Goal: Information Seeking & Learning: Learn about a topic

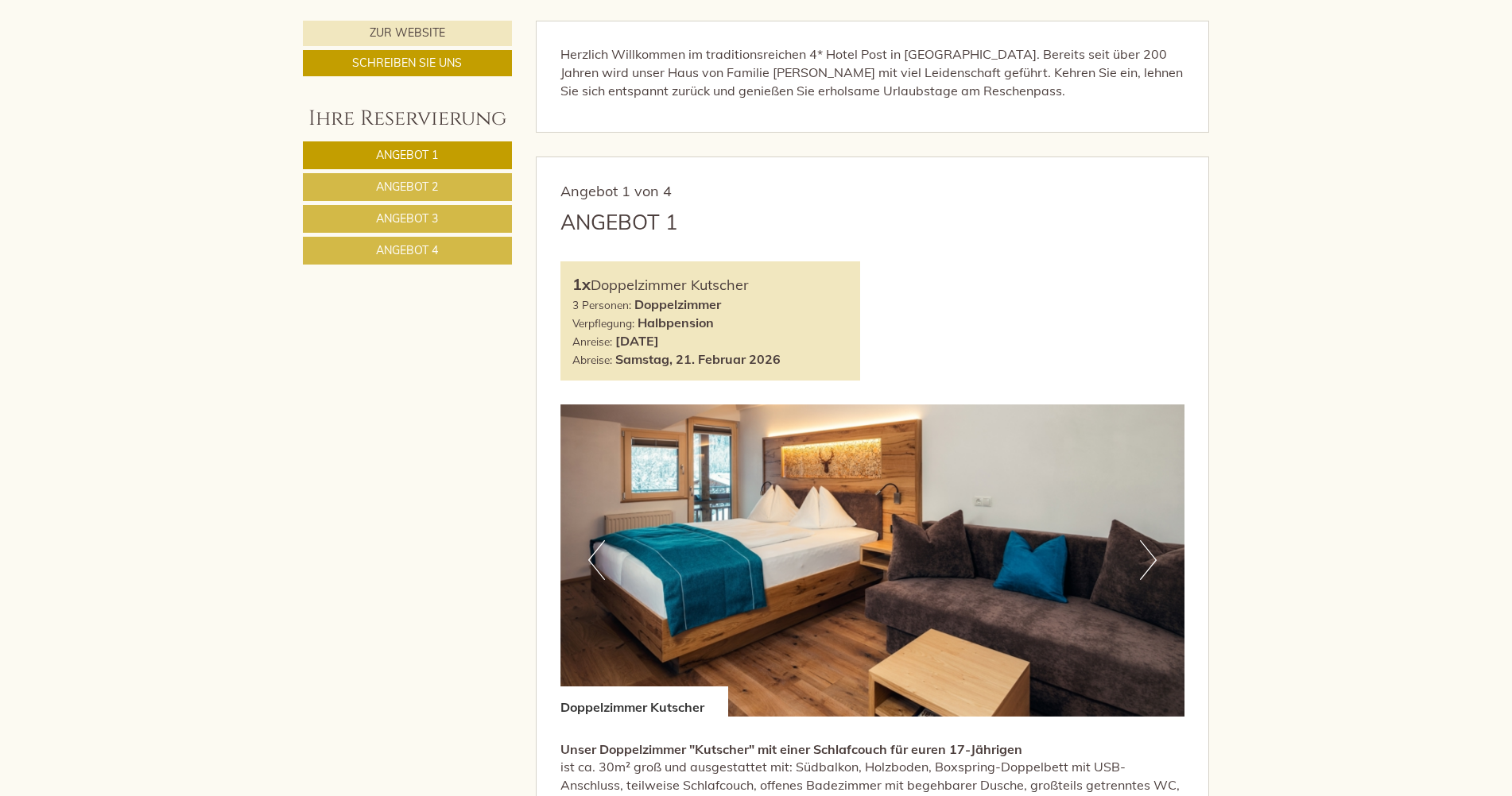
scroll to position [795, 0]
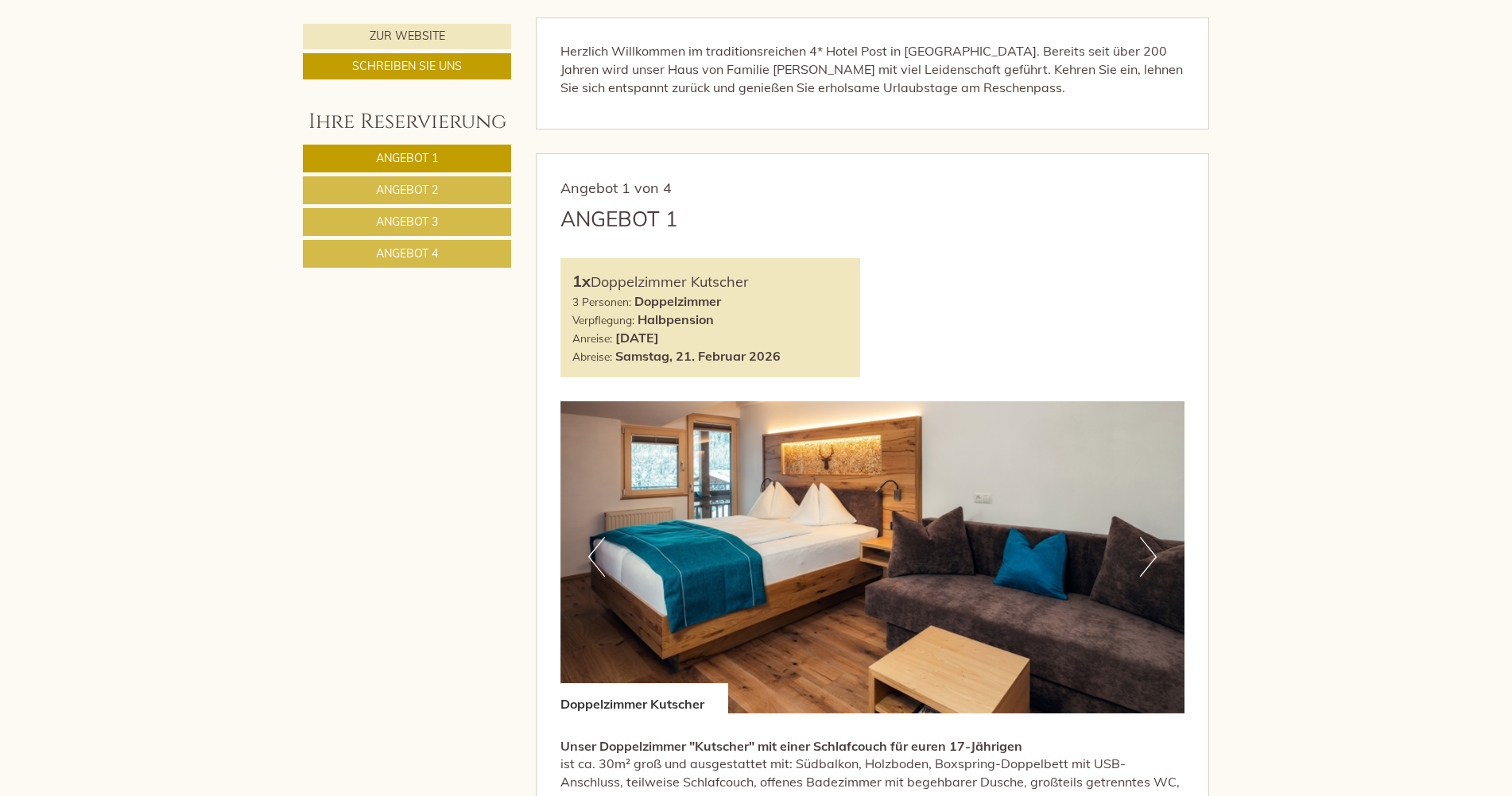
click at [416, 218] on span "Angebot 3" at bounding box center [407, 222] width 62 height 15
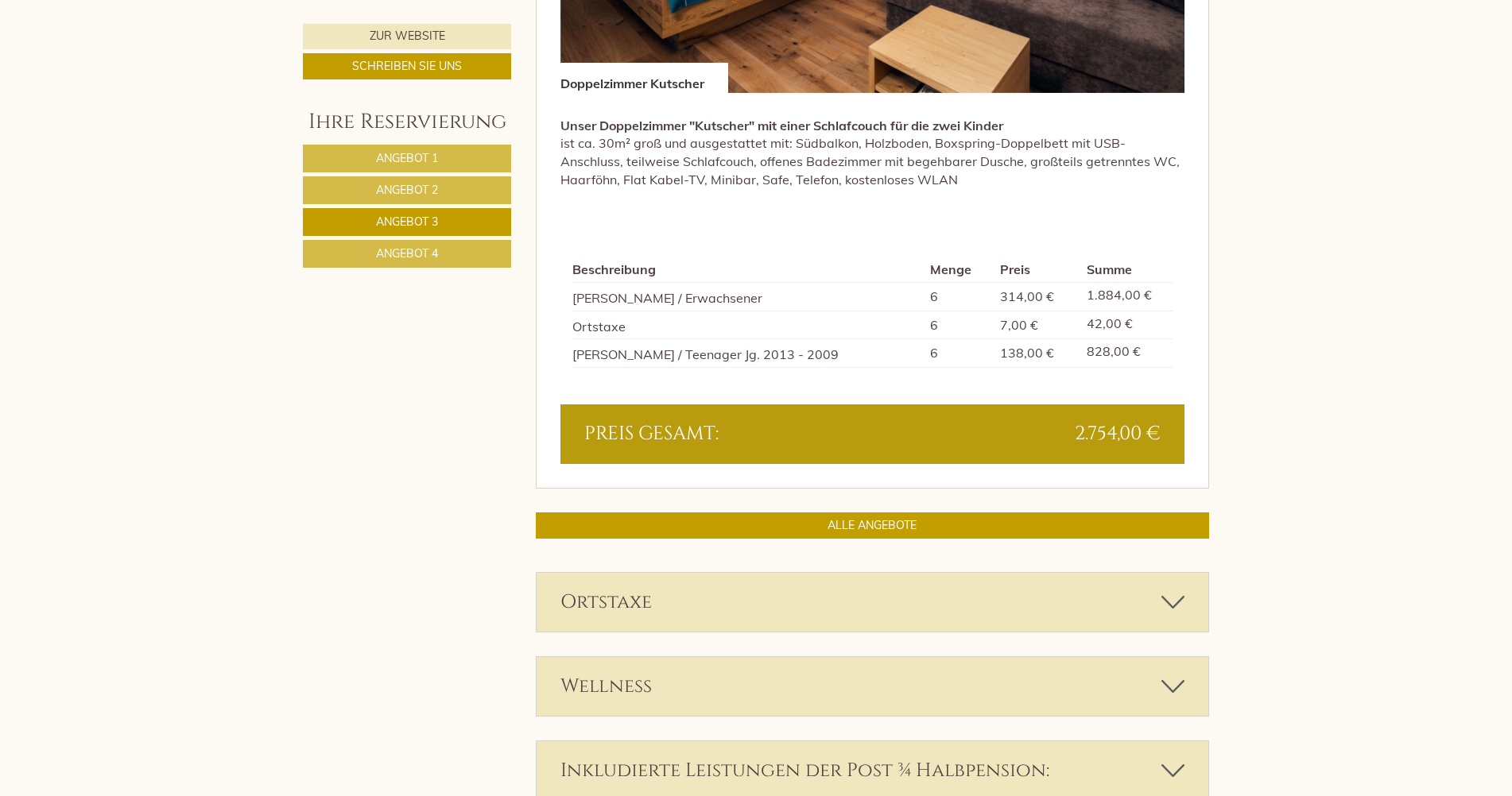
scroll to position [1425, 0]
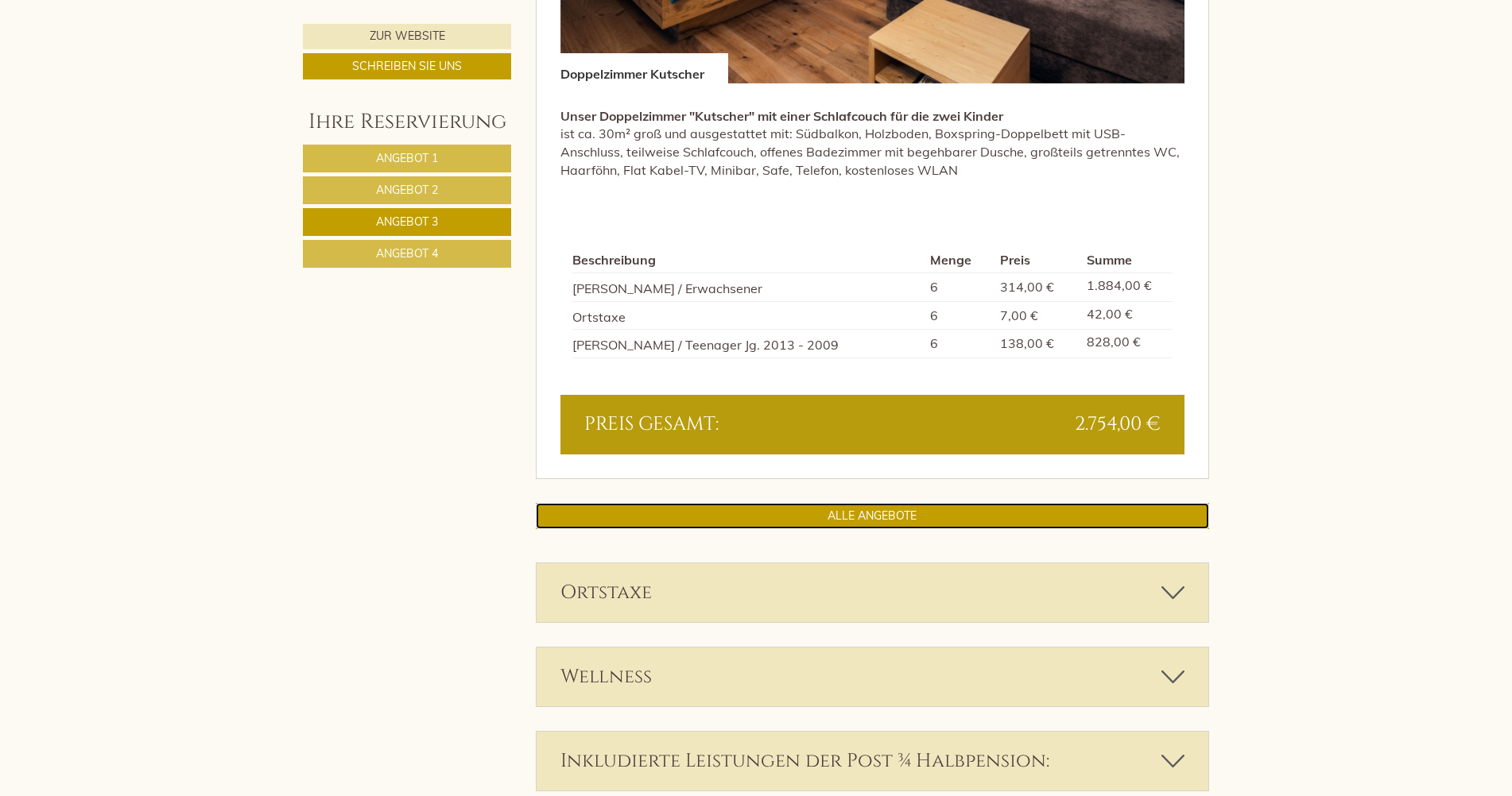
click at [828, 513] on link "ALLE ANGEBOTE" at bounding box center [873, 516] width 674 height 26
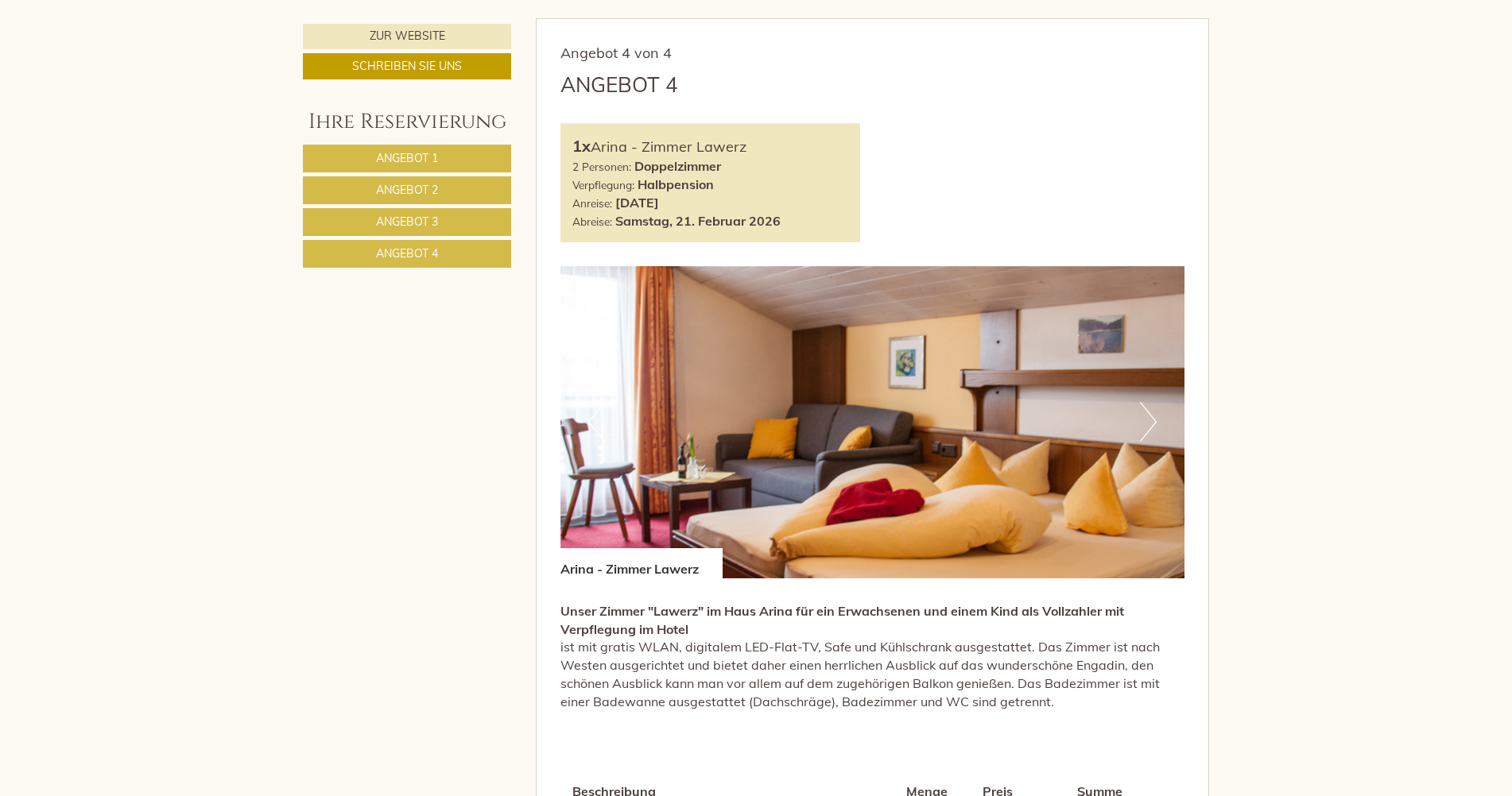
scroll to position [3889, 0]
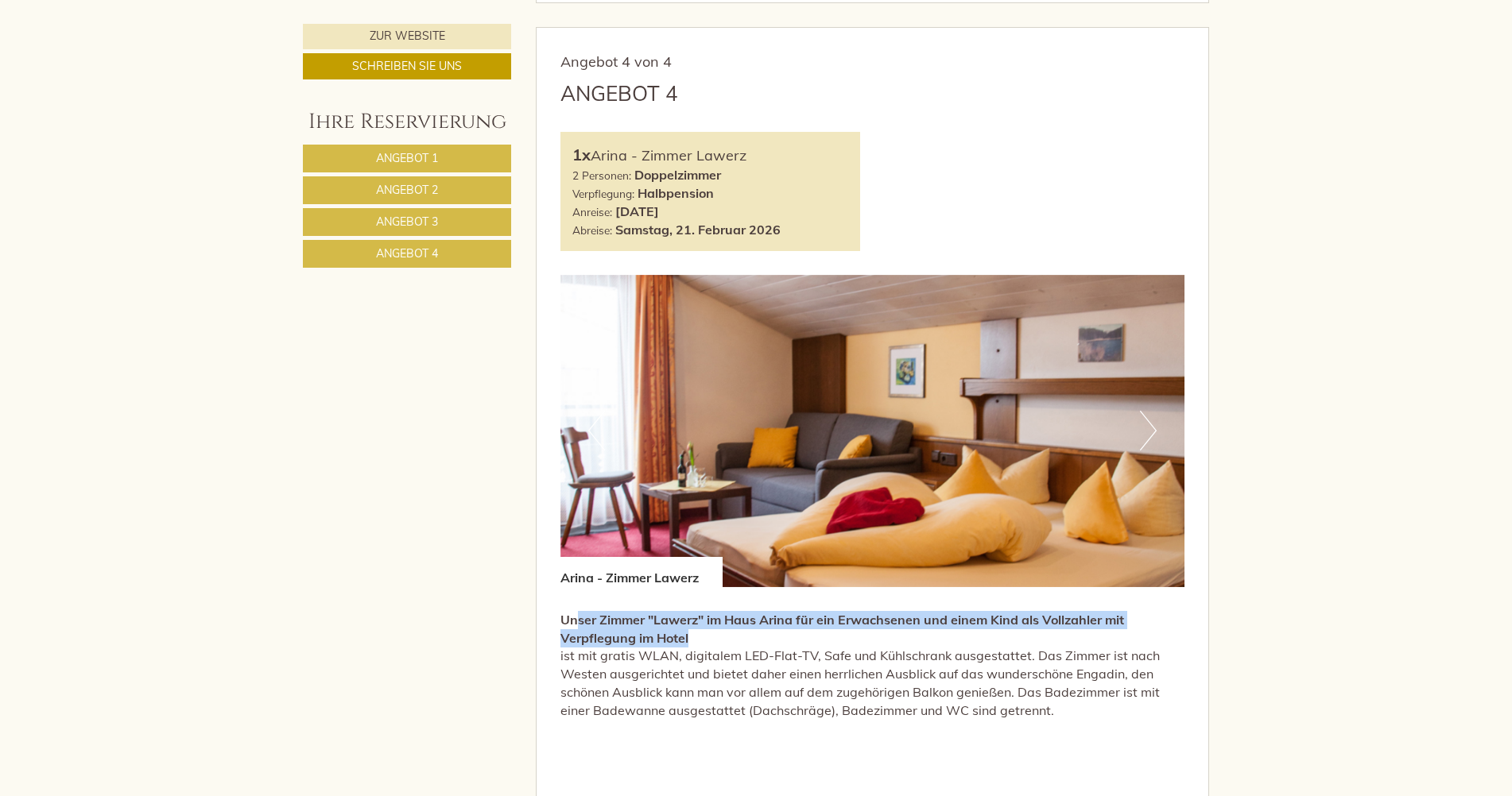
drag, startPoint x: 574, startPoint y: 618, endPoint x: 1078, endPoint y: 631, distance: 504.2
click at [1078, 631] on p "Unser Zimmer "Lawerz" im Haus Arina für ein Erwachsenen und einem Kind als Voll…" at bounding box center [873, 665] width 625 height 109
click at [580, 621] on strong "Unser Zimmer "Lawerz" im Haus Arina für ein Erwachsenen und einem Kind als Voll…" at bounding box center [842, 628] width 563 height 34
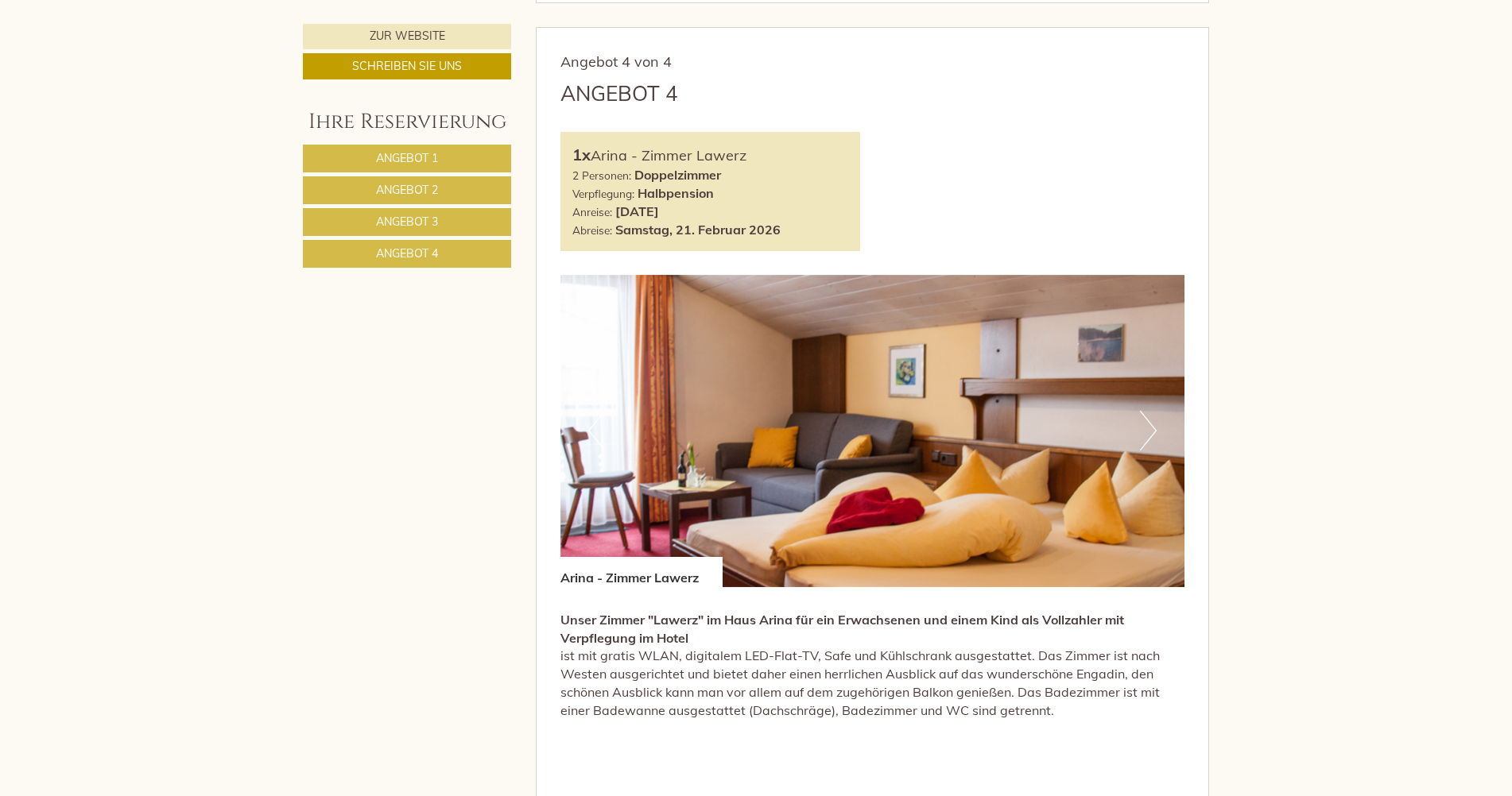
click at [568, 610] on div "Unser Zimmer "Lawerz" im Haus Arina für ein Erwachsenen und einem Kind als Voll…" at bounding box center [873, 669] width 625 height 164
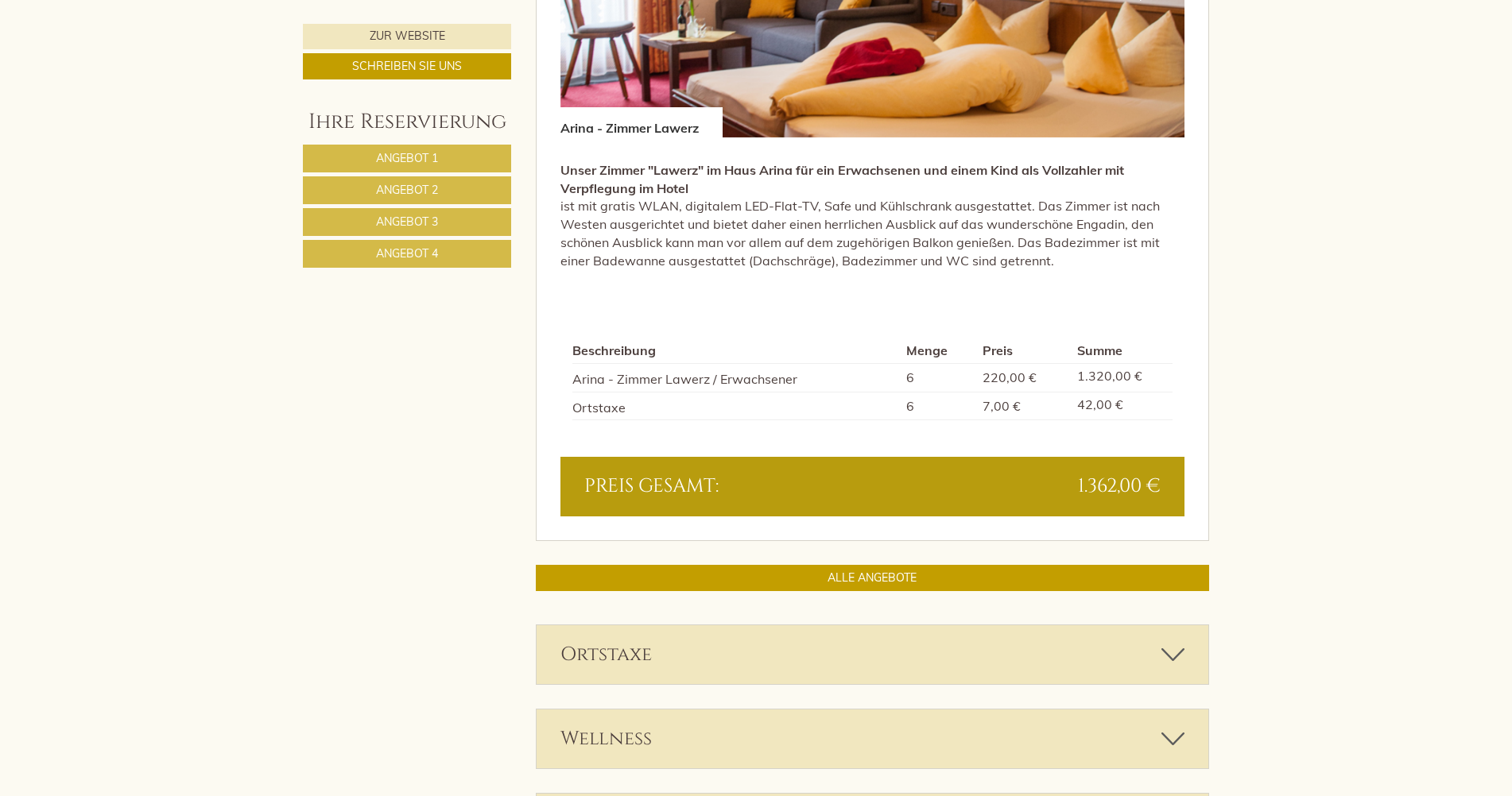
scroll to position [4365, 0]
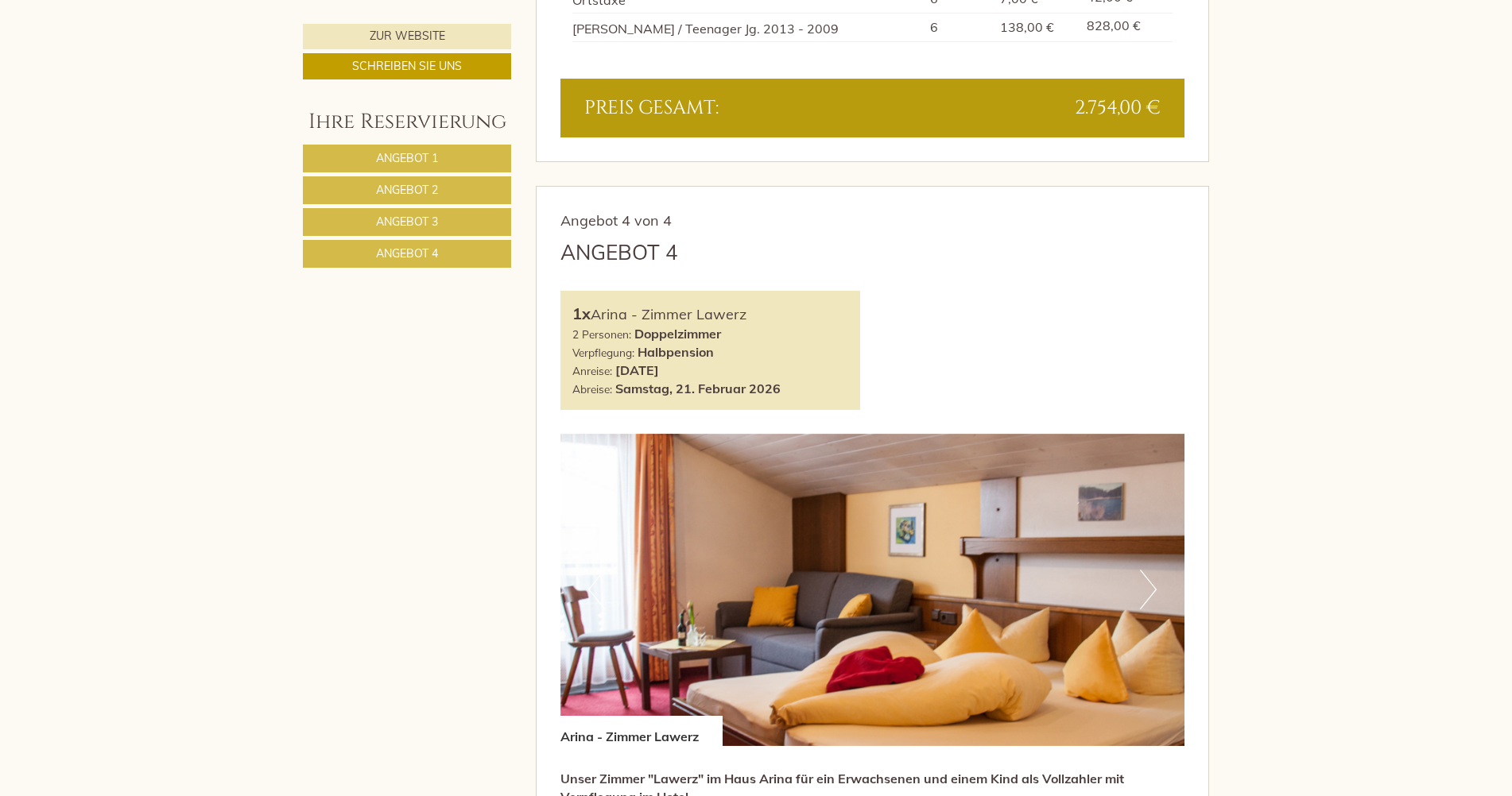
click at [457, 159] on link "Angebot 1" at bounding box center [407, 158] width 208 height 27
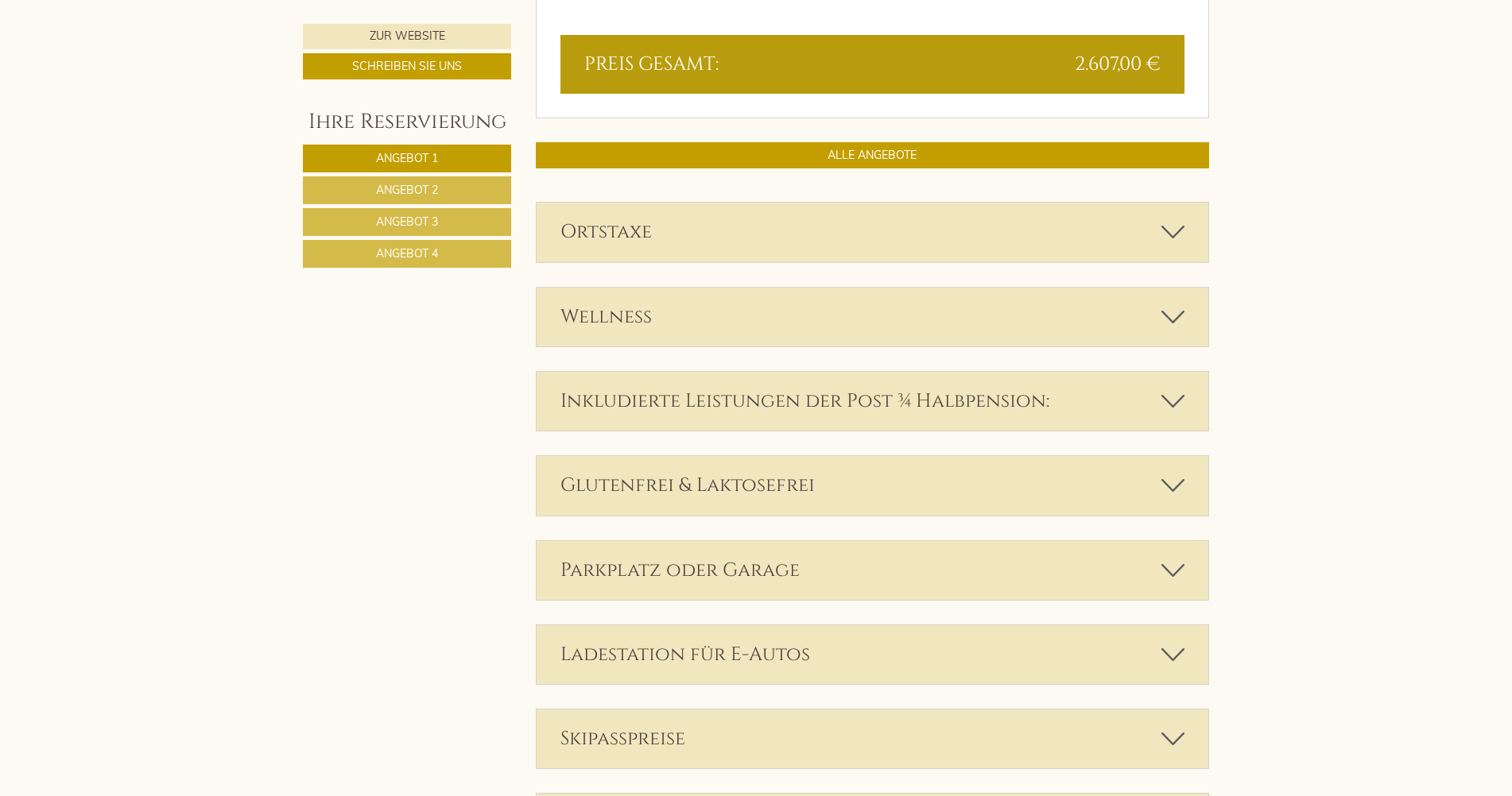
scroll to position [1822, 0]
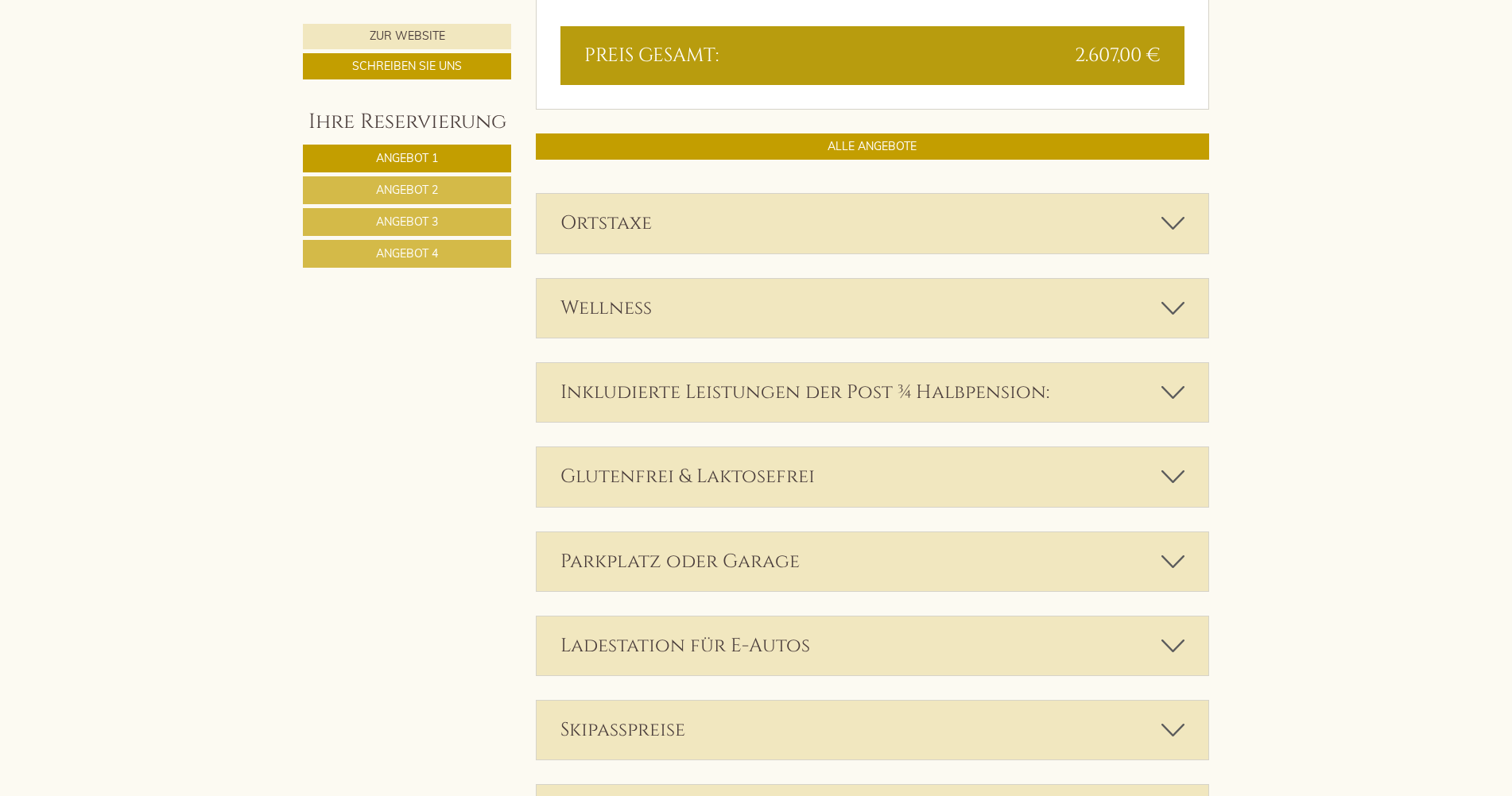
click at [434, 223] on span "Angebot 3" at bounding box center [407, 222] width 62 height 15
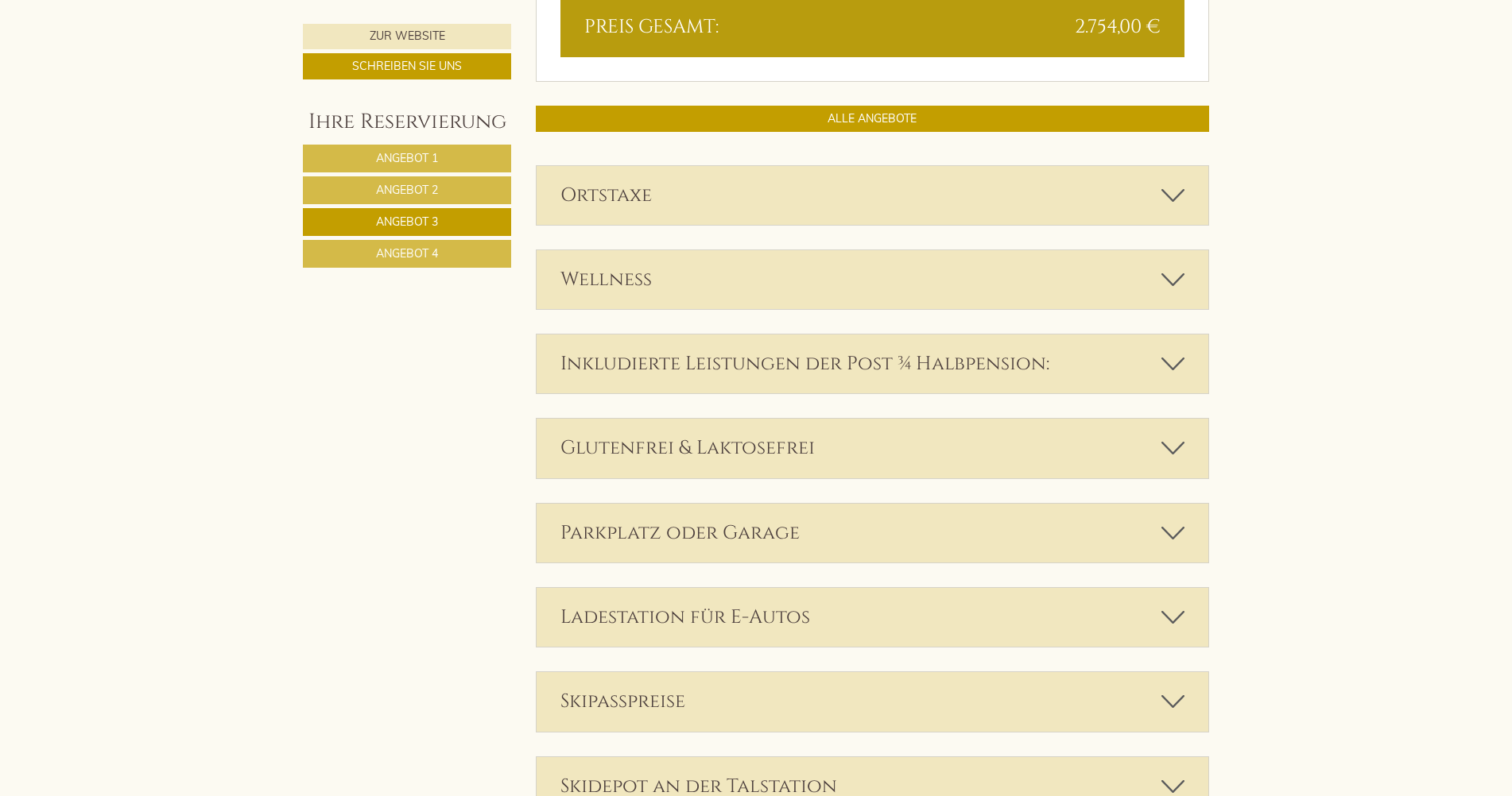
scroll to position [948, 0]
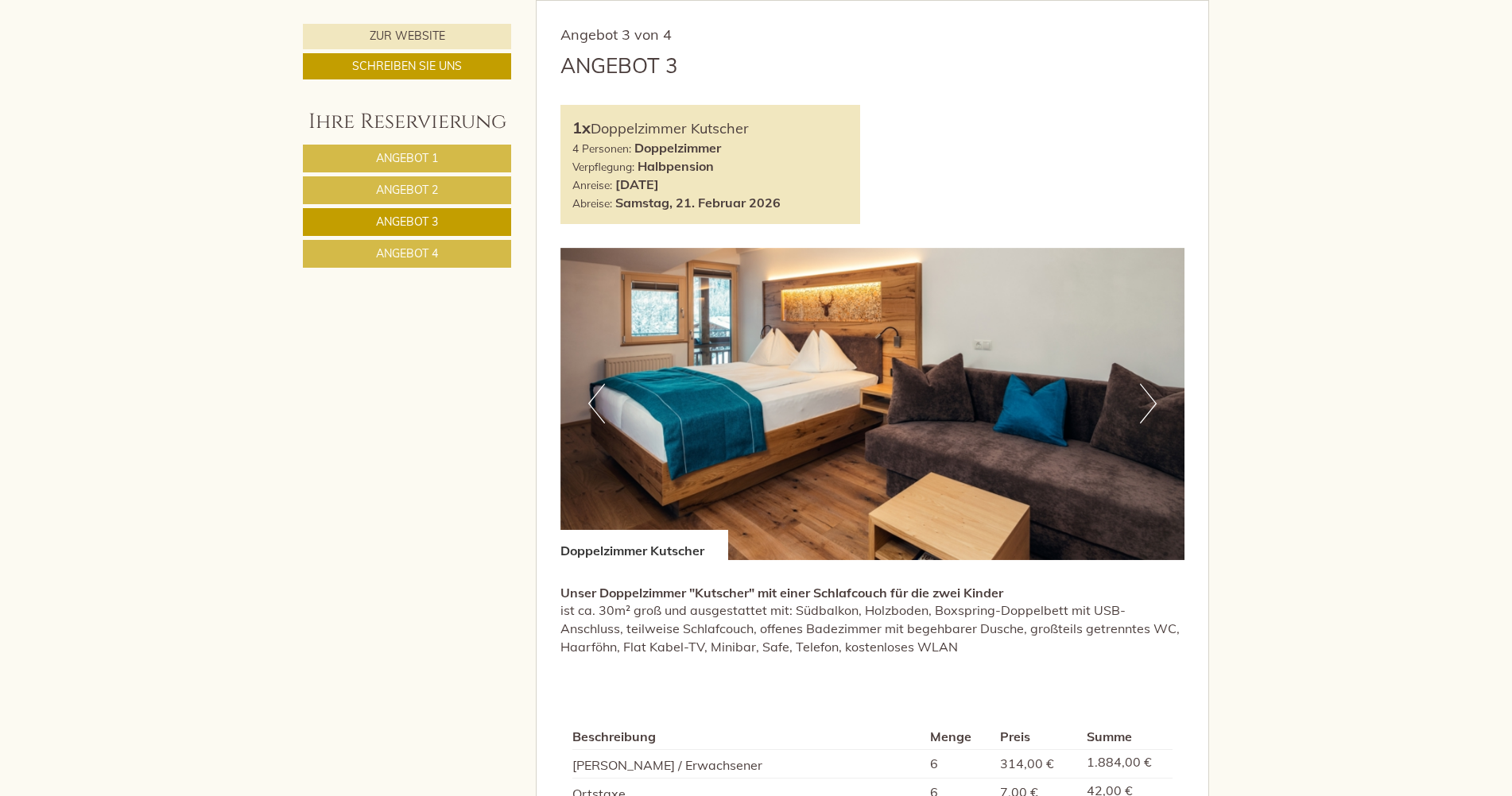
click at [435, 253] on span "Angebot 4" at bounding box center [407, 254] width 62 height 15
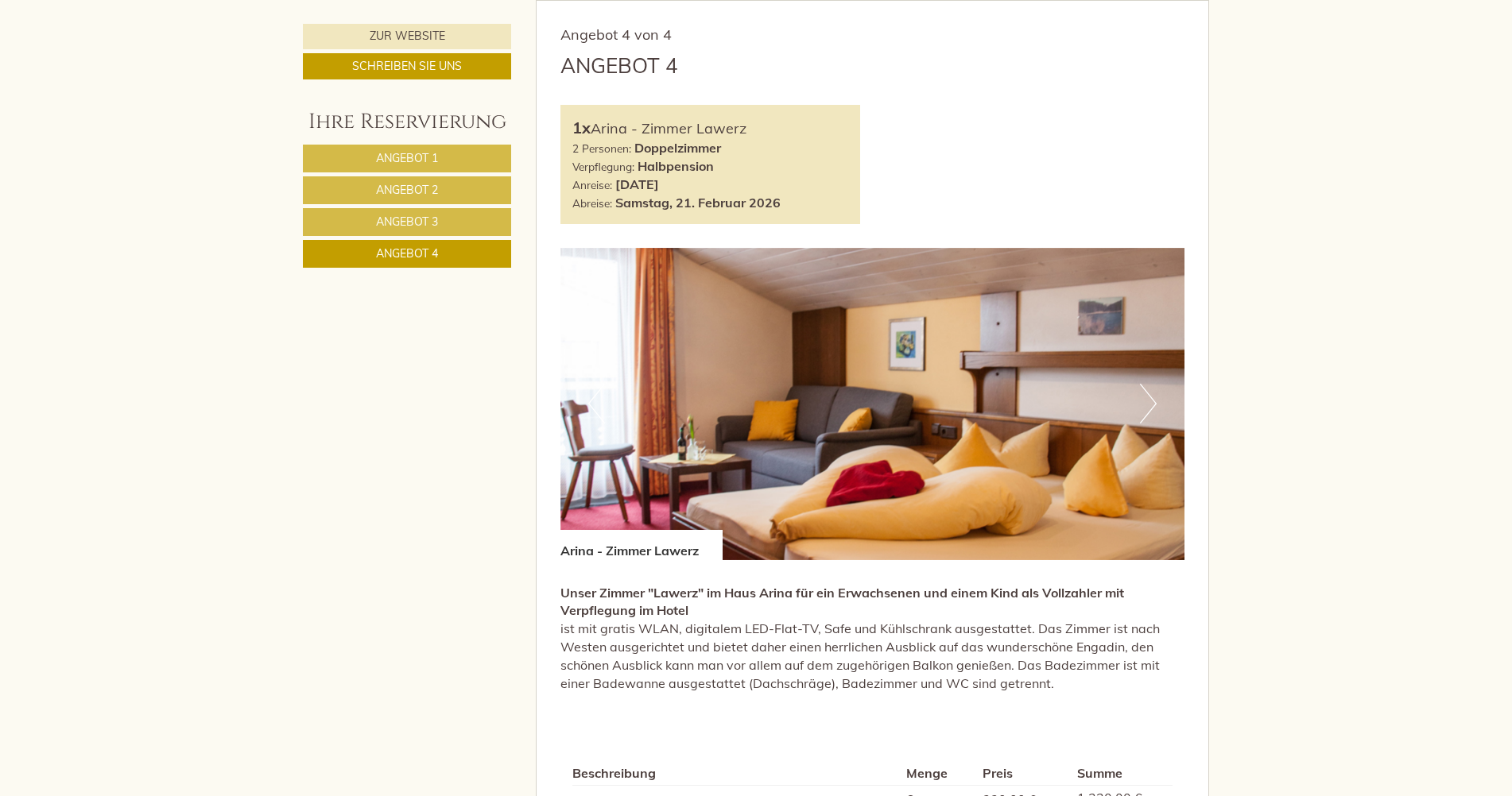
click at [417, 189] on span "Angebot 2" at bounding box center [407, 190] width 62 height 15
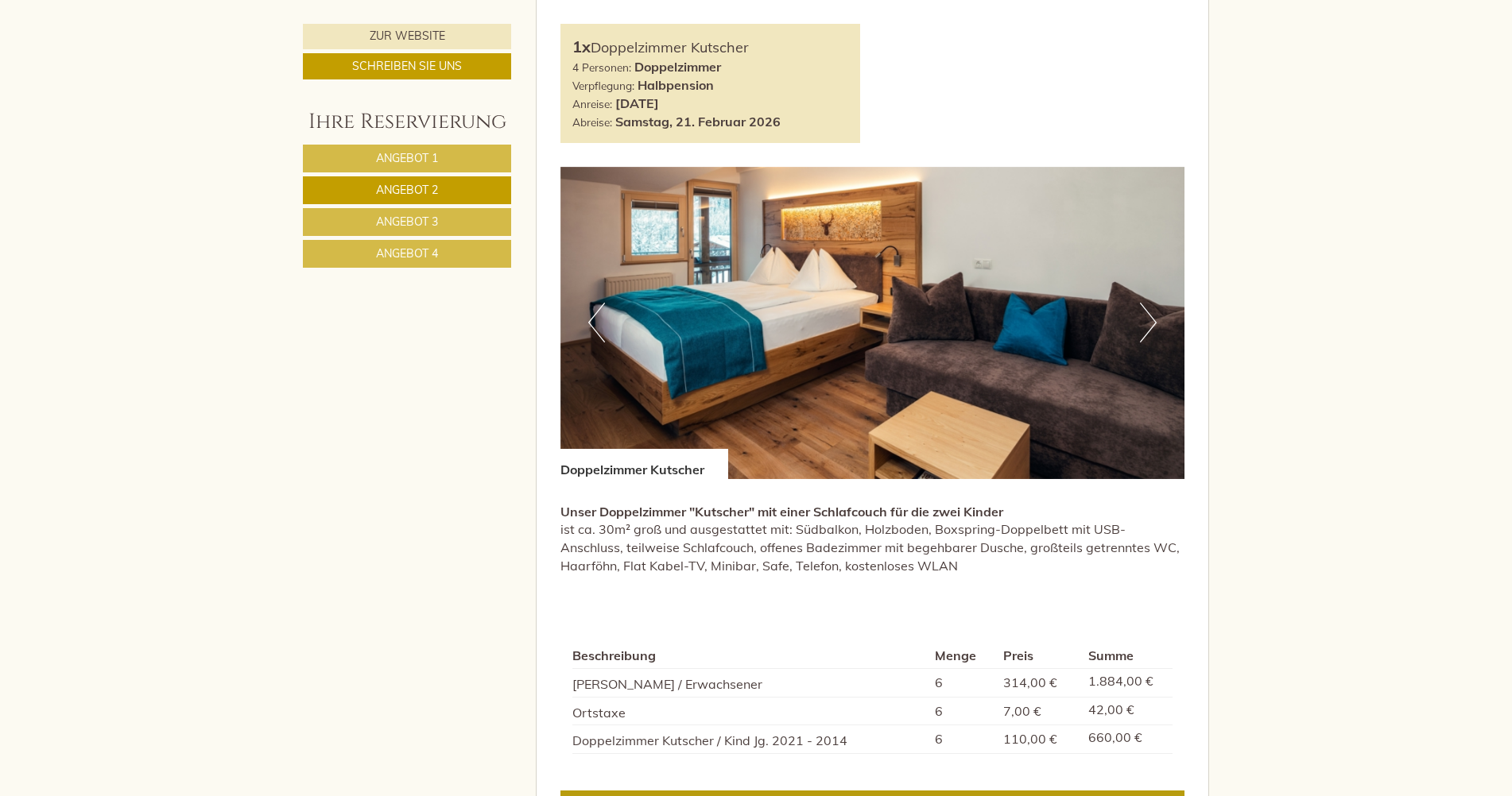
scroll to position [1187, 0]
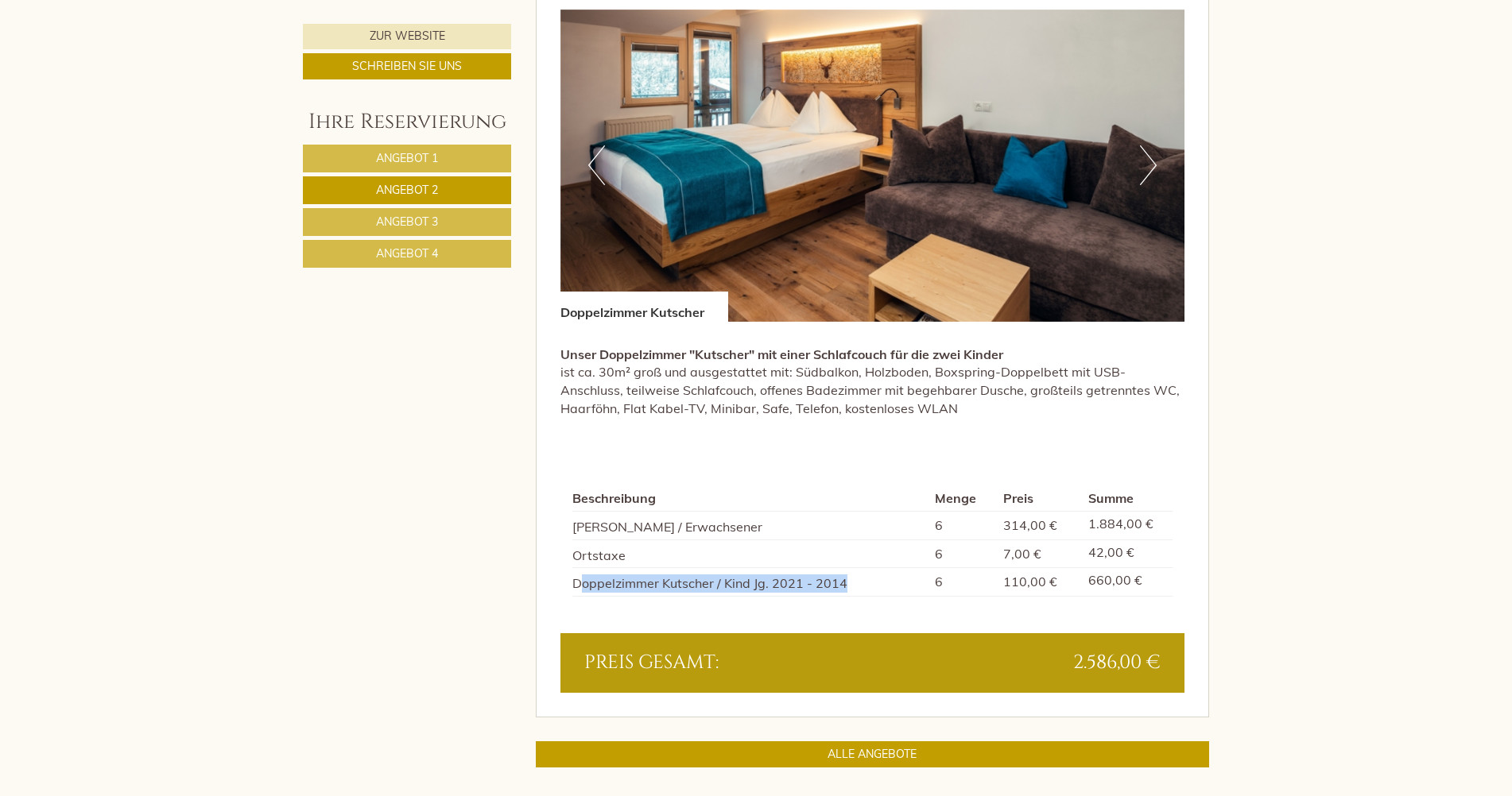
drag, startPoint x: 594, startPoint y: 583, endPoint x: 849, endPoint y: 581, distance: 255.0
click at [849, 581] on td "Doppelzimmer Kutscher / Kind Jg. 2021 - 2014" at bounding box center [751, 581] width 357 height 28
click at [850, 581] on td "Doppelzimmer Kutscher / Kind Jg. 2021 - 2014" at bounding box center [751, 581] width 357 height 28
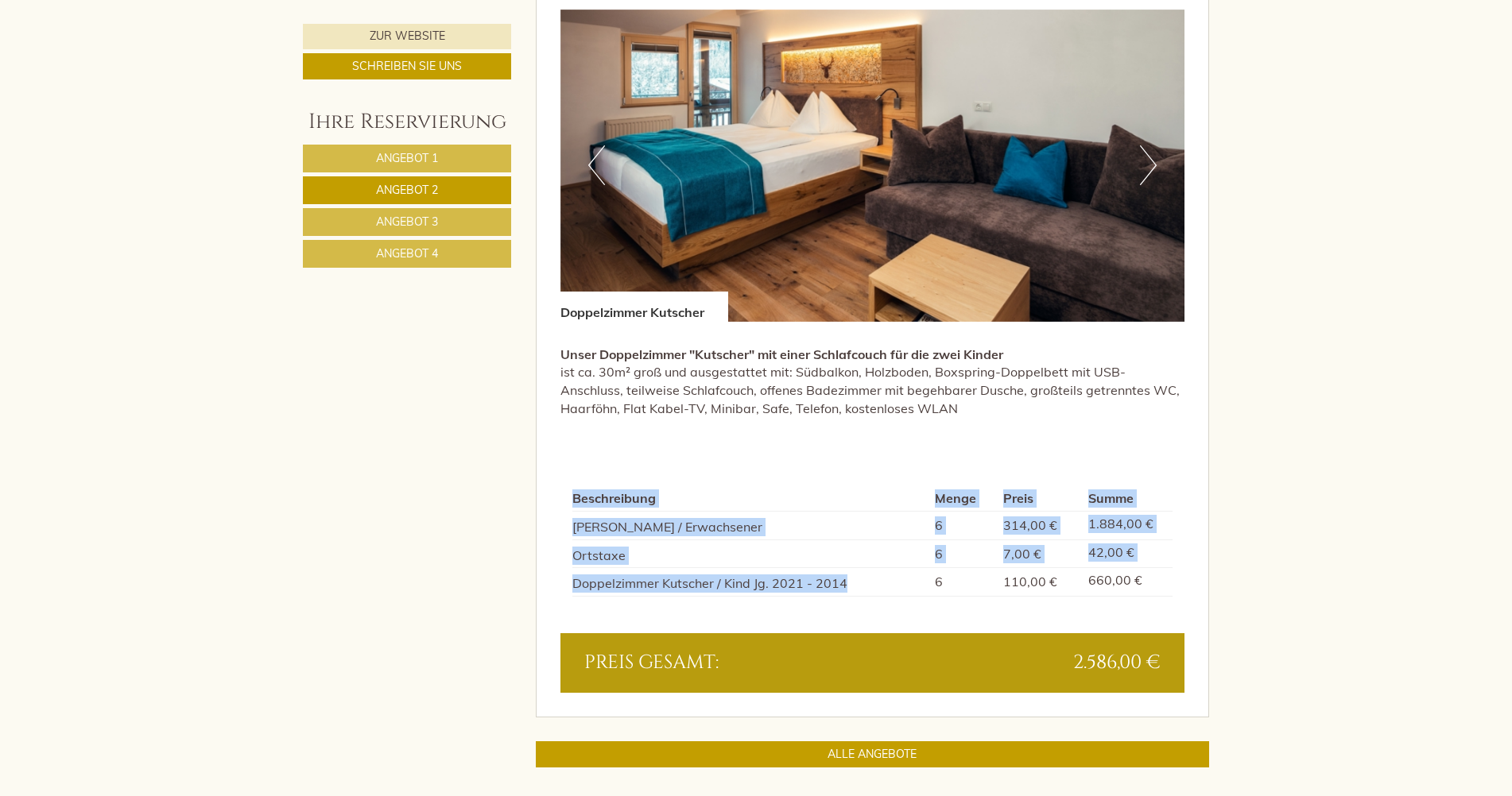
drag, startPoint x: 846, startPoint y: 582, endPoint x: 570, endPoint y: 584, distance: 276.0
click at [570, 584] on div "Beschreibung Menge Preis Summe Doppelzimmer Kutscher / Erwachsener 6 314,00 € 1…" at bounding box center [873, 541] width 625 height 183
drag, startPoint x: 570, startPoint y: 584, endPoint x: 595, endPoint y: 587, distance: 25.2
click at [595, 587] on td "Doppelzimmer Kutscher / Kind Jg. 2021 - 2014" at bounding box center [751, 581] width 357 height 28
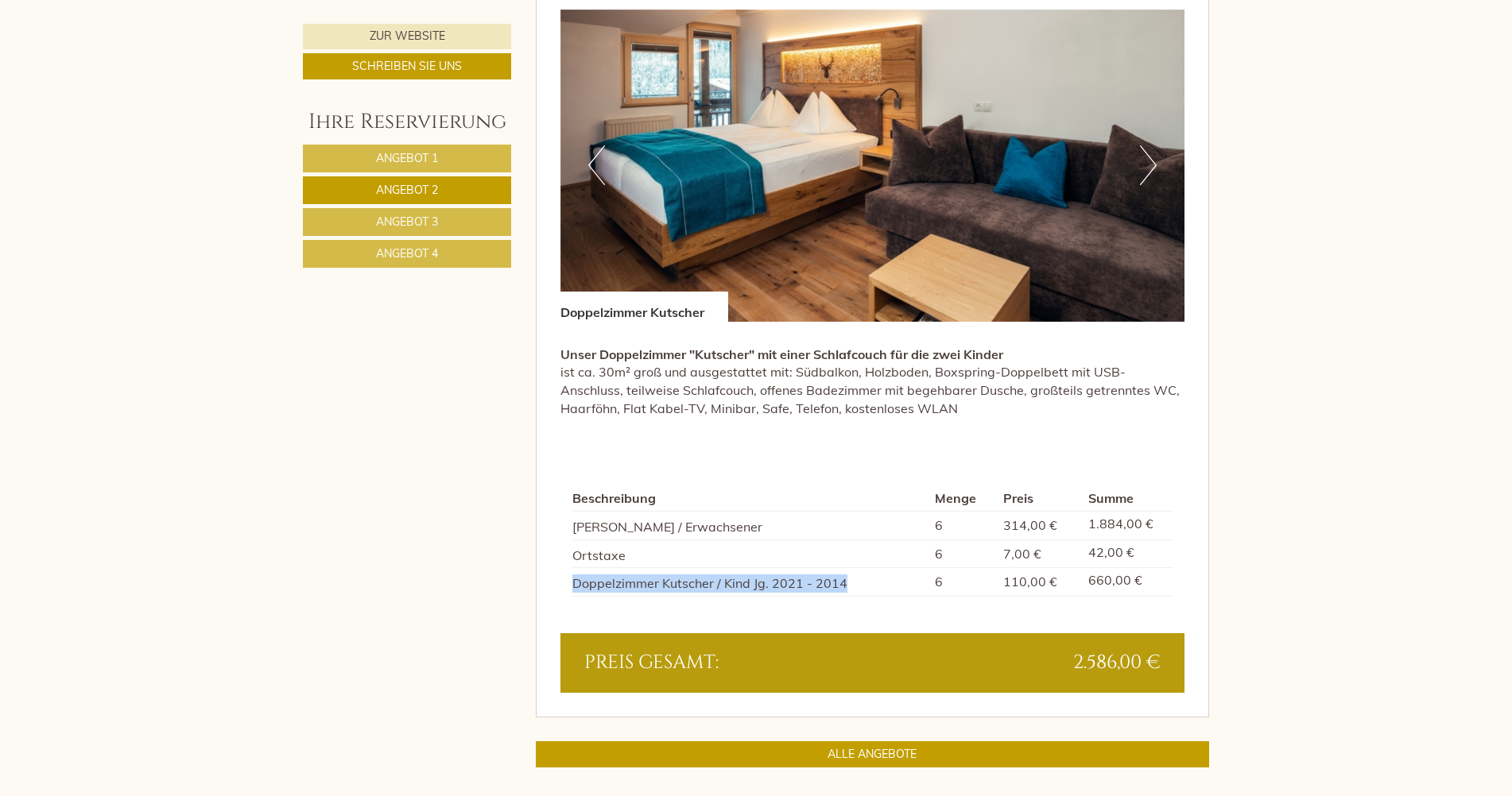
drag, startPoint x: 834, startPoint y: 581, endPoint x: 572, endPoint y: 585, distance: 262.0
click at [572, 585] on td "Doppelzimmer Kutscher / Kind Jg. 2021 - 2014" at bounding box center [751, 581] width 357 height 28
drag, startPoint x: 1108, startPoint y: 581, endPoint x: 990, endPoint y: 584, distance: 118.0
click at [990, 584] on tr "Doppelzimmer Kutscher / Kind Jg. 2021 - 2014 6 110,00 € 660,00 €" at bounding box center [873, 581] width 601 height 28
click at [992, 583] on td "6" at bounding box center [962, 581] width 68 height 28
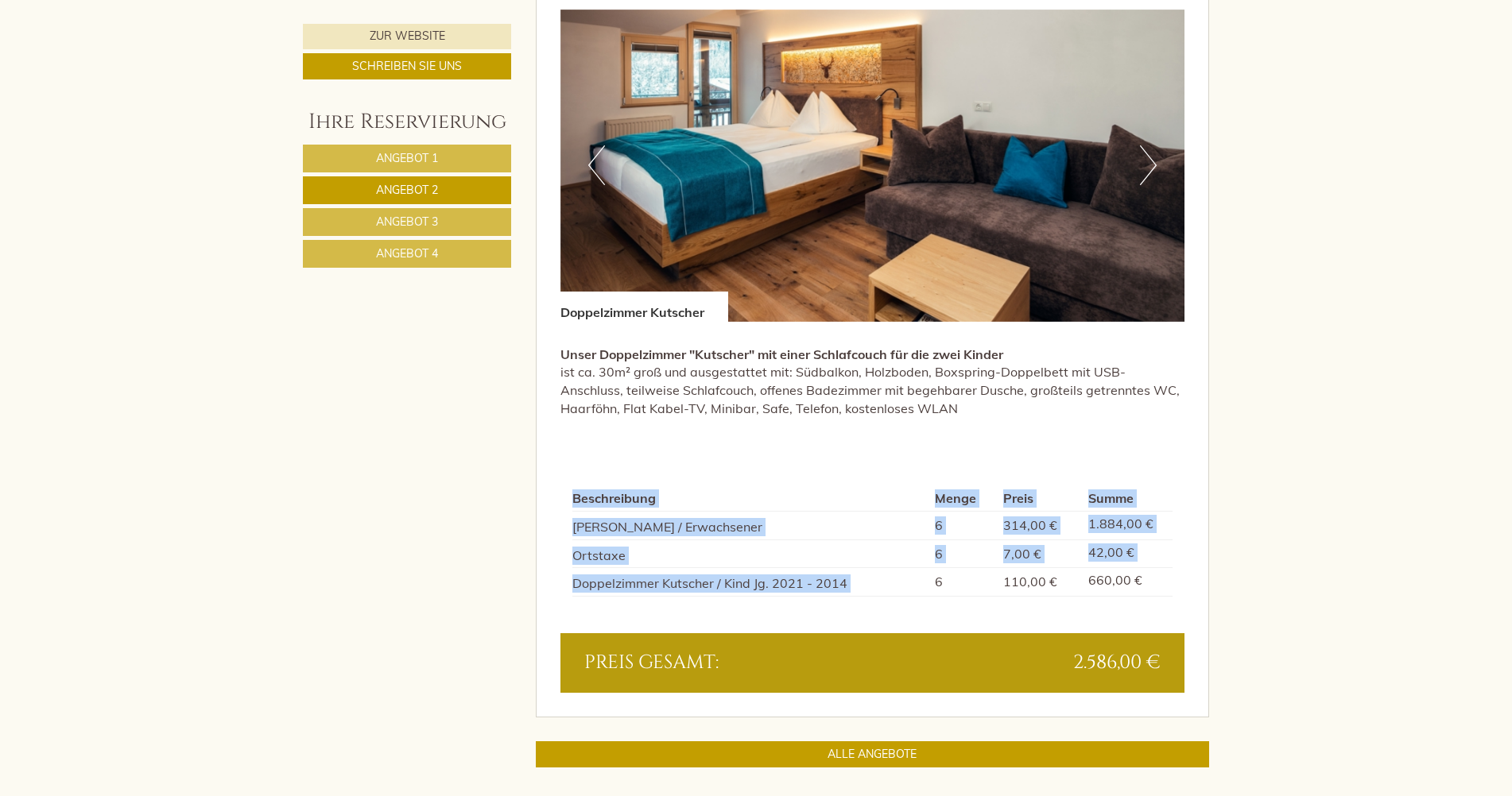
drag, startPoint x: 936, startPoint y: 584, endPoint x: 1207, endPoint y: 594, distance: 271.2
click at [1207, 594] on div "Angebot 2 von 4 Angebot 2 1x Doppelzimmer Kutscher 4 Personen: Doppelzimmer Ver…" at bounding box center [873, 240] width 673 height 955
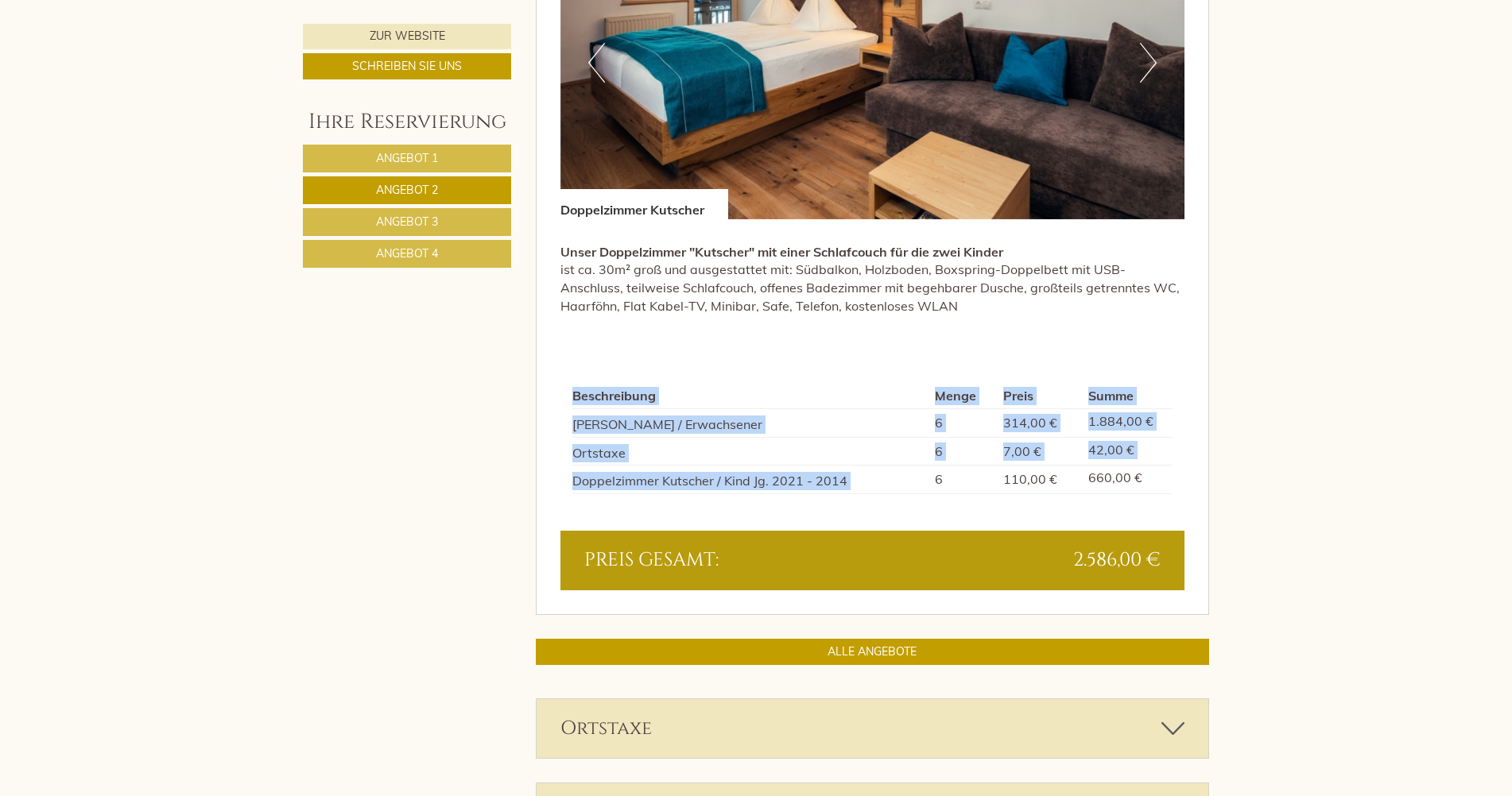
scroll to position [1266, 0]
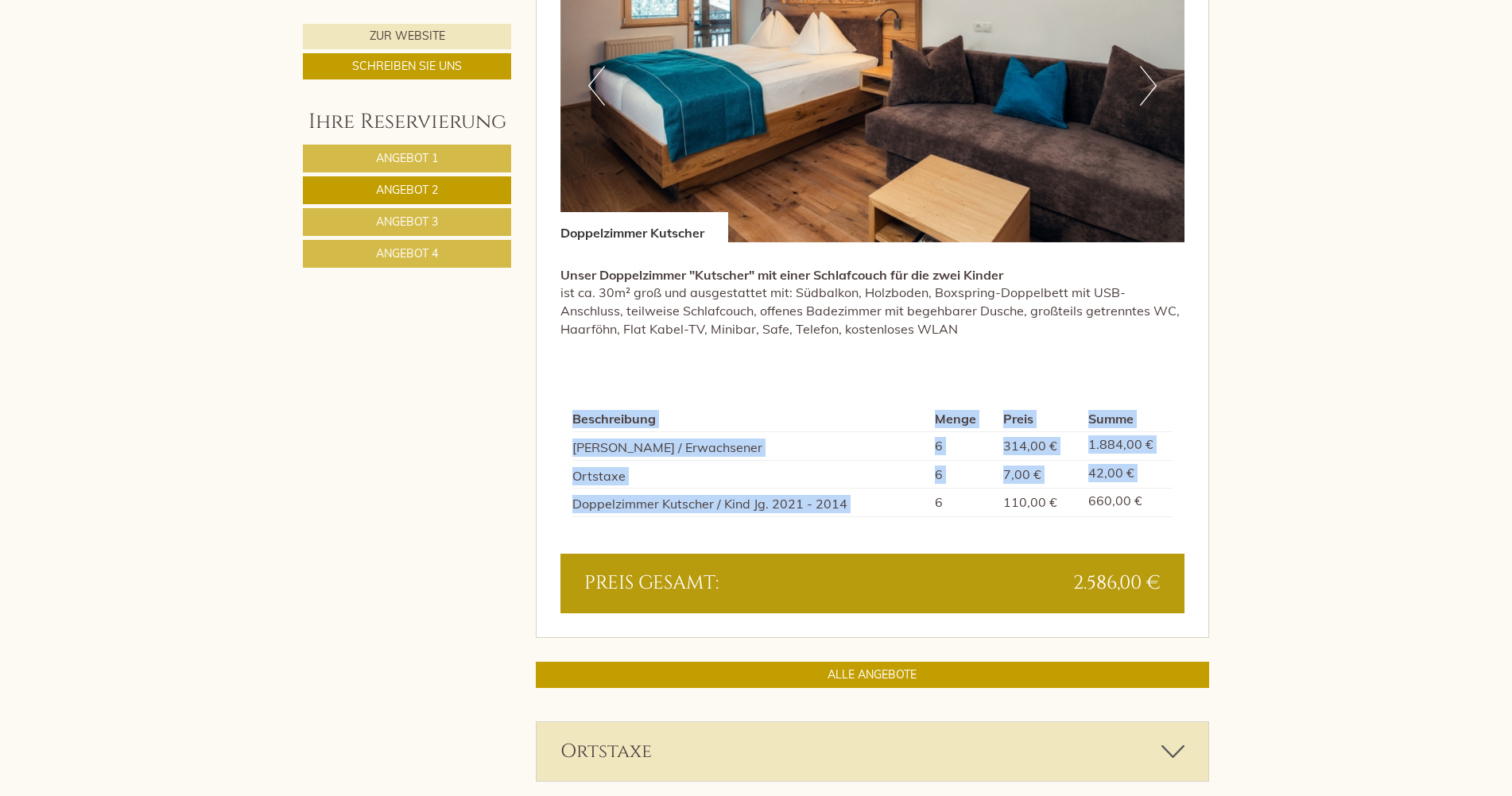
click at [445, 257] on link "Angebot 4" at bounding box center [407, 254] width 208 height 27
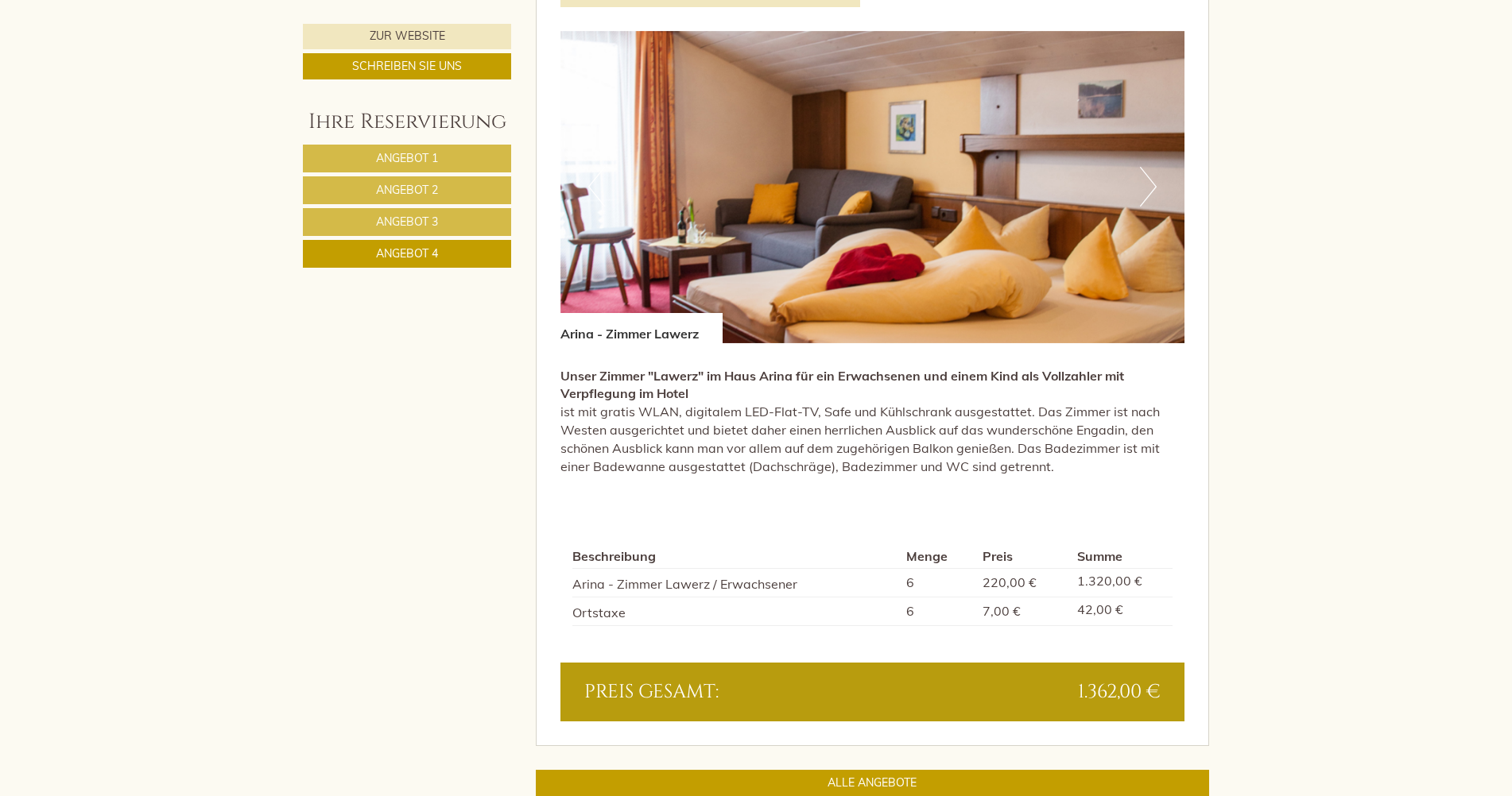
scroll to position [1187, 0]
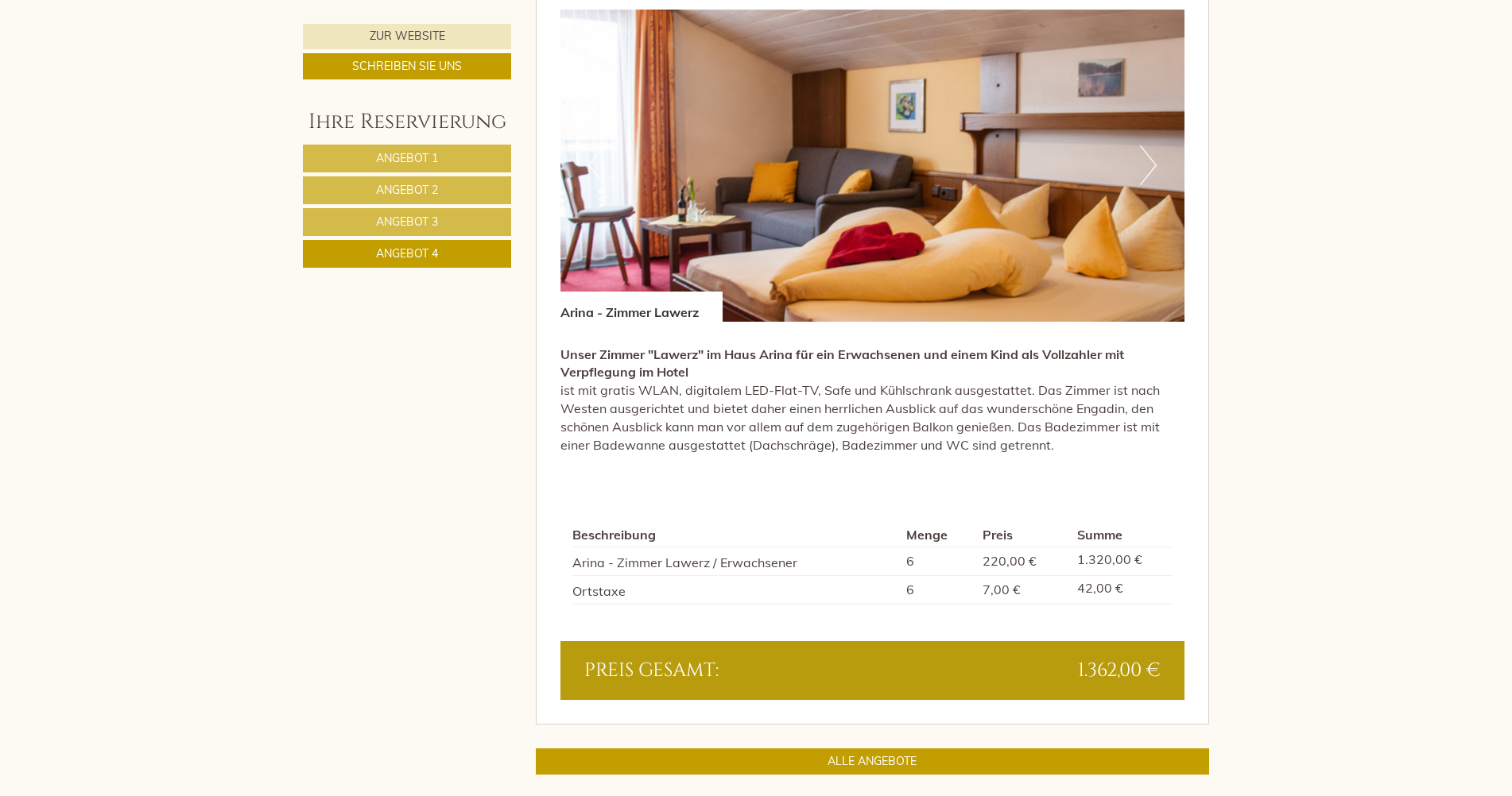
click at [473, 223] on link "Angebot 3" at bounding box center [407, 222] width 208 height 27
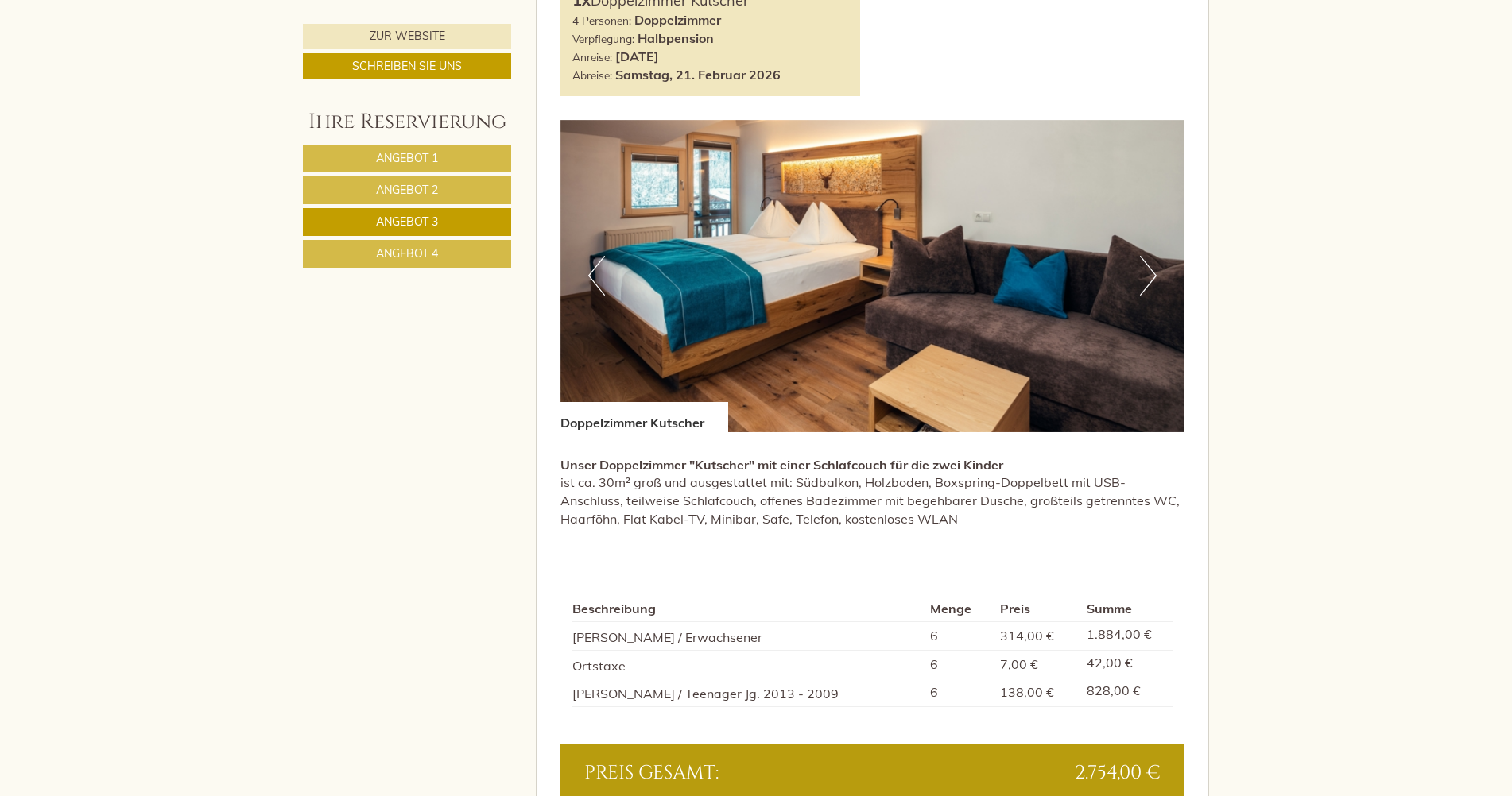
scroll to position [1107, 0]
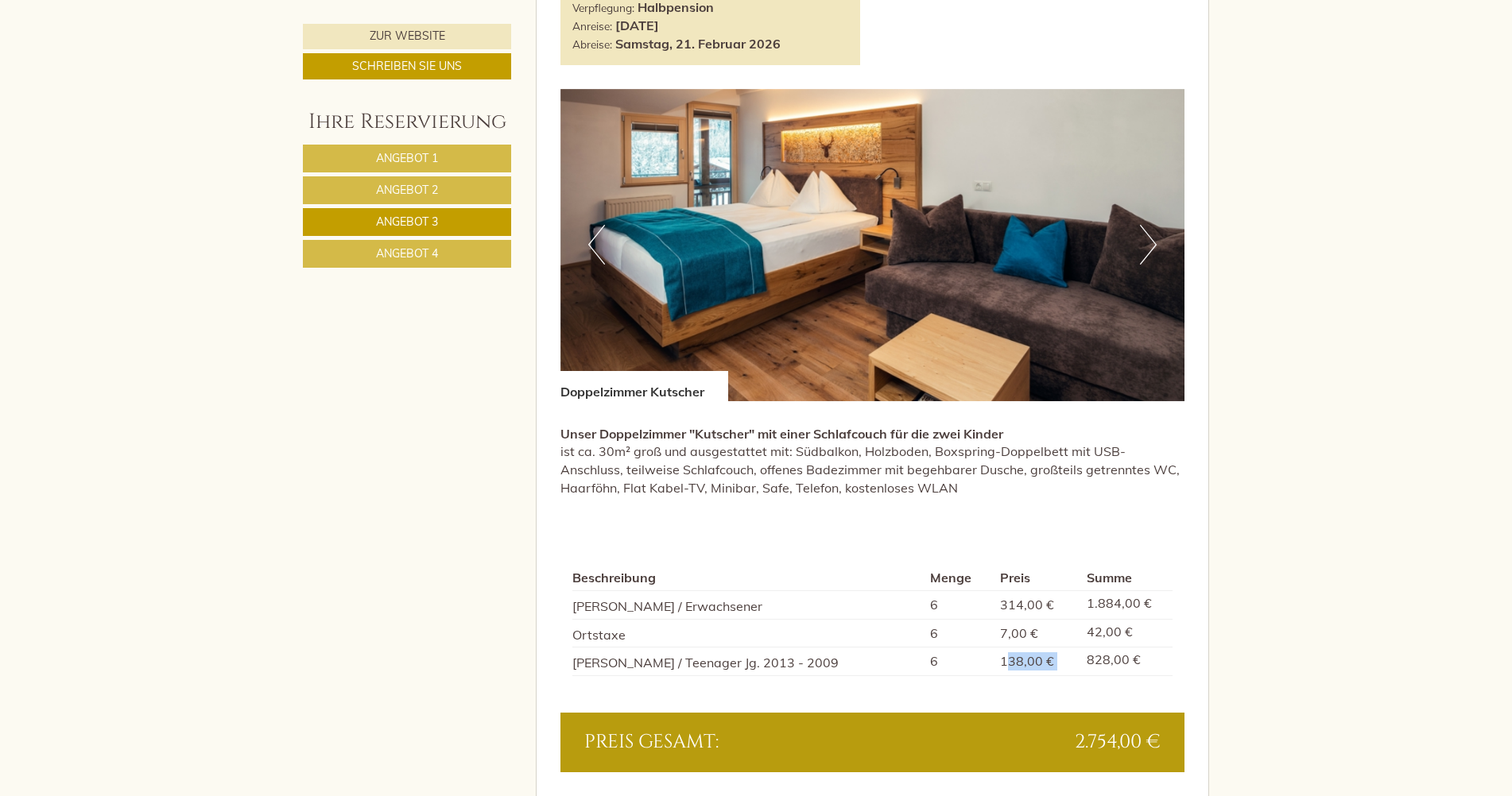
drag, startPoint x: 1021, startPoint y: 658, endPoint x: 1094, endPoint y: 666, distance: 73.4
click at [1094, 666] on tr "[PERSON_NAME] / Teenager Jg. 2013 - 2009 6 138,00 € 828,00 €" at bounding box center [873, 662] width 601 height 28
drag, startPoint x: 1094, startPoint y: 666, endPoint x: 1029, endPoint y: 661, distance: 65.2
click at [1029, 661] on span "138,00 €" at bounding box center [1026, 661] width 54 height 16
drag, startPoint x: 1019, startPoint y: 661, endPoint x: 1090, endPoint y: 661, distance: 71.0
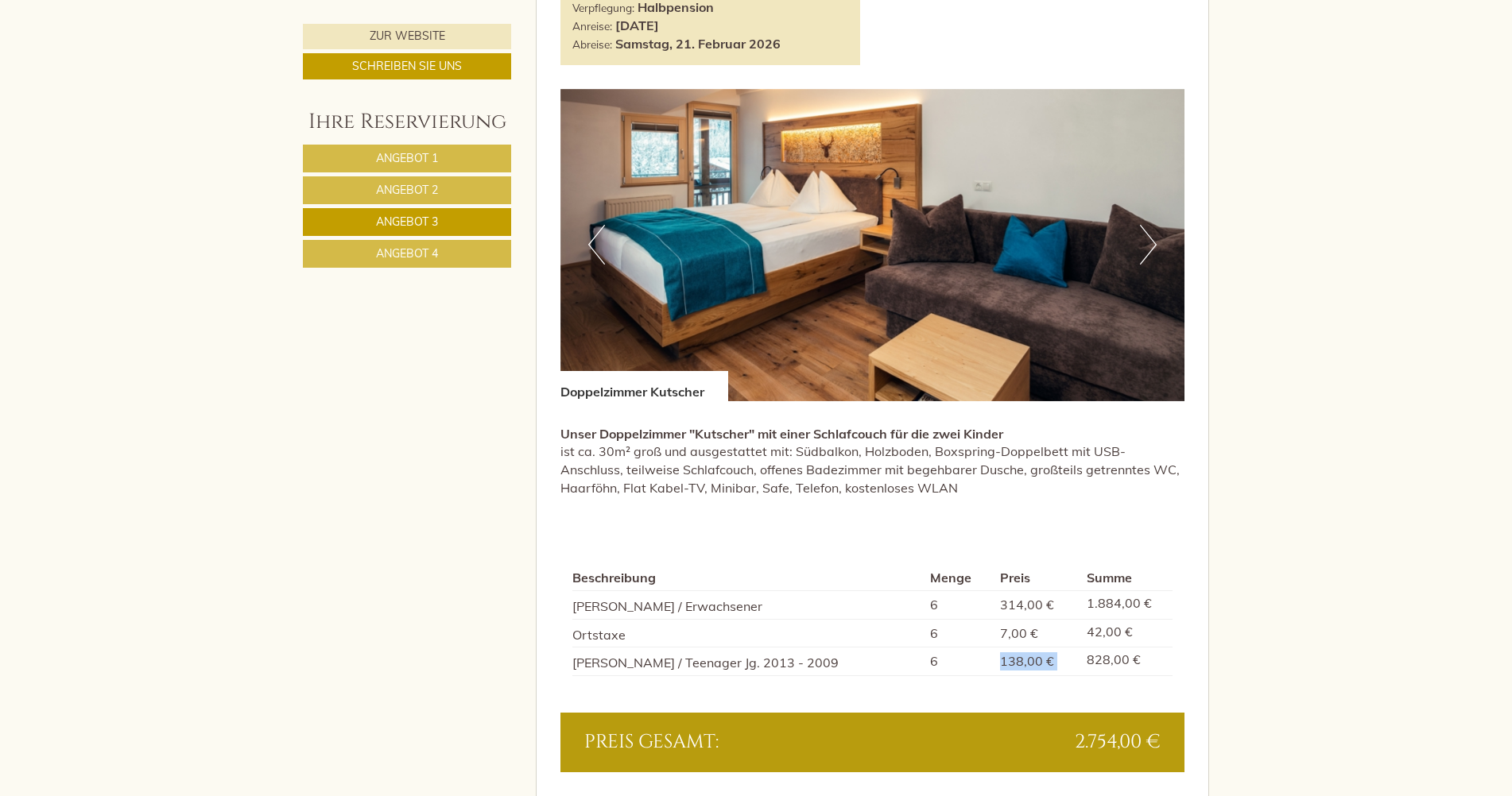
click at [1090, 661] on tr "[PERSON_NAME] / Teenager Jg. 2013 - 2009 6 138,00 € 828,00 €" at bounding box center [873, 662] width 601 height 28
click at [1024, 664] on span "138,00 €" at bounding box center [1026, 661] width 54 height 16
drag, startPoint x: 1000, startPoint y: 658, endPoint x: 1154, endPoint y: 675, distance: 154.9
click at [1154, 675] on tr "[PERSON_NAME] / Teenager Jg. 2013 - 2009 6 138,00 € 828,00 €" at bounding box center [873, 662] width 601 height 28
click at [1155, 671] on td "828,00 €" at bounding box center [1126, 662] width 92 height 28
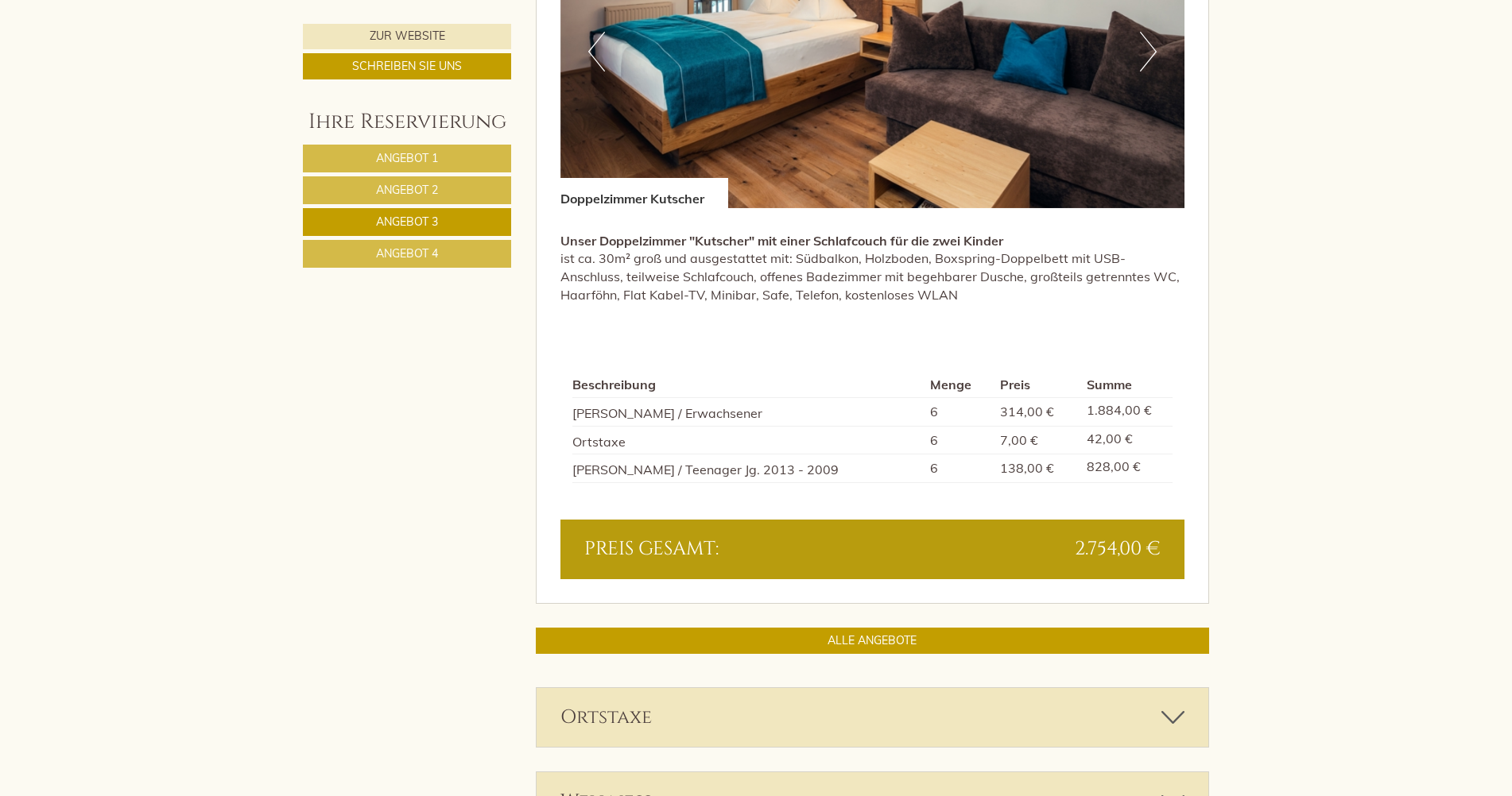
scroll to position [1266, 0]
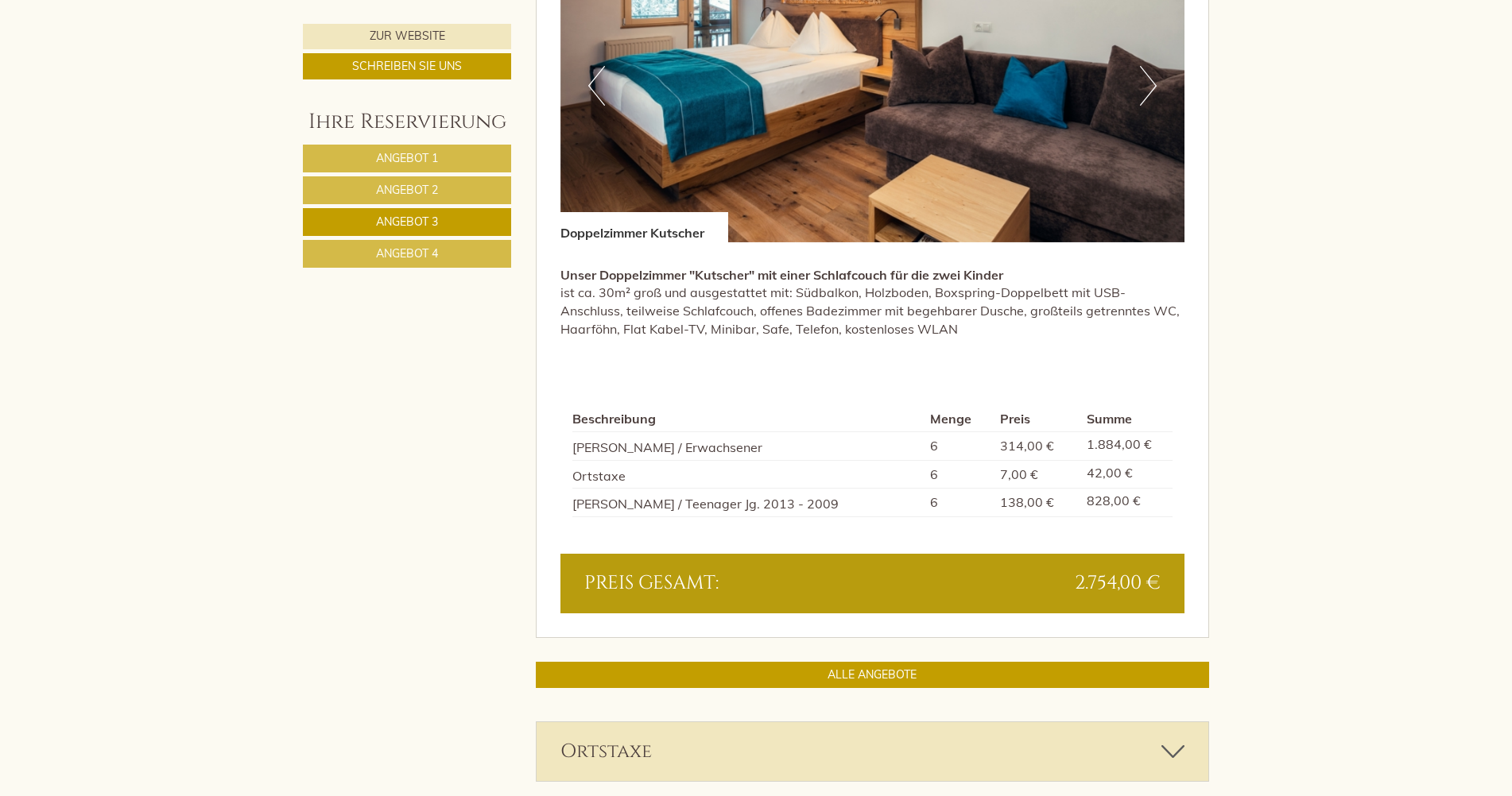
click at [412, 187] on span "Angebot 2" at bounding box center [407, 190] width 62 height 15
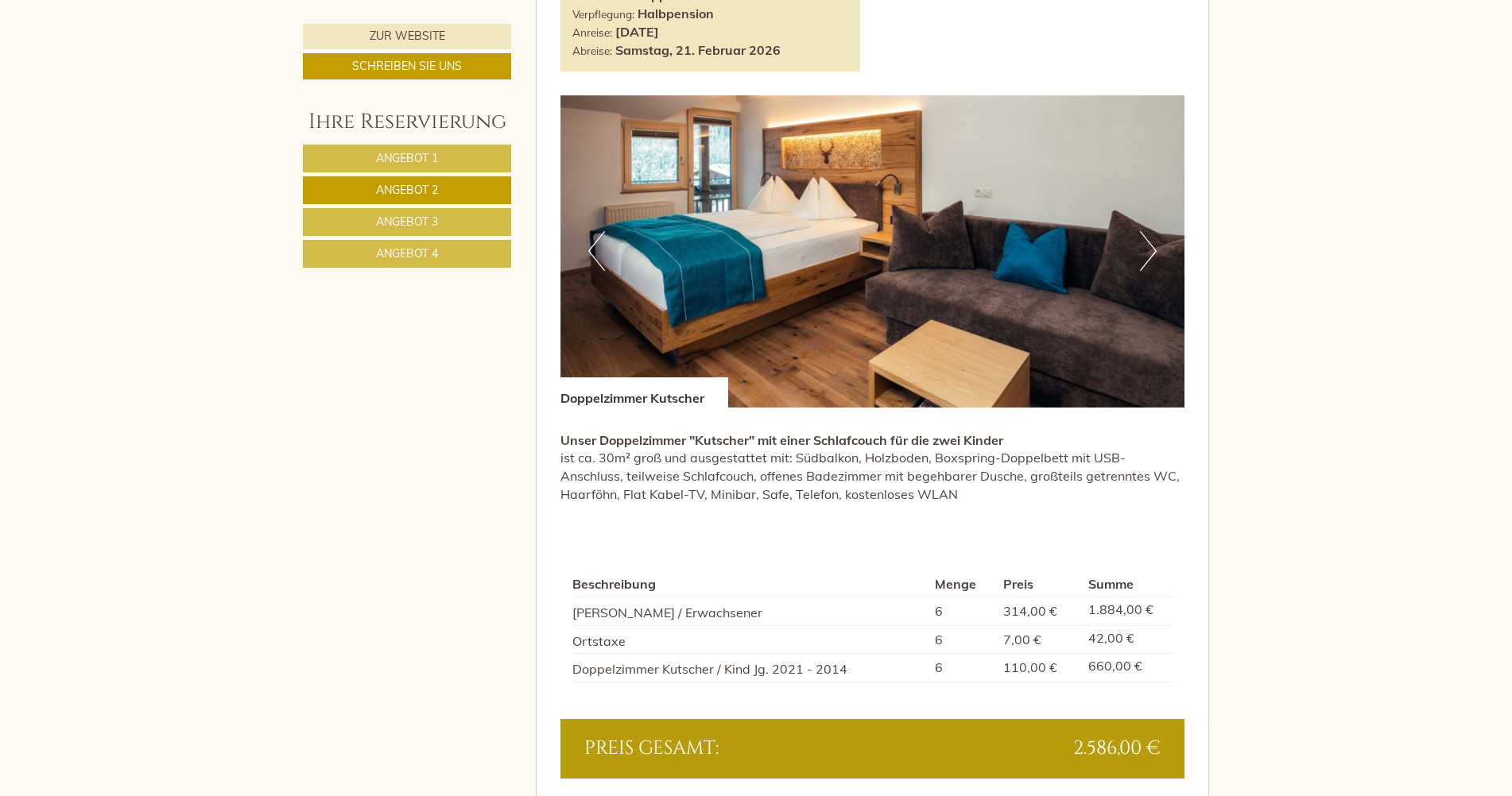
scroll to position [1107, 0]
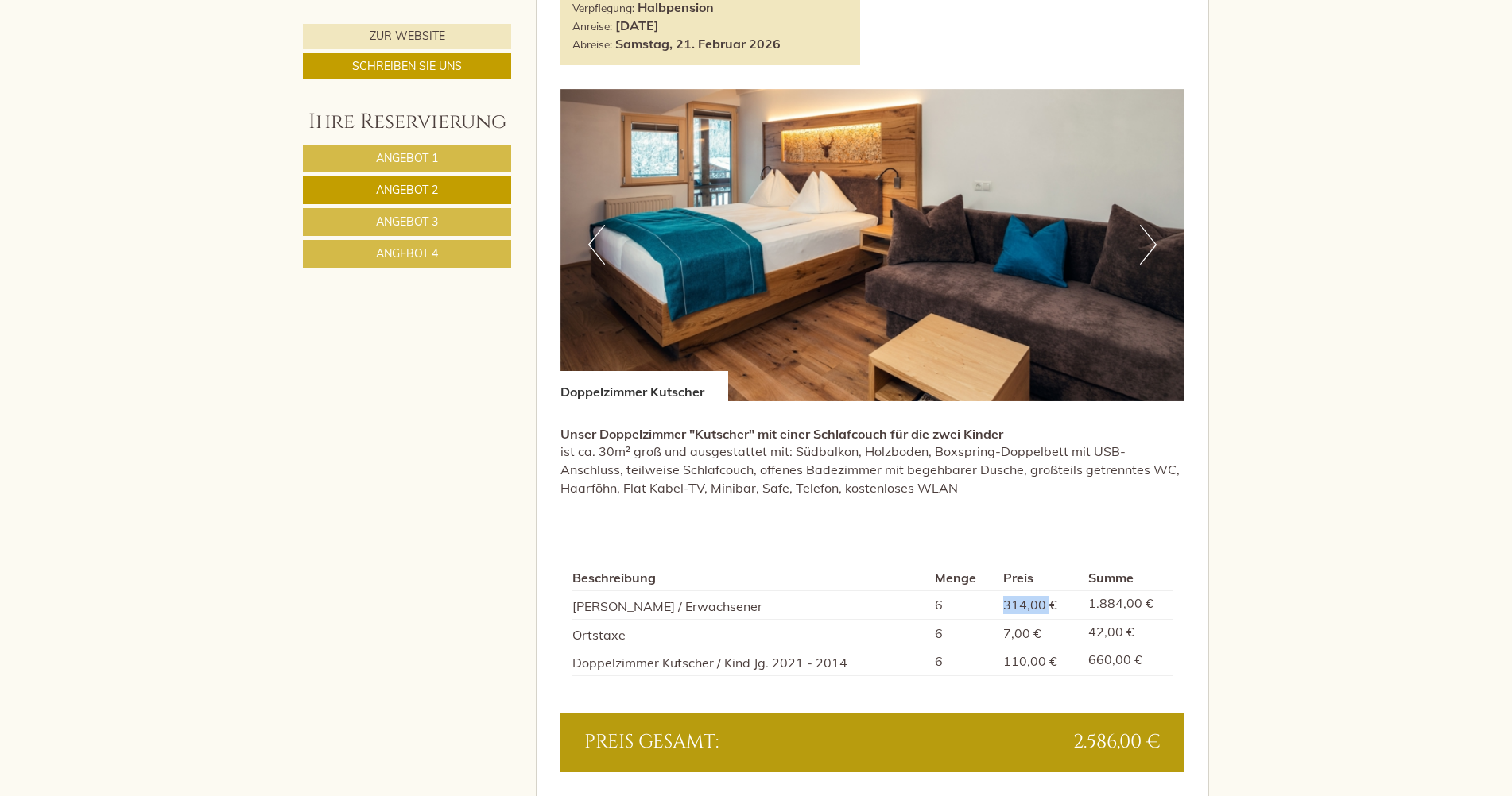
drag, startPoint x: 1004, startPoint y: 601, endPoint x: 1049, endPoint y: 599, distance: 45.0
click at [1049, 599] on td "314,00 €" at bounding box center [1039, 604] width 84 height 28
click at [437, 223] on span "Angebot 3" at bounding box center [407, 222] width 62 height 15
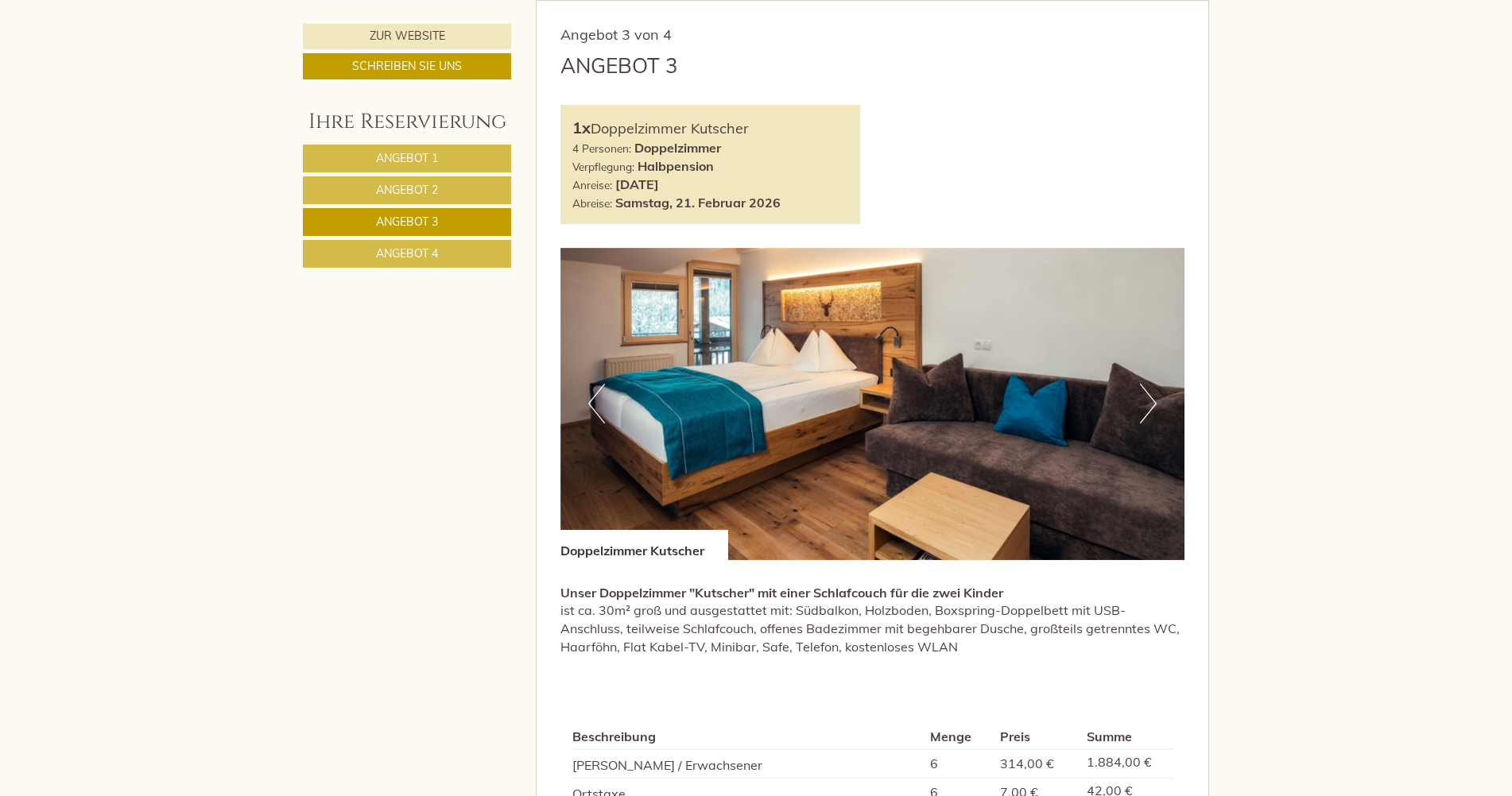
click at [461, 254] on link "Angebot 4" at bounding box center [407, 254] width 208 height 27
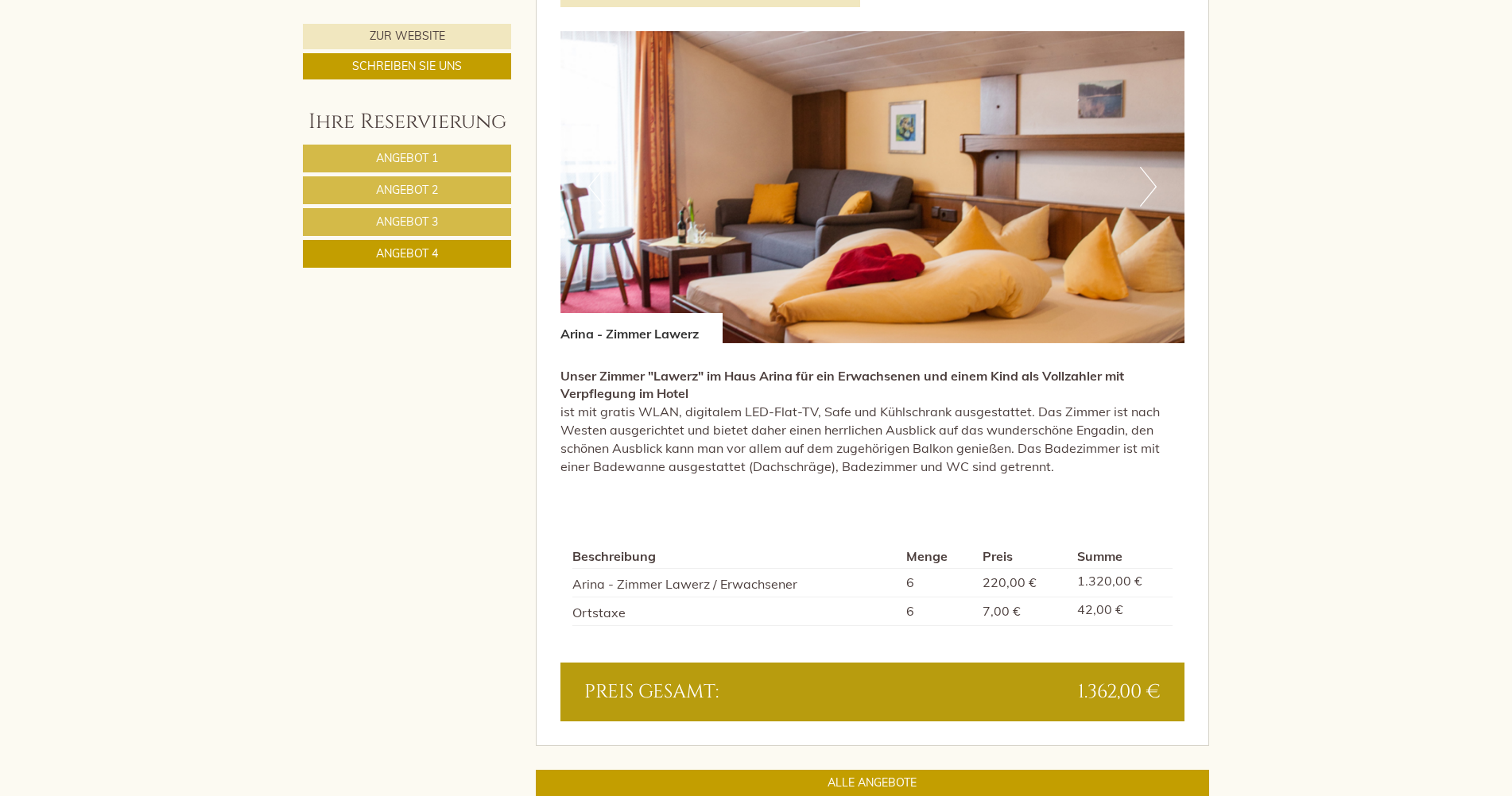
scroll to position [1187, 0]
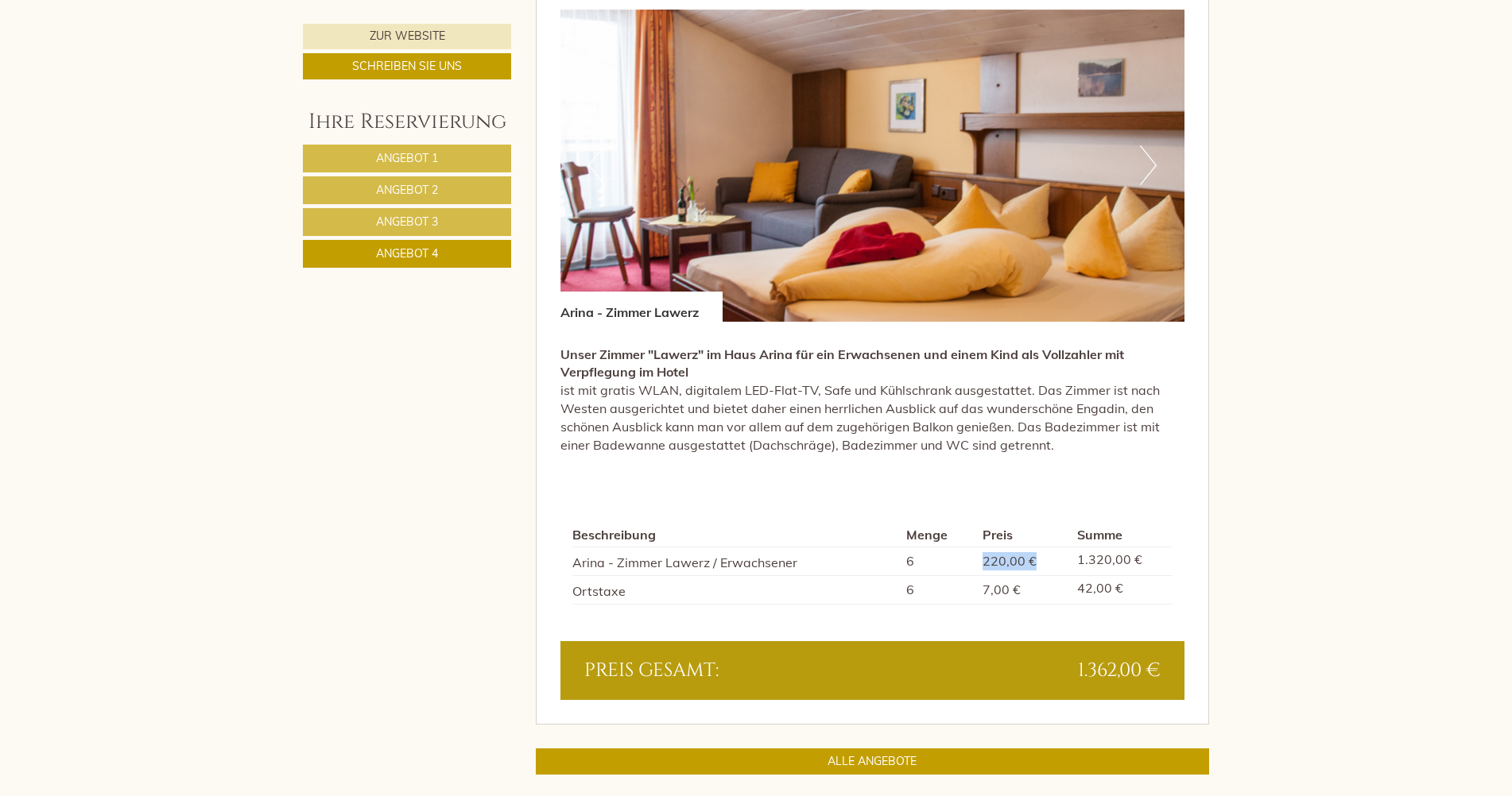
drag, startPoint x: 987, startPoint y: 560, endPoint x: 1054, endPoint y: 565, distance: 67.2
click at [1054, 565] on td "220,00 €" at bounding box center [1024, 561] width 95 height 28
drag, startPoint x: 1054, startPoint y: 565, endPoint x: 1021, endPoint y: 563, distance: 33.1
click at [1021, 563] on span "220,00 €" at bounding box center [1009, 560] width 54 height 16
click at [1004, 562] on span "220,00 €" at bounding box center [1009, 560] width 54 height 16
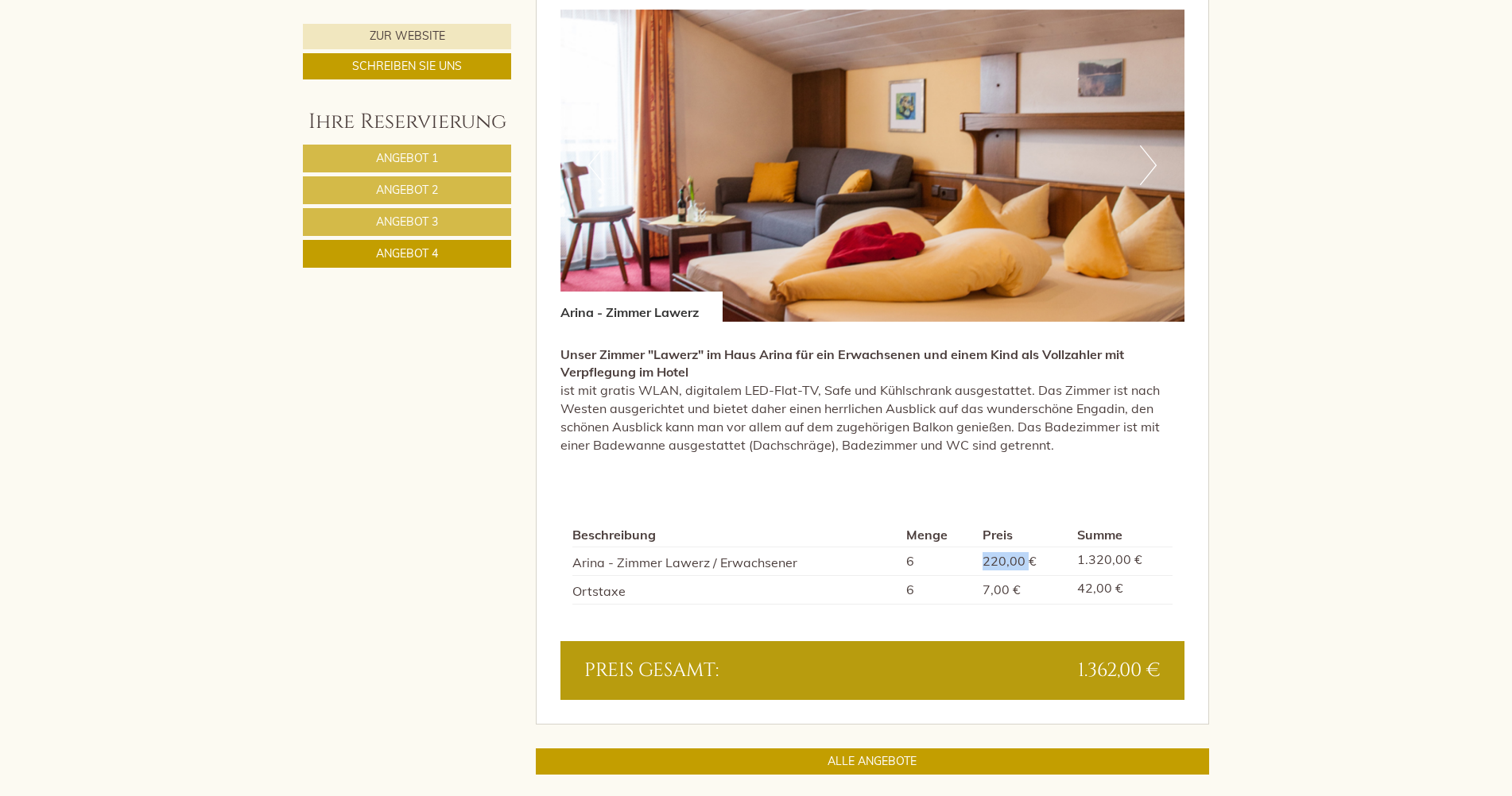
click at [1004, 562] on span "220,00 €" at bounding box center [1009, 560] width 54 height 16
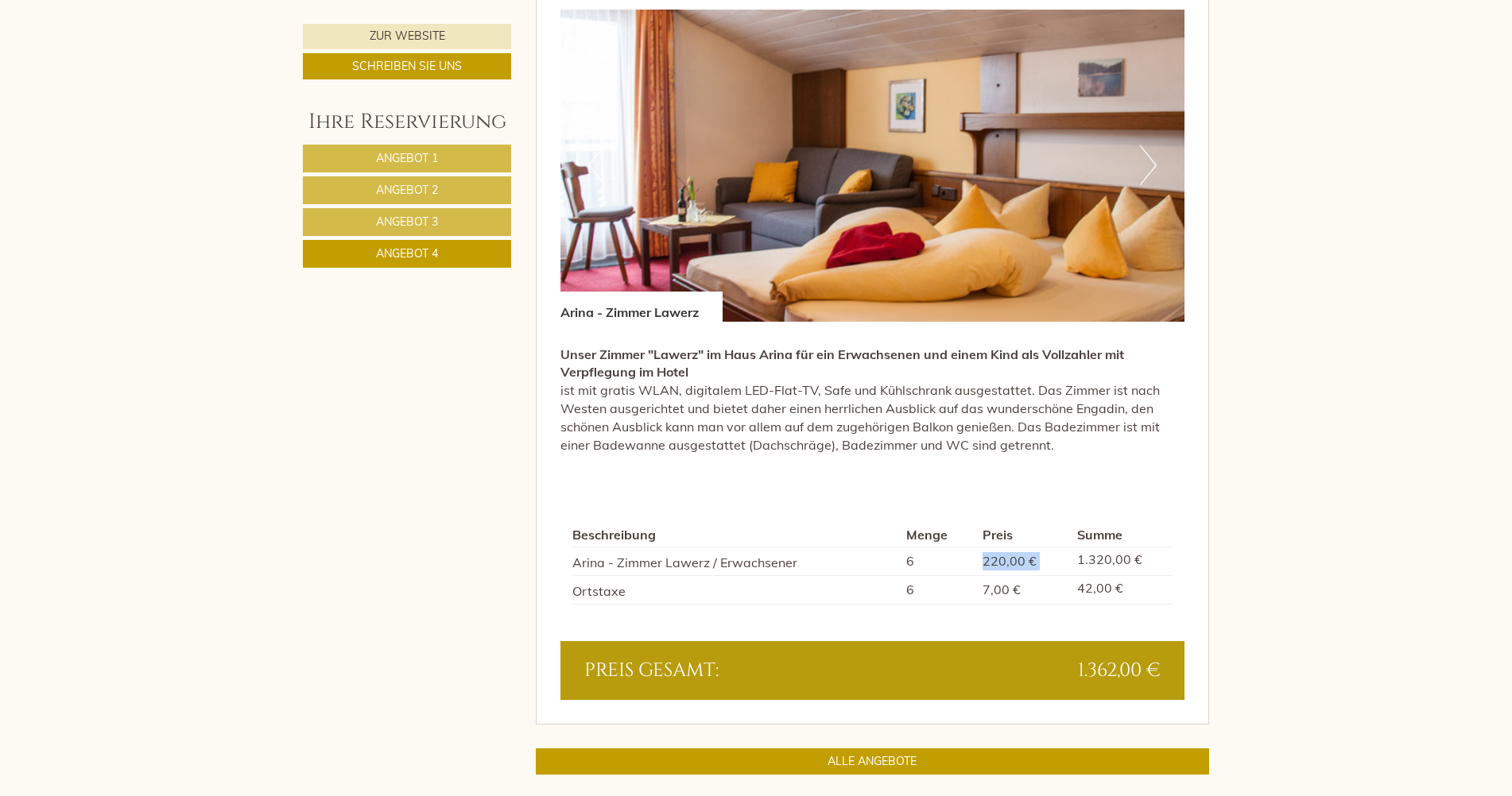
click at [1004, 562] on span "220,00 €" at bounding box center [1009, 560] width 54 height 16
drag, startPoint x: 1004, startPoint y: 562, endPoint x: 1164, endPoint y: 563, distance: 160.0
click at [1164, 563] on td "1.320,00 €" at bounding box center [1121, 561] width 101 height 28
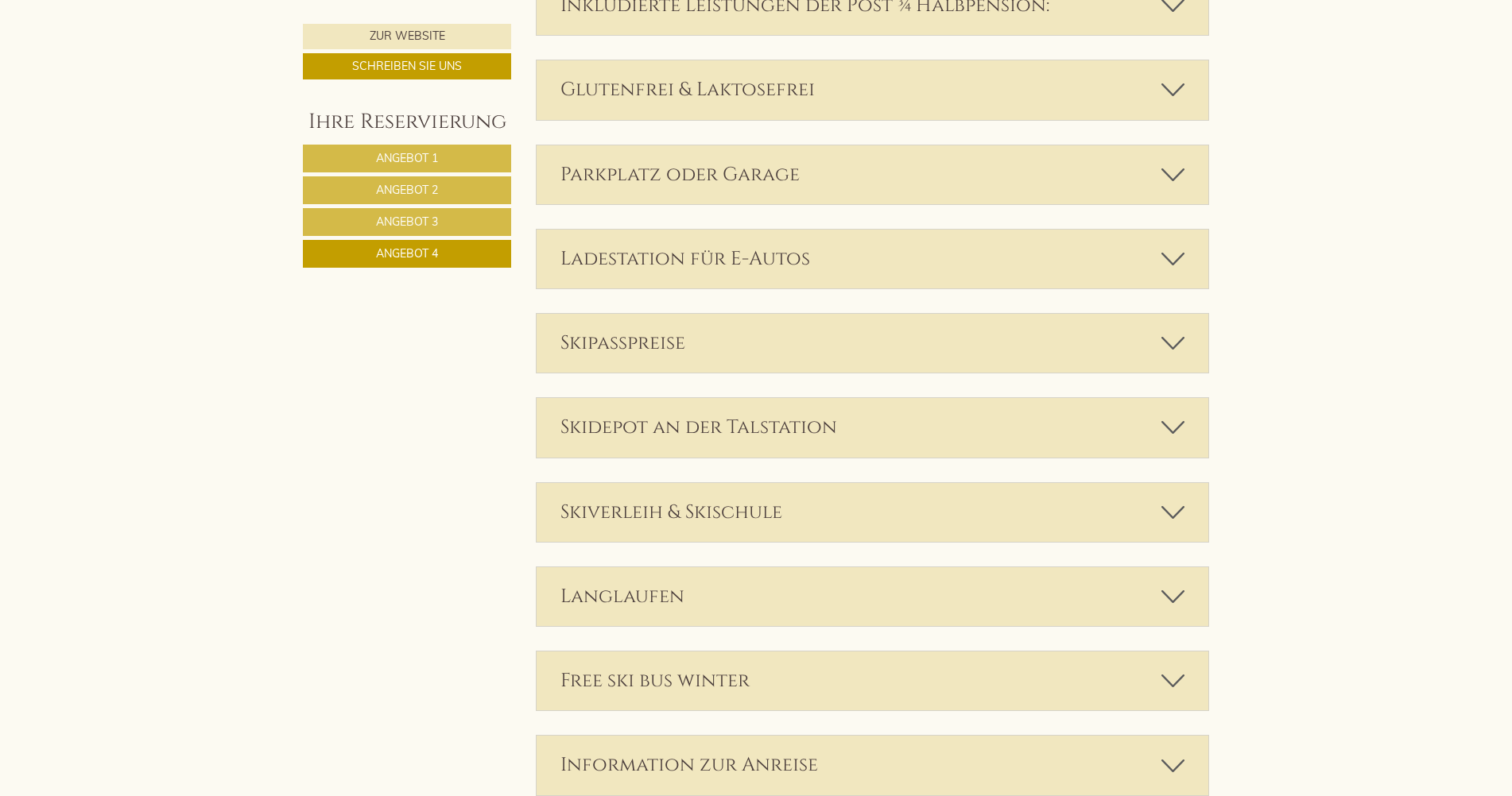
scroll to position [2220, 0]
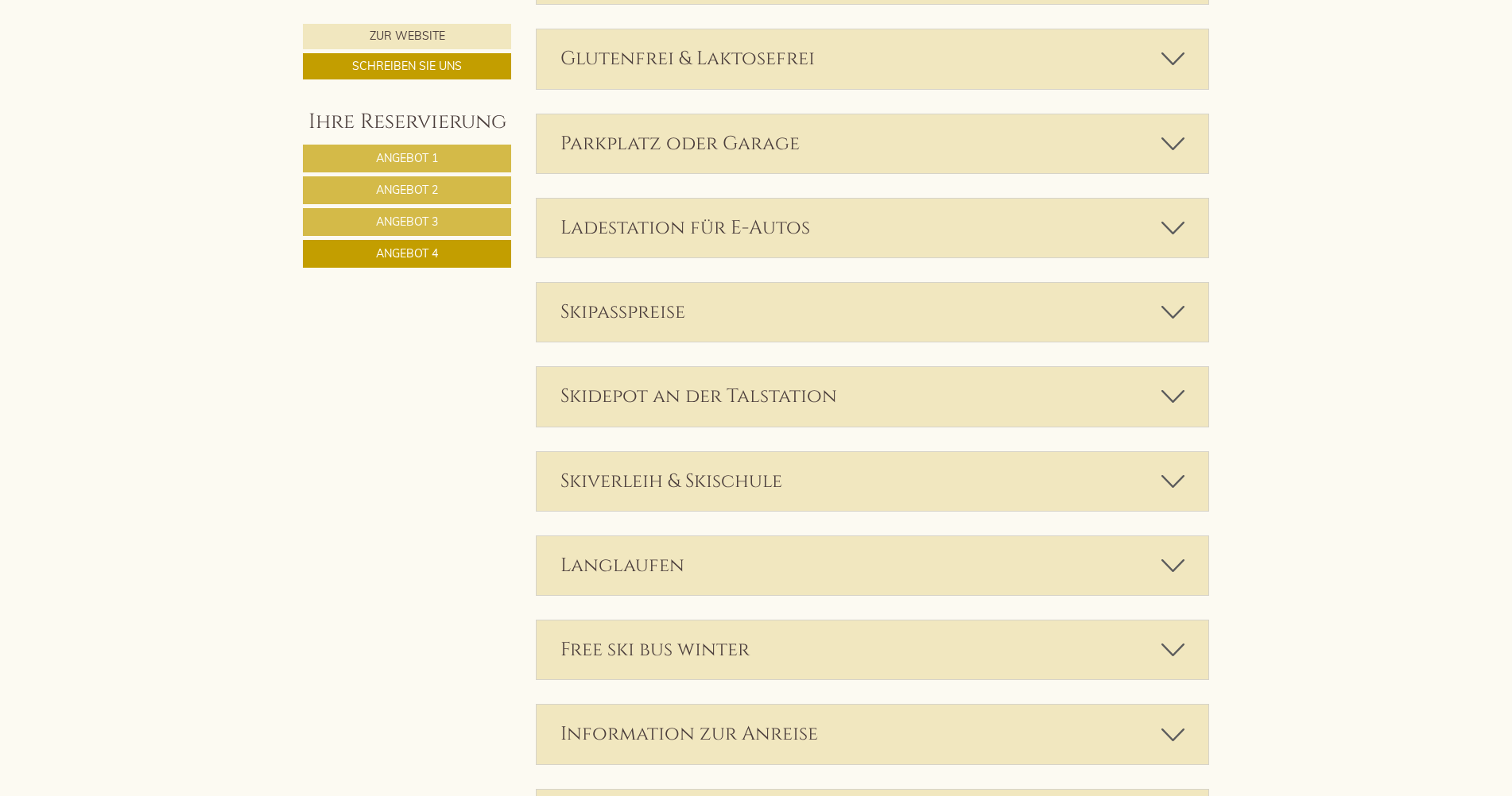
click at [787, 558] on div "Langlaufen" at bounding box center [873, 566] width 673 height 58
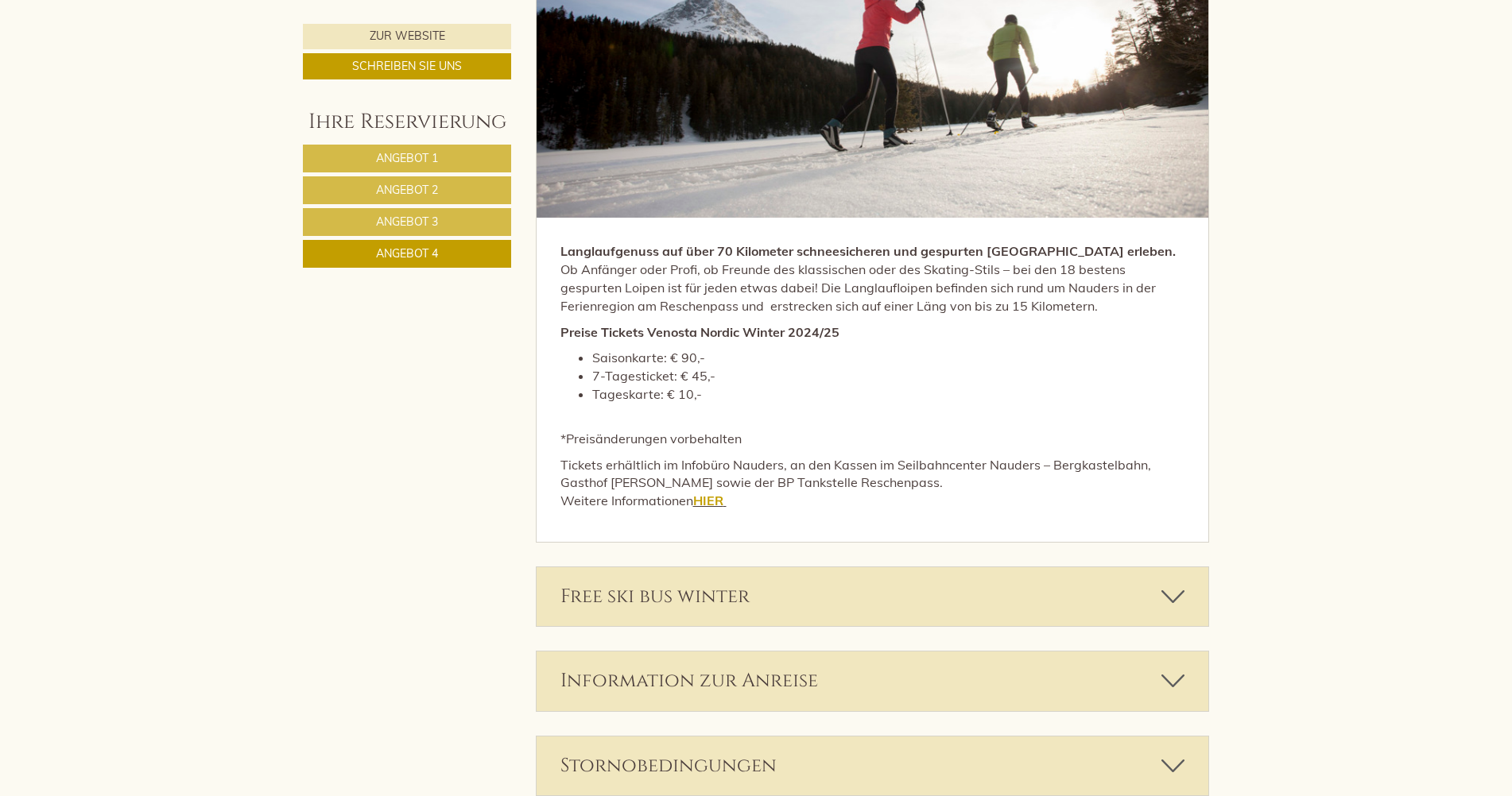
scroll to position [2935, 0]
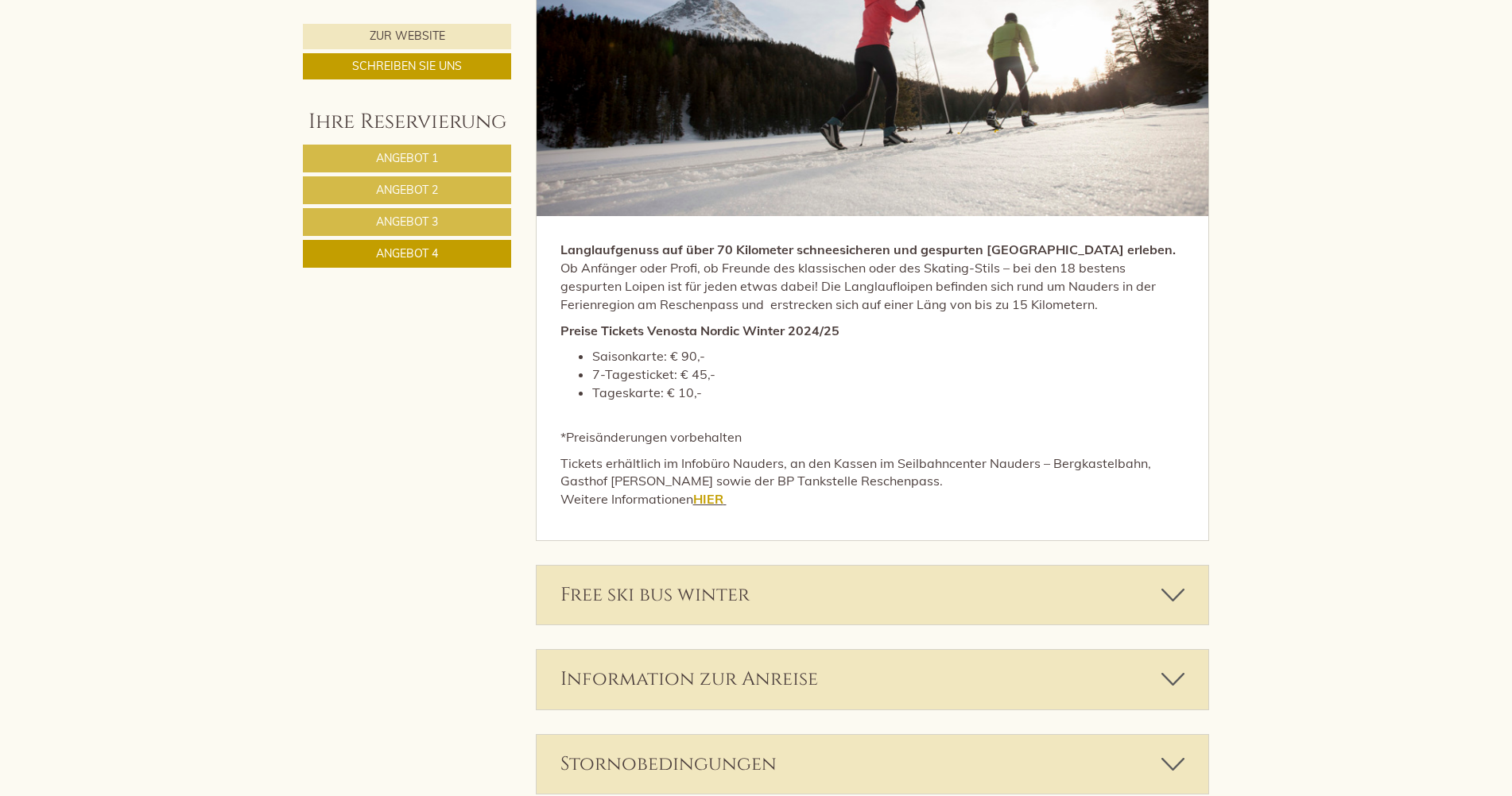
click at [832, 677] on div "Information zur Anreise" at bounding box center [873, 679] width 673 height 58
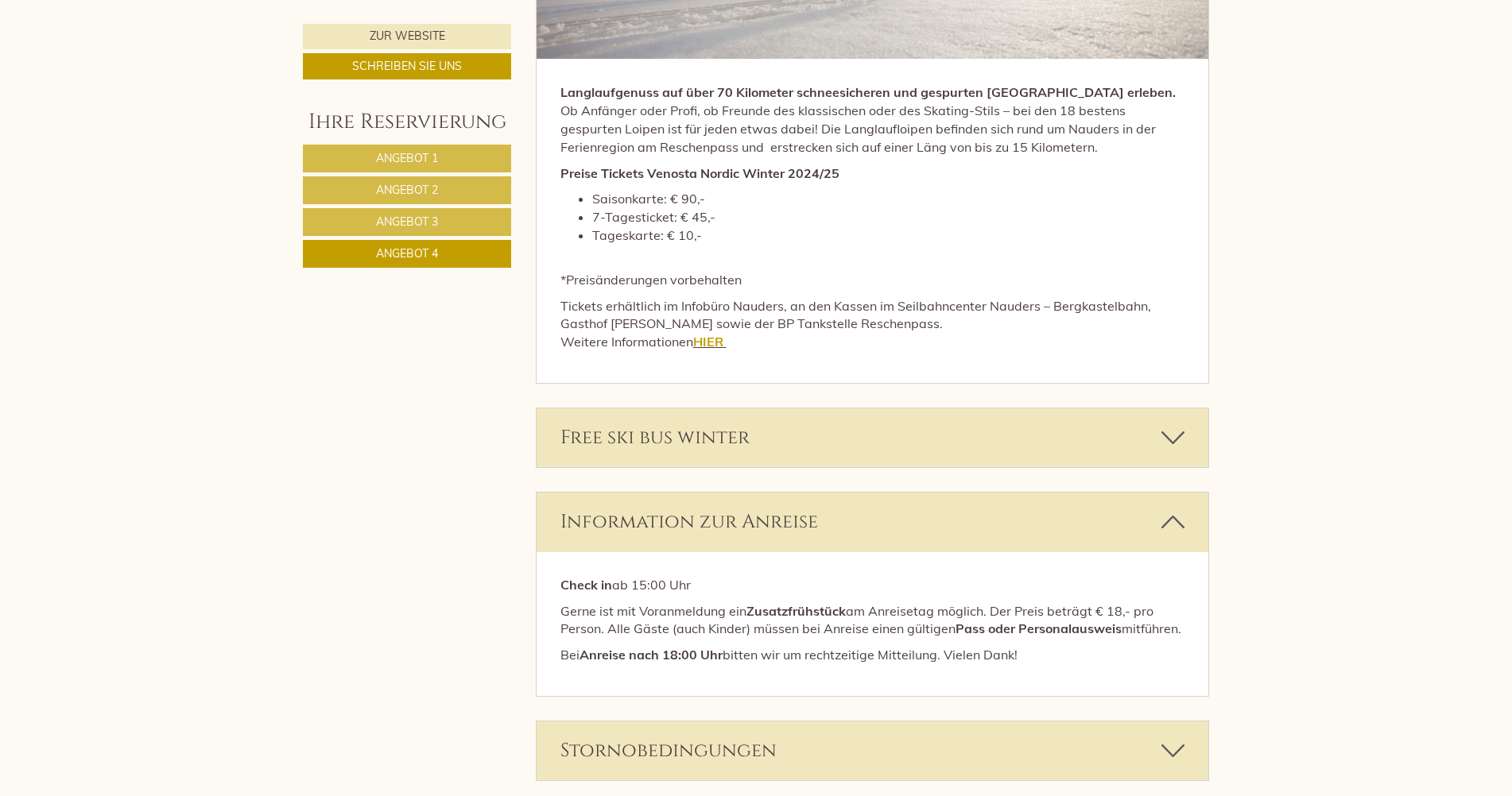
scroll to position [3094, 0]
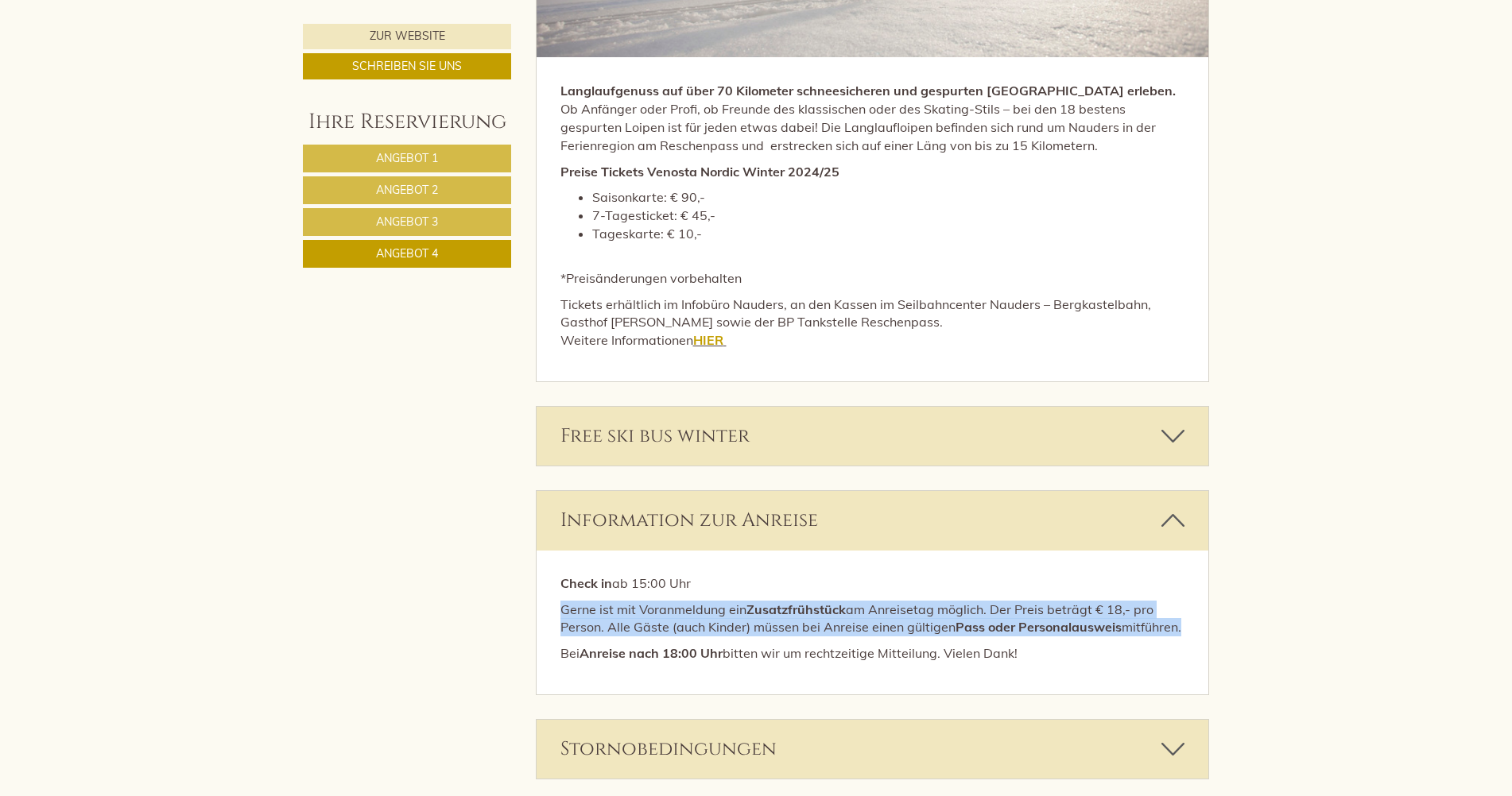
drag, startPoint x: 562, startPoint y: 606, endPoint x: 619, endPoint y: 645, distance: 69.1
click at [619, 637] on p "Gerne ist mit Voranmeldung ein Zusatzfrühstück am Anreisetag möglich. Der Preis…" at bounding box center [873, 619] width 625 height 37
drag, startPoint x: 619, startPoint y: 645, endPoint x: 599, endPoint y: 620, distance: 32.0
copy p "Gerne ist mit Voranmeldung ein Zusatzfrühstück am Anreisetag möglich. Der Preis…"
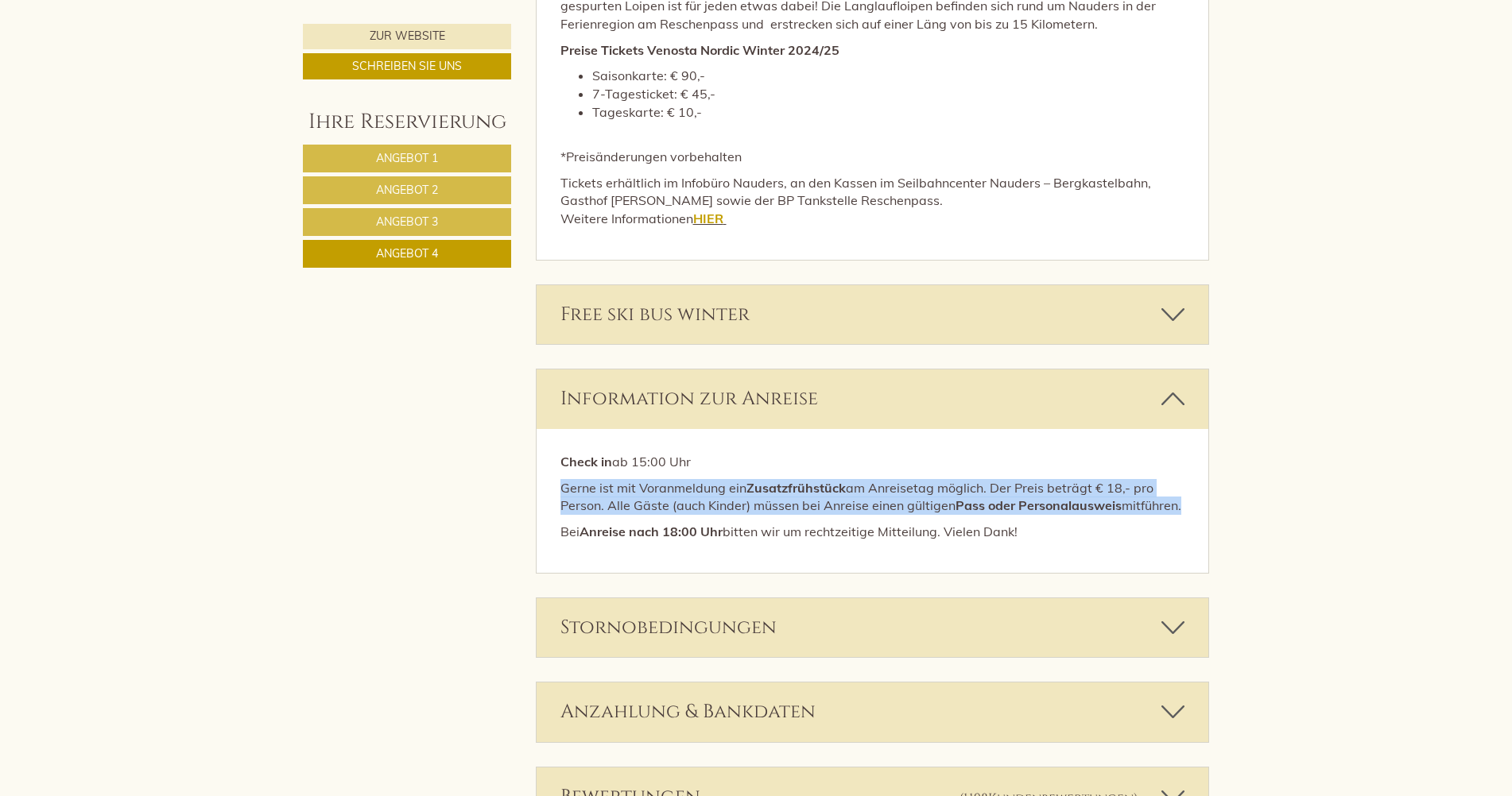
scroll to position [3252, 0]
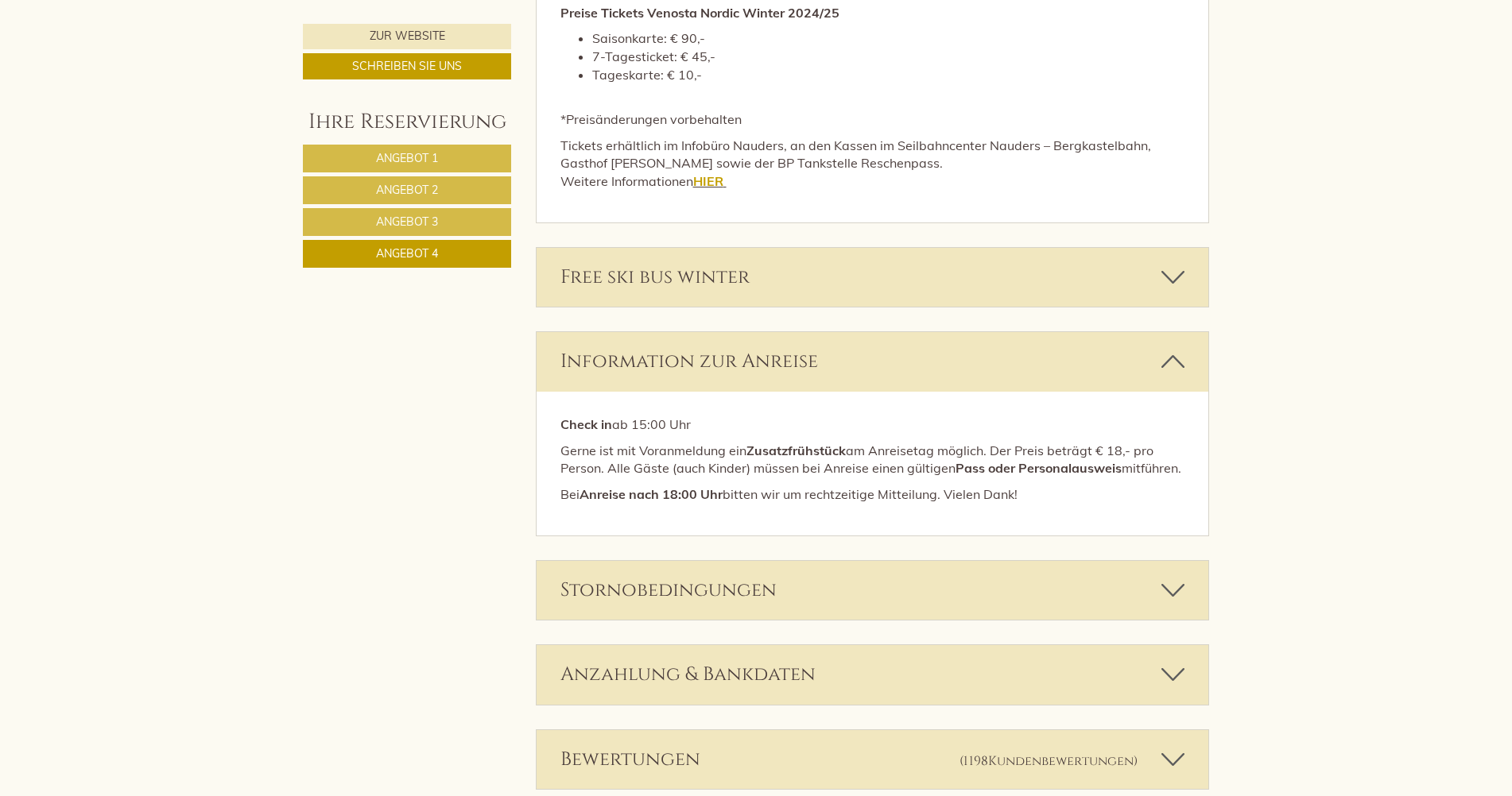
click at [759, 604] on div "Stornobedingungen" at bounding box center [873, 591] width 673 height 58
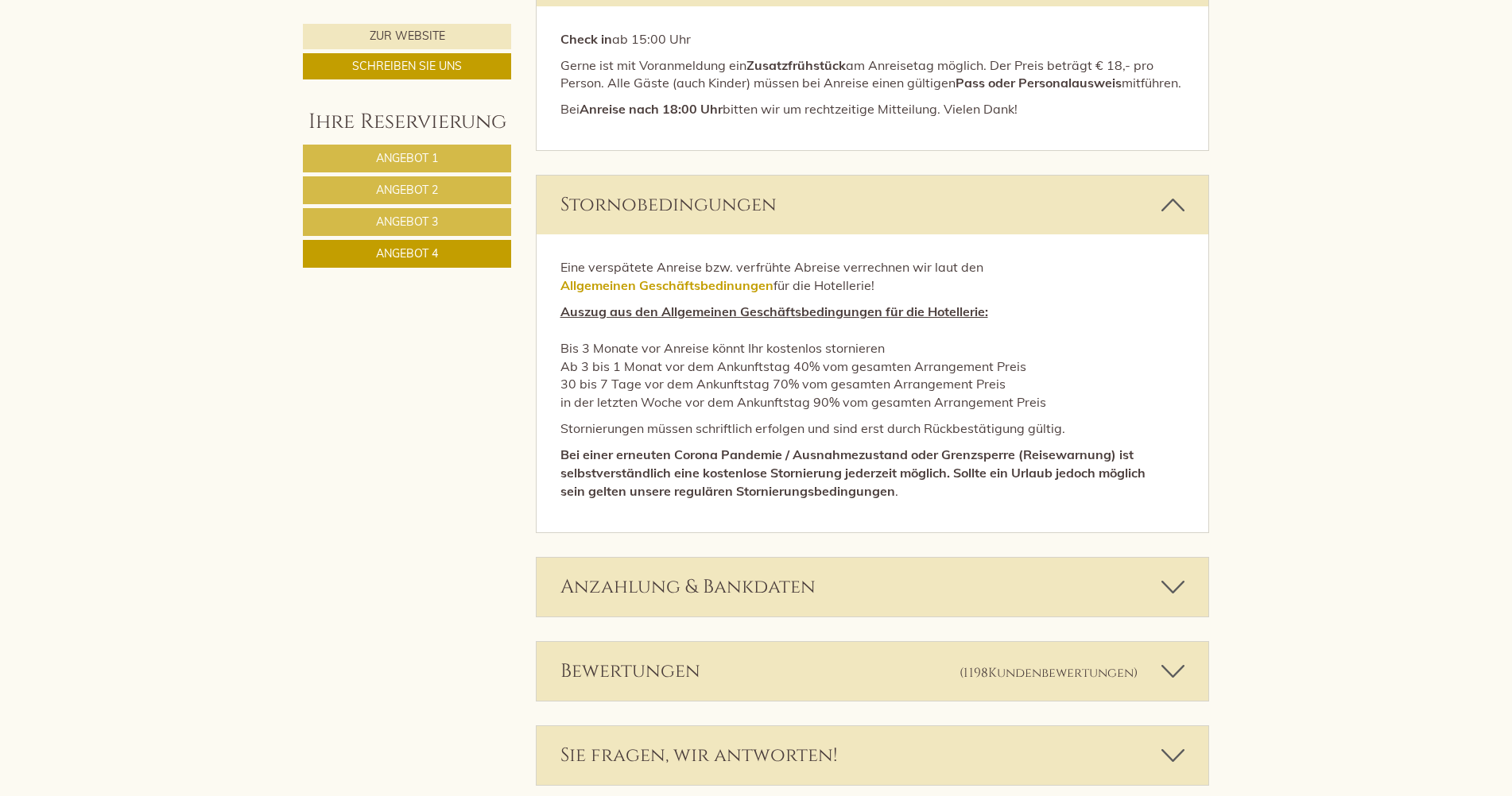
scroll to position [3650, 0]
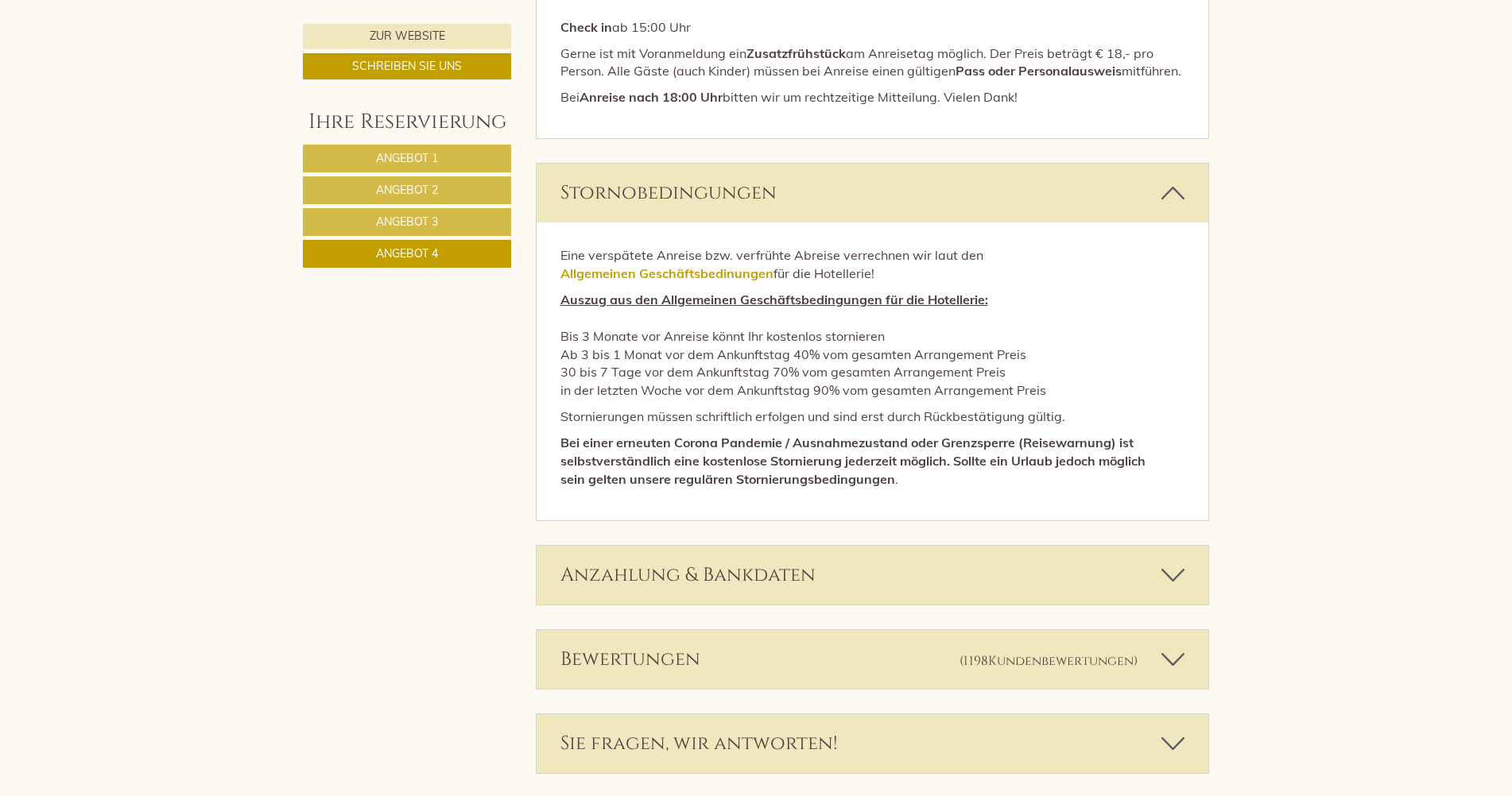
click at [698, 598] on div "Anzahlung & Bankdaten" at bounding box center [873, 575] width 673 height 58
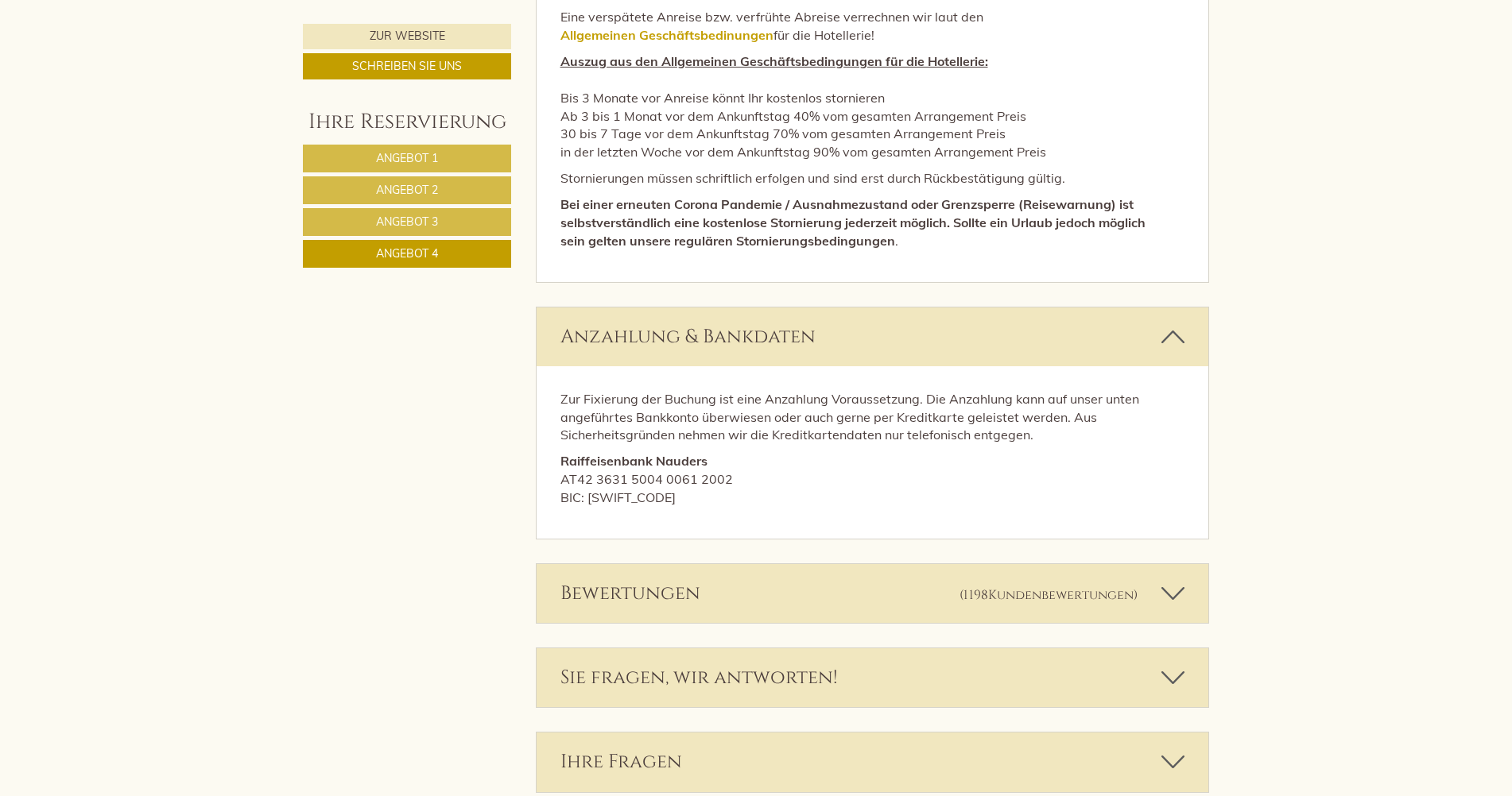
scroll to position [3968, 0]
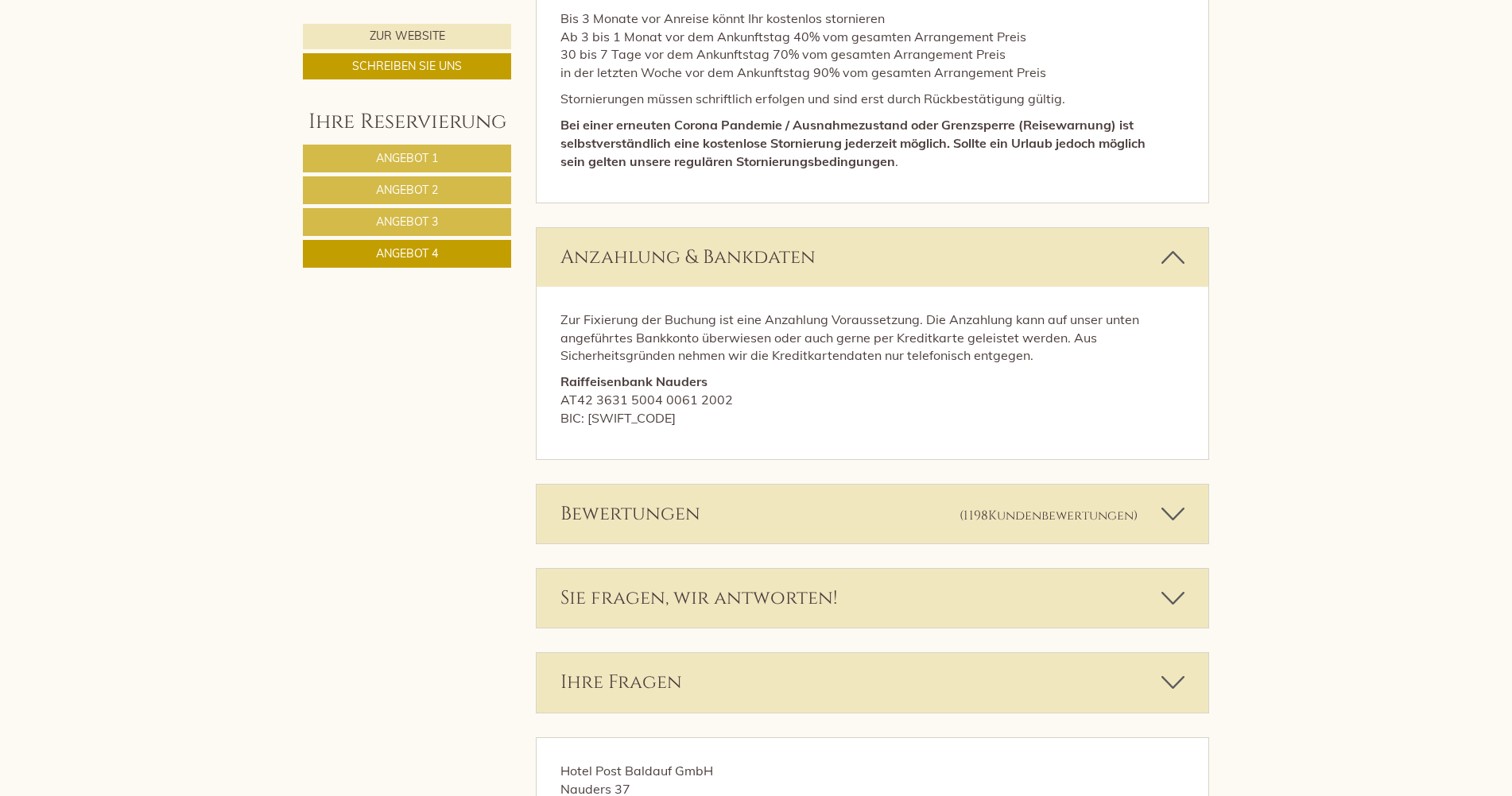
click at [751, 618] on div "Sie fragen, wir antworten!" at bounding box center [873, 598] width 673 height 58
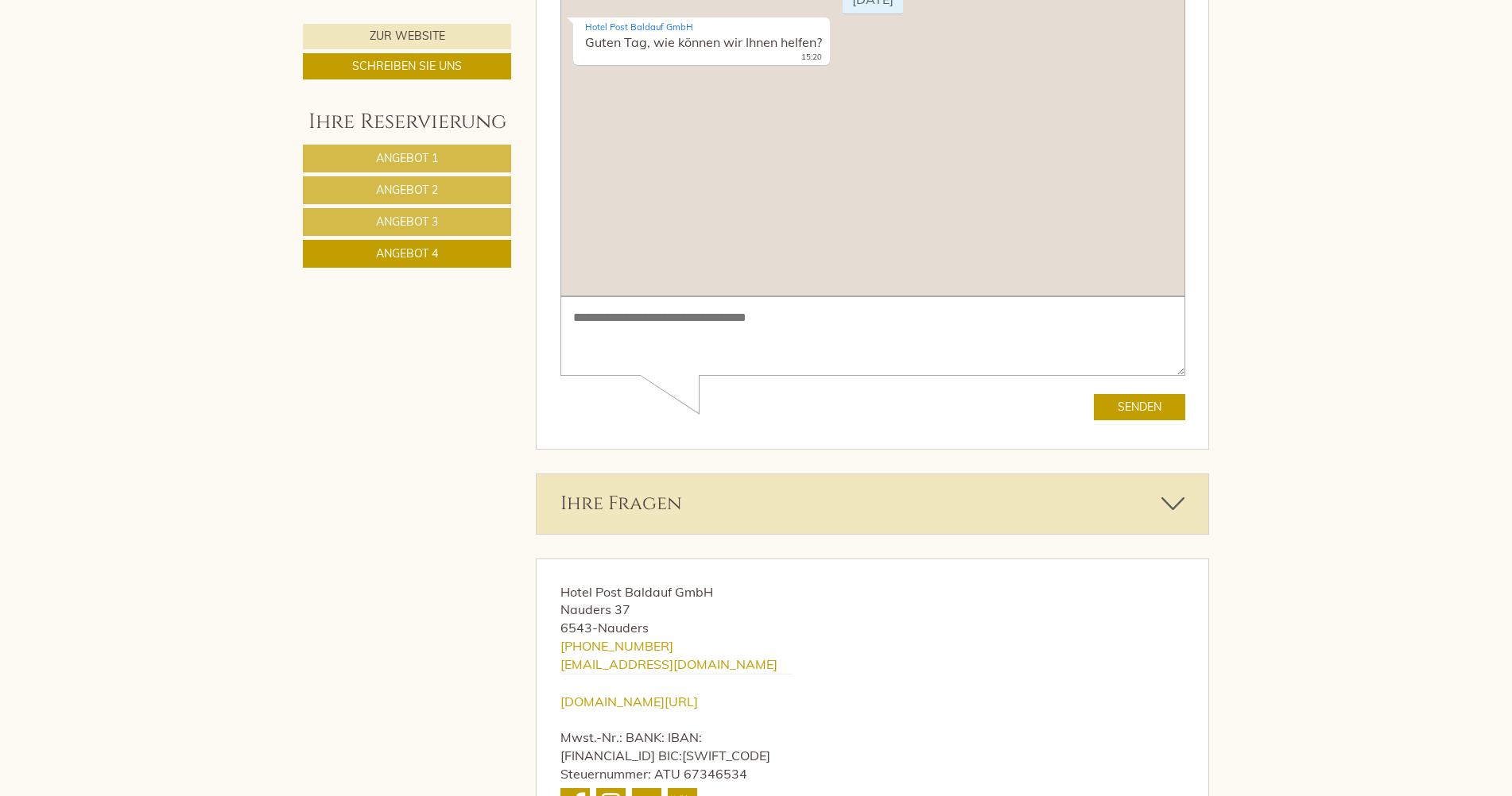
scroll to position [4684, 0]
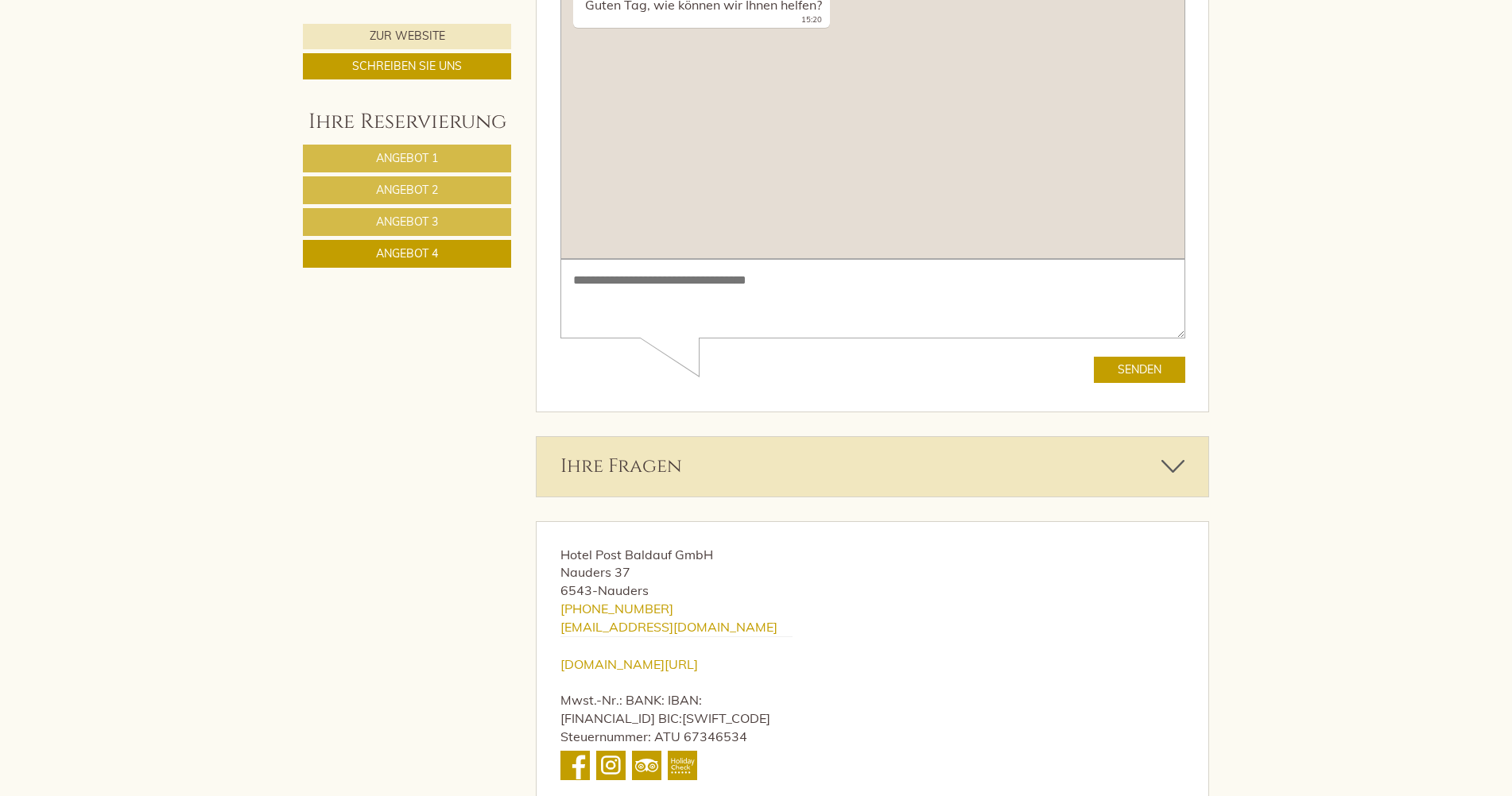
click at [663, 482] on div "Ihre Fragen" at bounding box center [873, 466] width 673 height 58
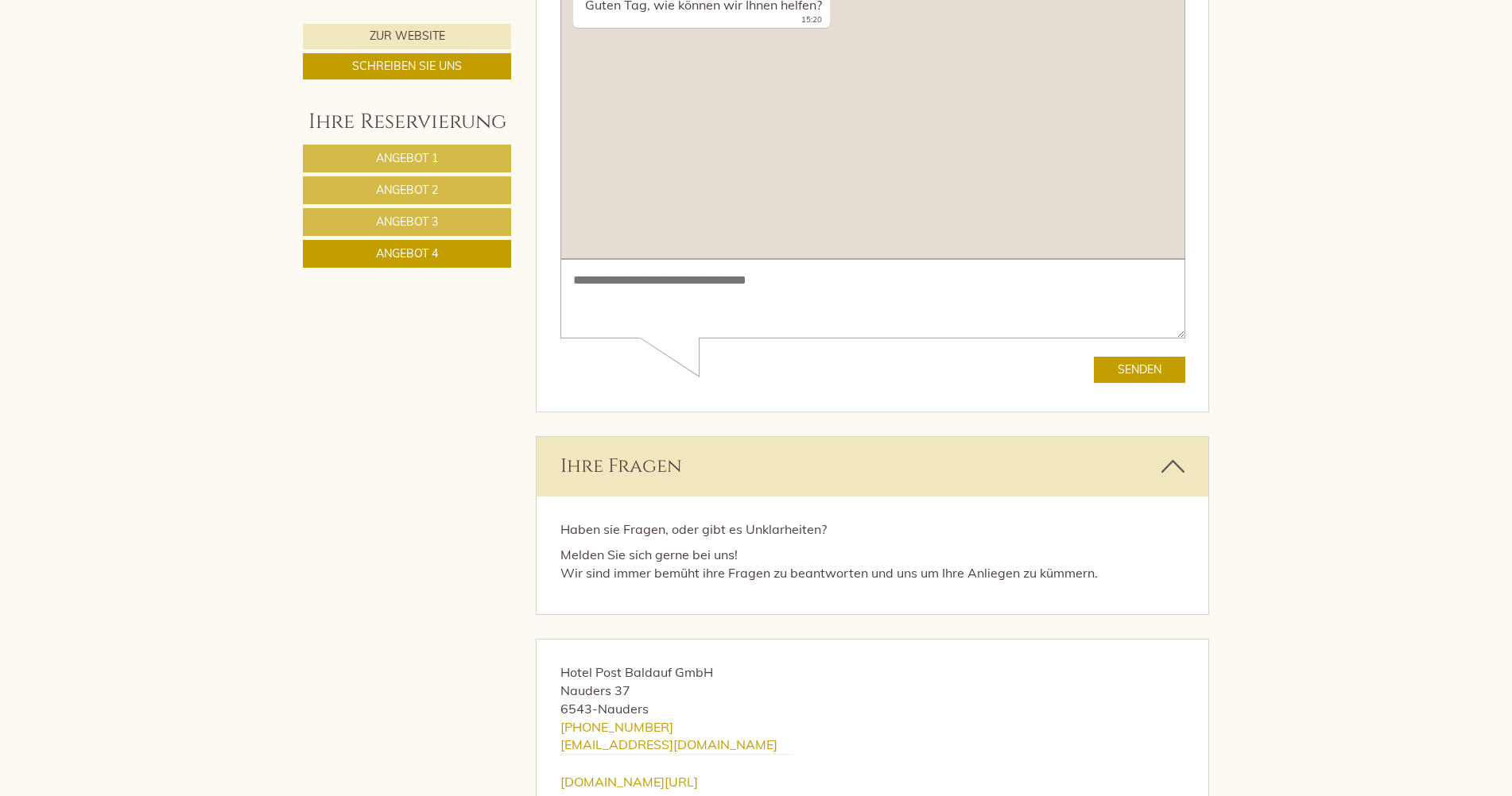
scroll to position [4763, 0]
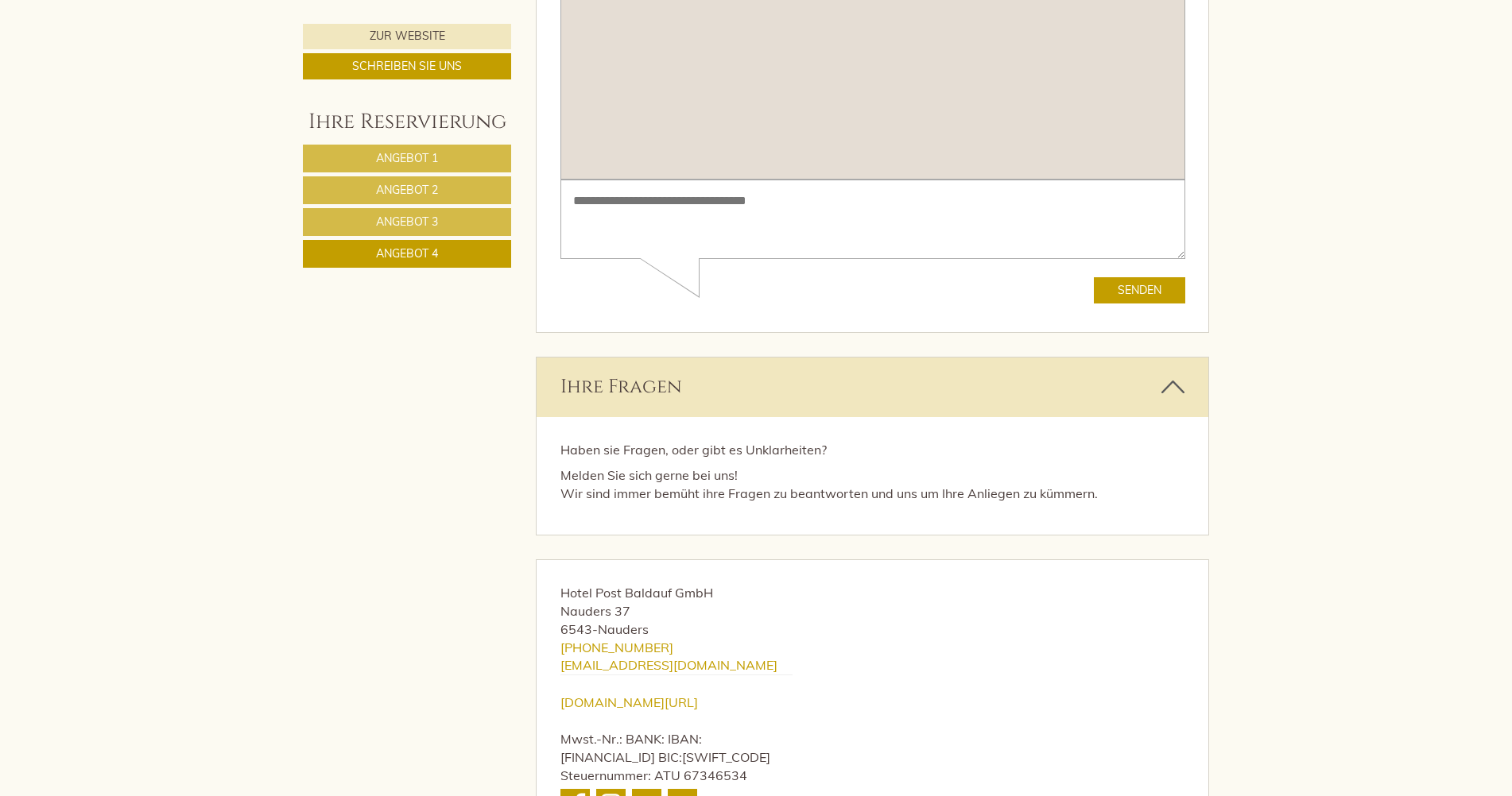
click at [693, 503] on p "Melden Sie sich gerne bei uns! Wir sind immer bemüht ihre Fragen zu beantworten…" at bounding box center [873, 485] width 625 height 37
drag, startPoint x: 693, startPoint y: 513, endPoint x: 667, endPoint y: 488, distance: 36.1
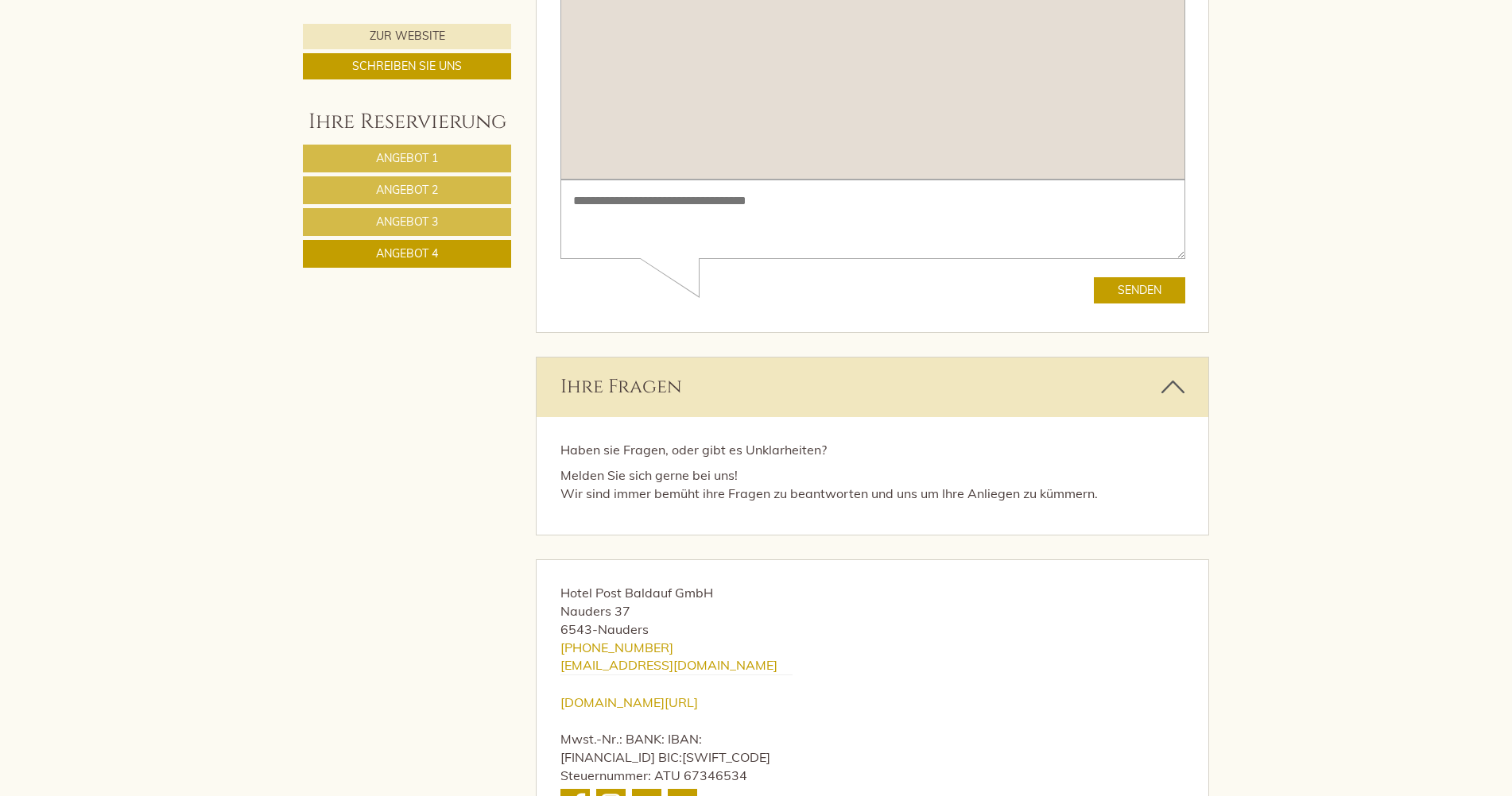
click at [667, 488] on p "Melden Sie sich gerne bei uns! Wir sind immer bemüht ihre Fragen zu beantworten…" at bounding box center [873, 485] width 625 height 37
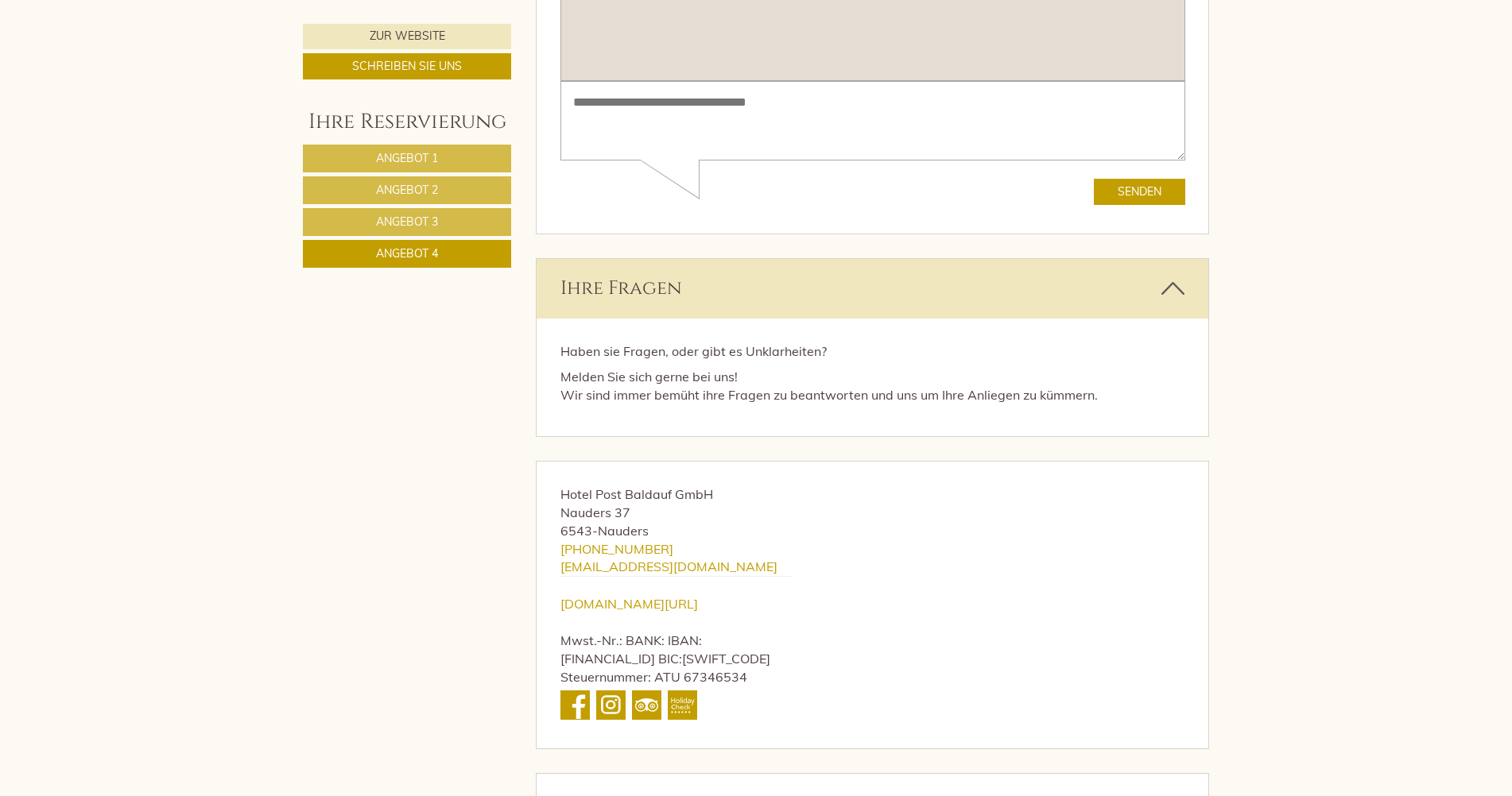
scroll to position [4857, 0]
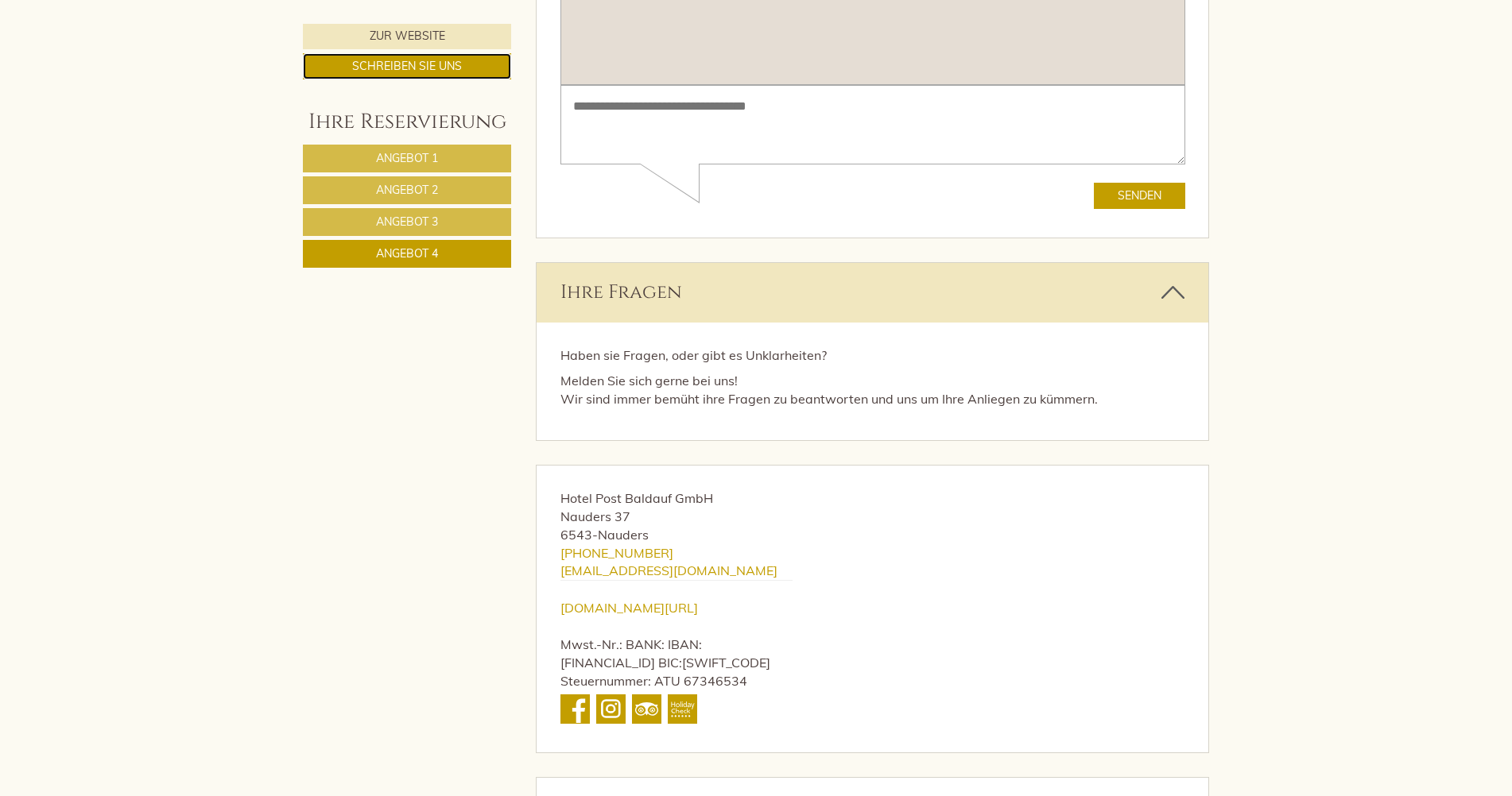
click at [449, 68] on link "Schreiben Sie uns" at bounding box center [407, 66] width 208 height 26
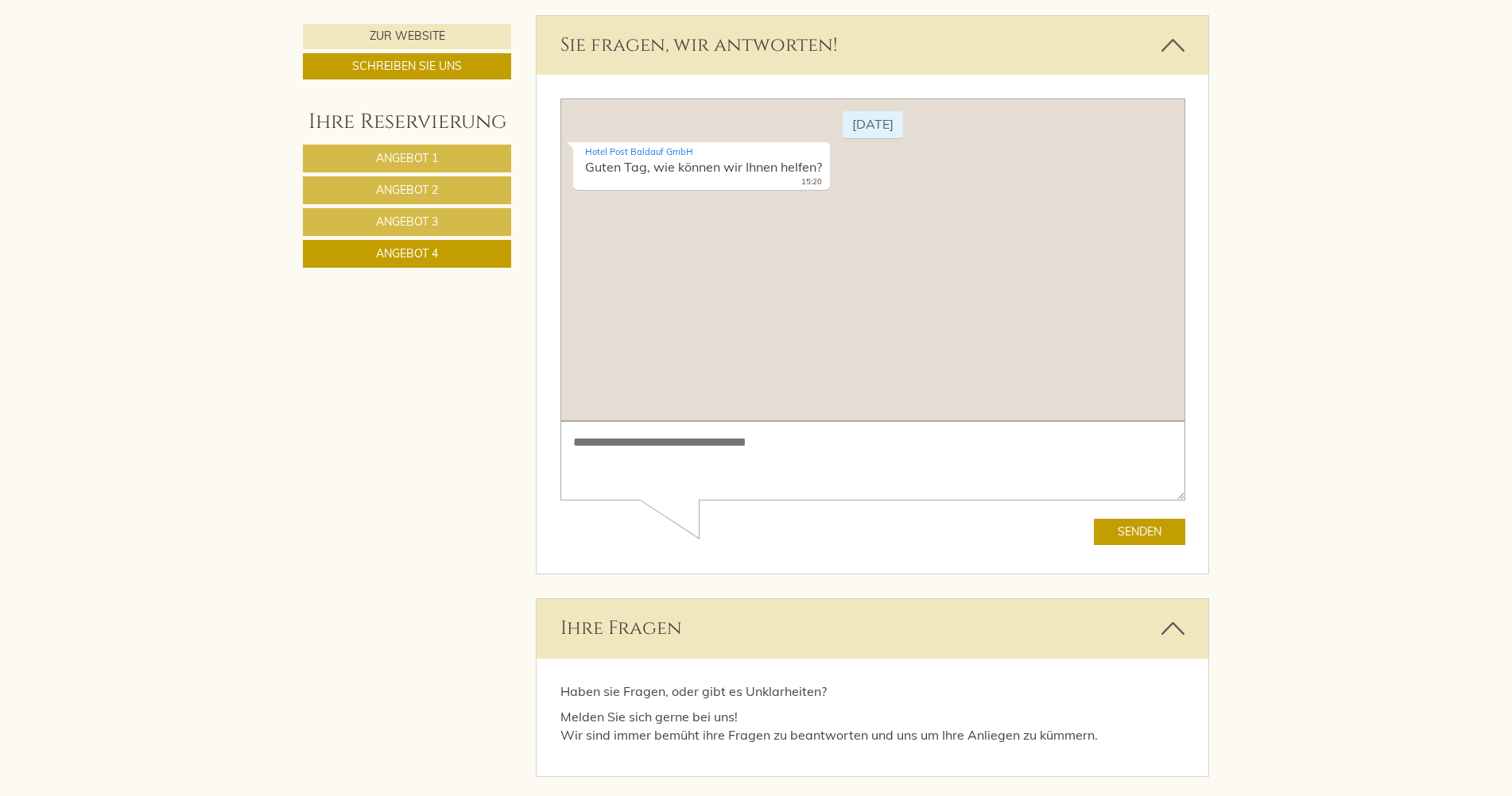
scroll to position [4515, 0]
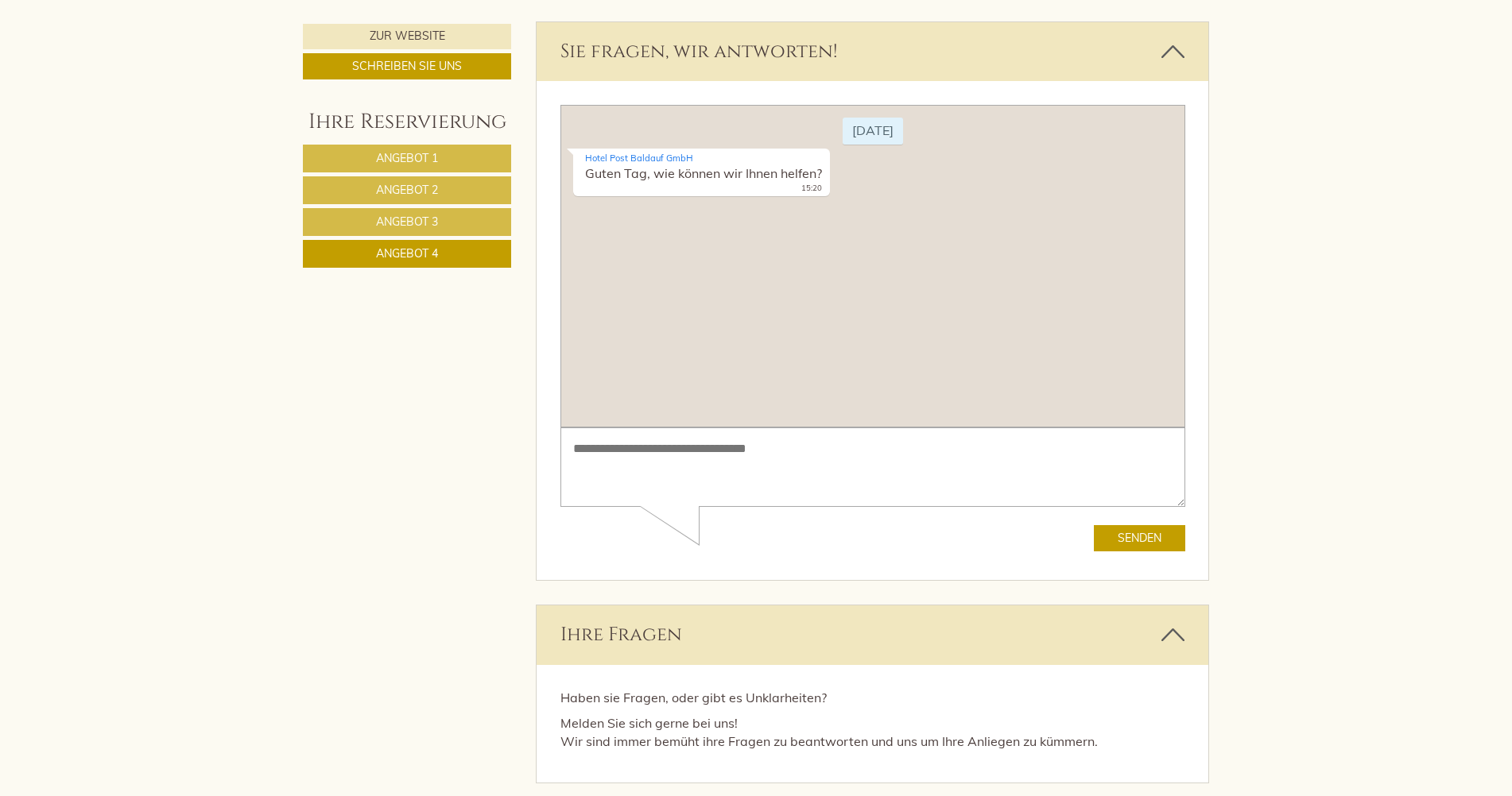
click at [671, 214] on div "[DATE] Hotel Post Baldauf GmbH Guten Tag, wie können wir Ihnen helfen? 15:20" at bounding box center [872, 266] width 625 height 322
click at [646, 181] on div "Hotel Post Baldauf GmbH Guten Tag, wie können wir Ihnen helfen? 15:20" at bounding box center [700, 173] width 257 height 48
click at [643, 169] on div "Hotel Post Baldauf GmbH Guten Tag, wie können wir Ihnen helfen? 15:20" at bounding box center [700, 173] width 257 height 48
drag, startPoint x: 643, startPoint y: 169, endPoint x: 636, endPoint y: 245, distance: 76.3
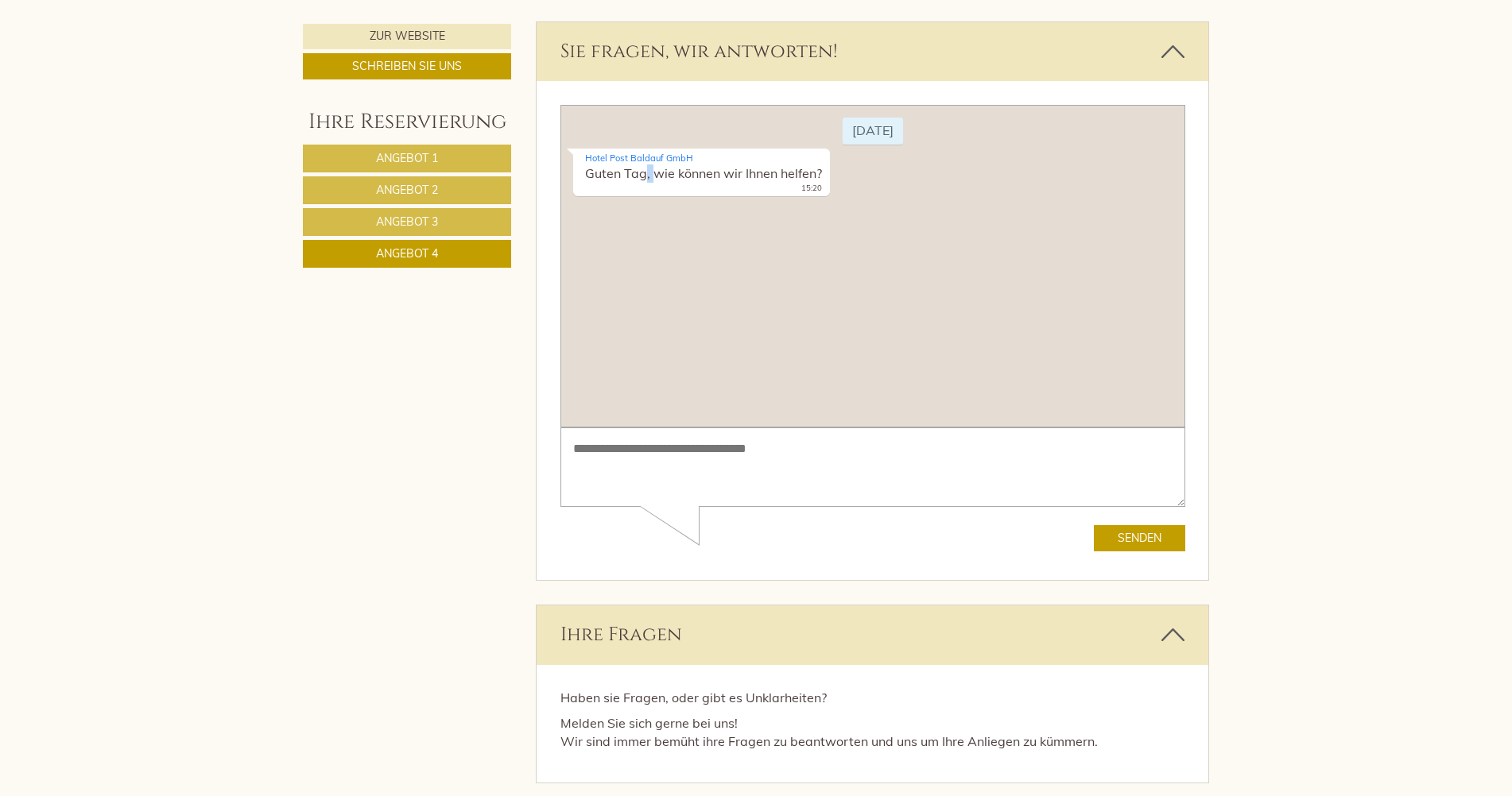
click at [636, 245] on div "[DATE] Hotel Post Baldauf GmbH Guten Tag, wie können wir Ihnen helfen? 15:20" at bounding box center [872, 266] width 625 height 322
click at [627, 445] on textarea at bounding box center [872, 467] width 625 height 80
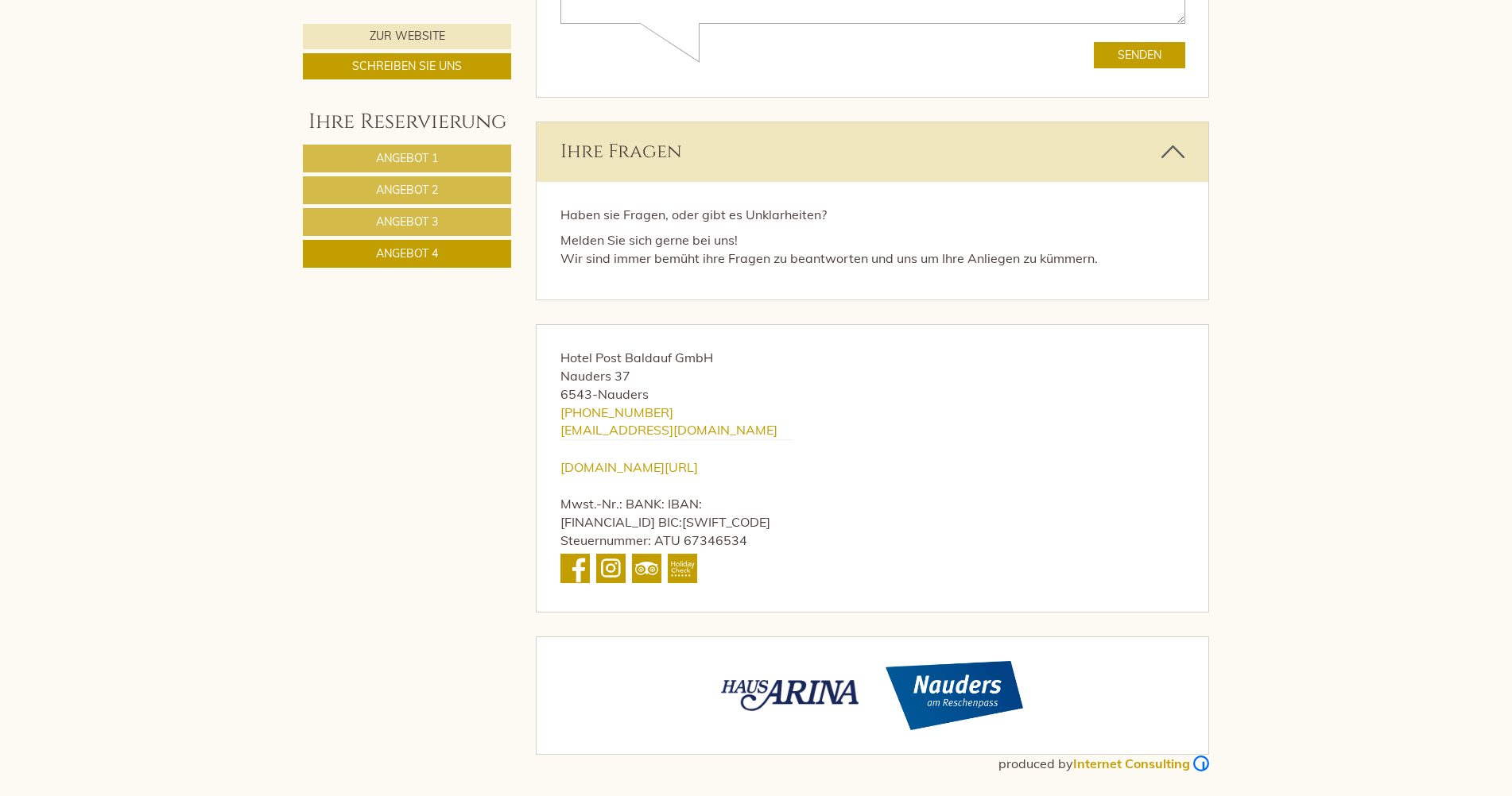
scroll to position [5016, 0]
